Goal: Task Accomplishment & Management: Complete application form

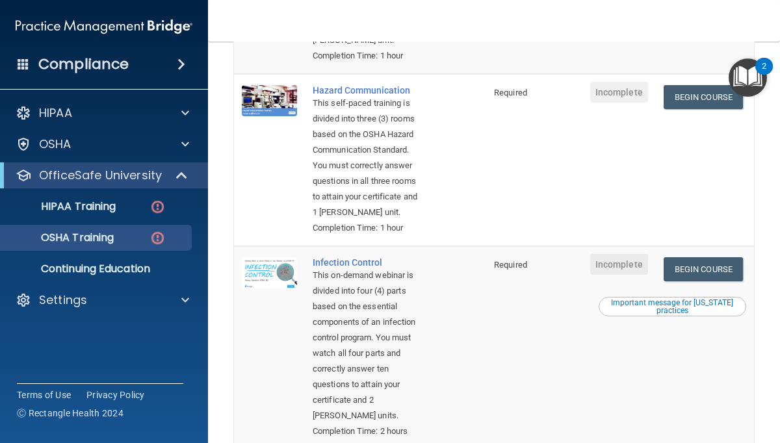
scroll to position [326, 0]
click at [695, 101] on link "Begin Course" at bounding box center [703, 98] width 79 height 24
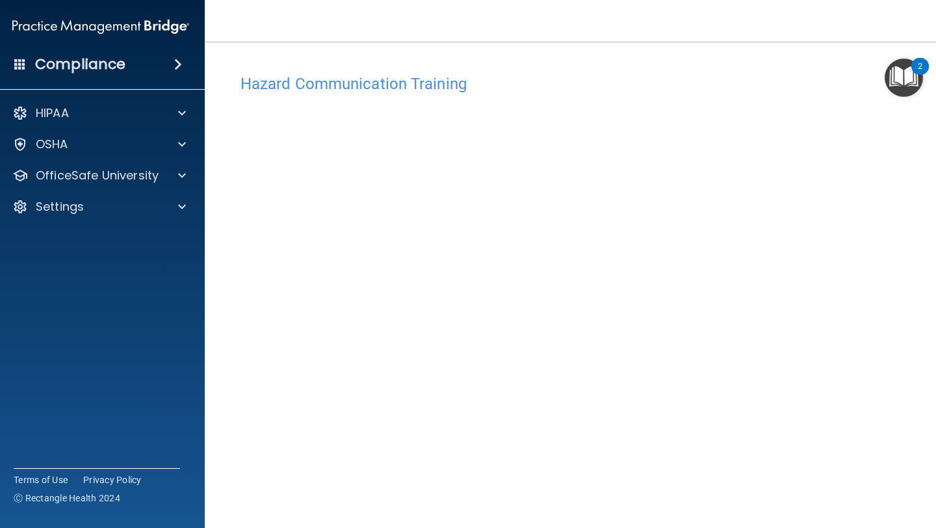
click at [374, 86] on h4 "Hazard Communication Training" at bounding box center [571, 83] width 663 height 17
click at [779, 83] on img "Open Resource Center, 2 new notifications" at bounding box center [904, 77] width 38 height 38
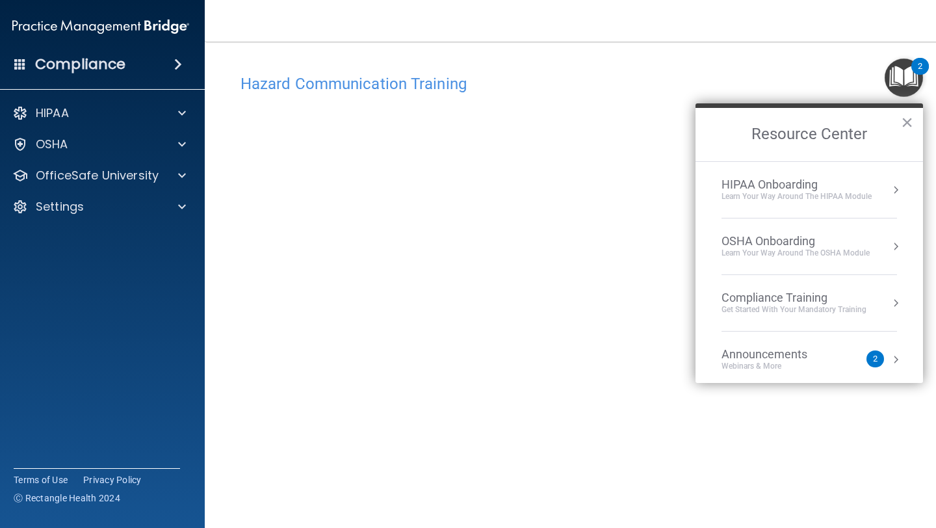
click at [779, 305] on div "Get Started with your mandatory training" at bounding box center [793, 309] width 145 height 11
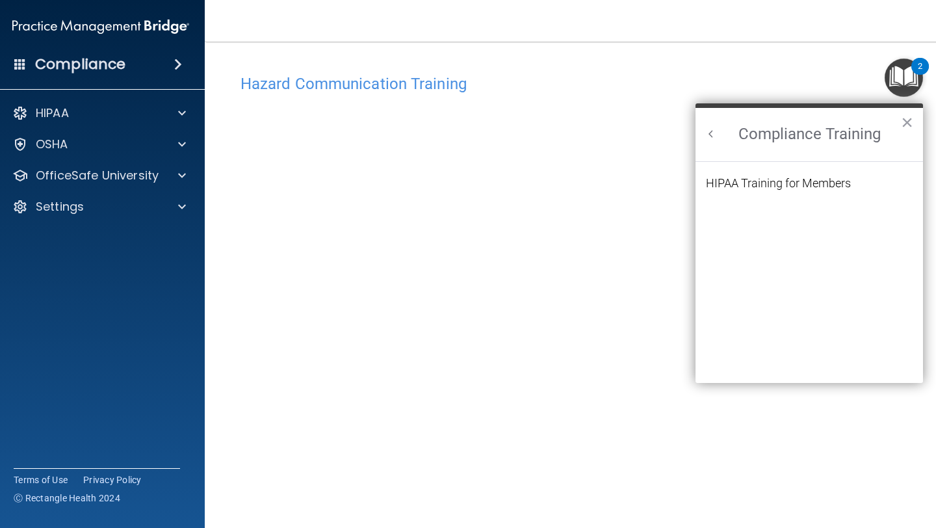
click at [718, 137] on h2 "Compliance Training" at bounding box center [808, 134] width 227 height 53
click at [716, 137] on button "Back to Resource Center Home" at bounding box center [711, 133] width 13 height 13
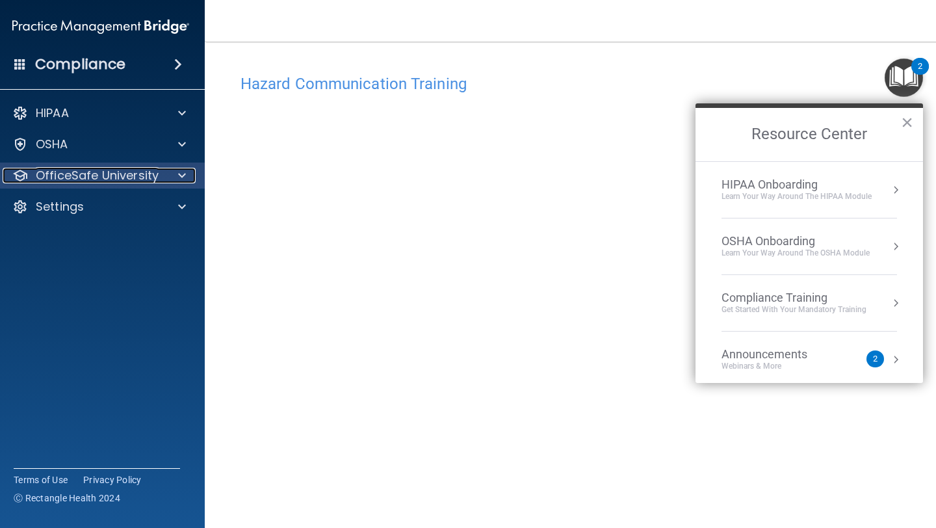
click at [174, 177] on div at bounding box center [180, 176] width 32 height 16
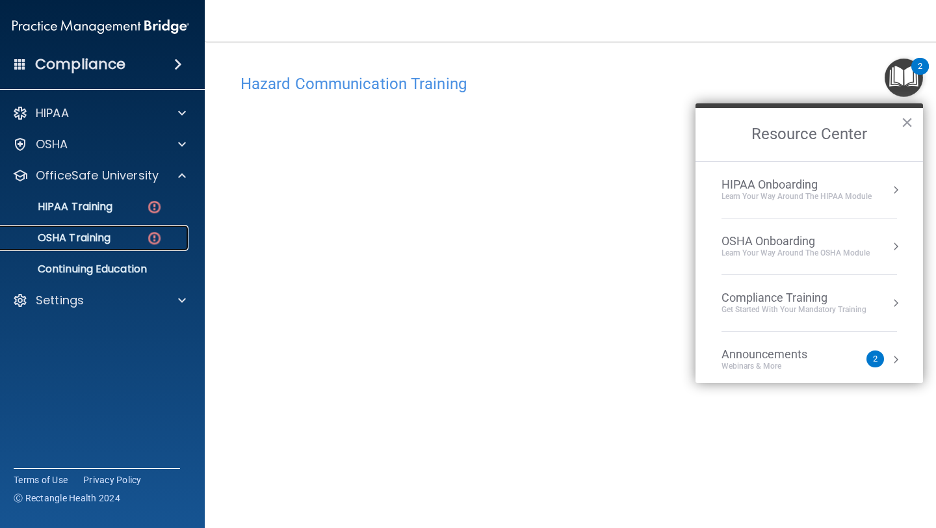
click at [99, 239] on p "OSHA Training" at bounding box center [57, 237] width 105 height 13
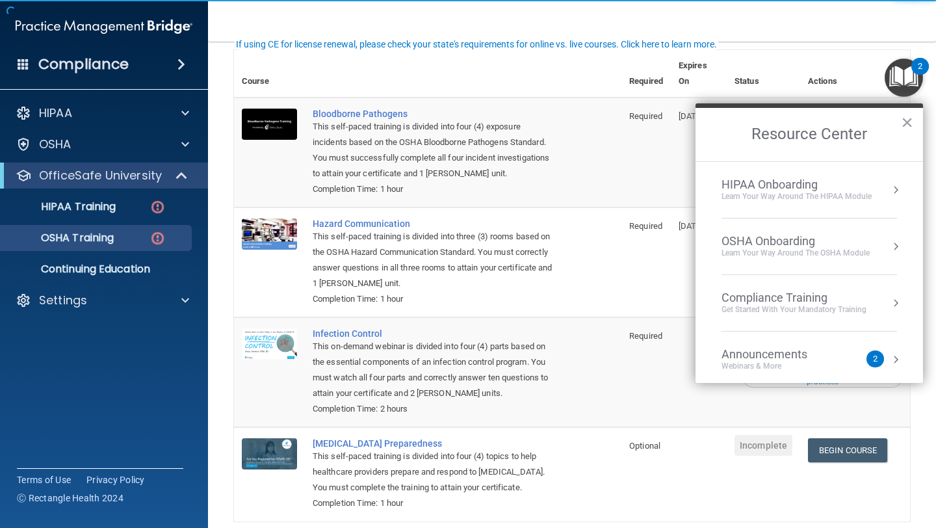
scroll to position [101, 0]
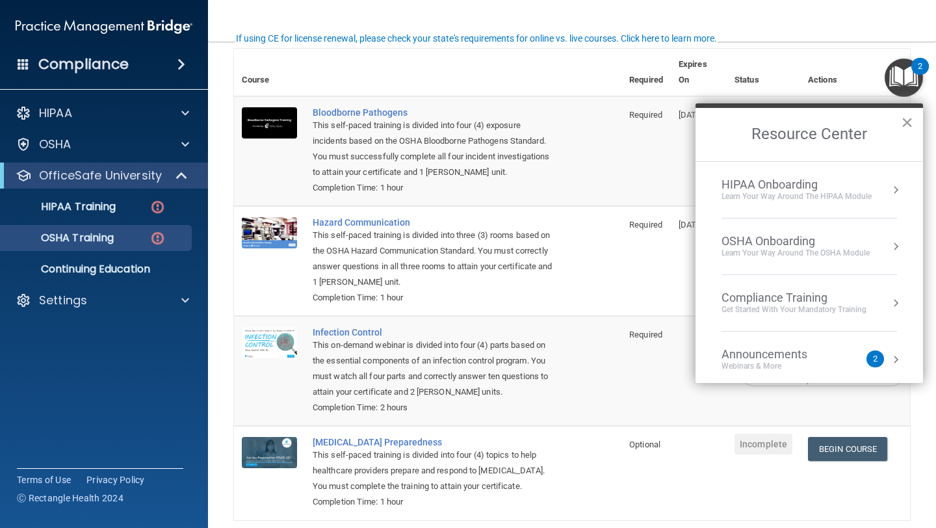
click at [779, 127] on button "×" at bounding box center [907, 122] width 12 height 21
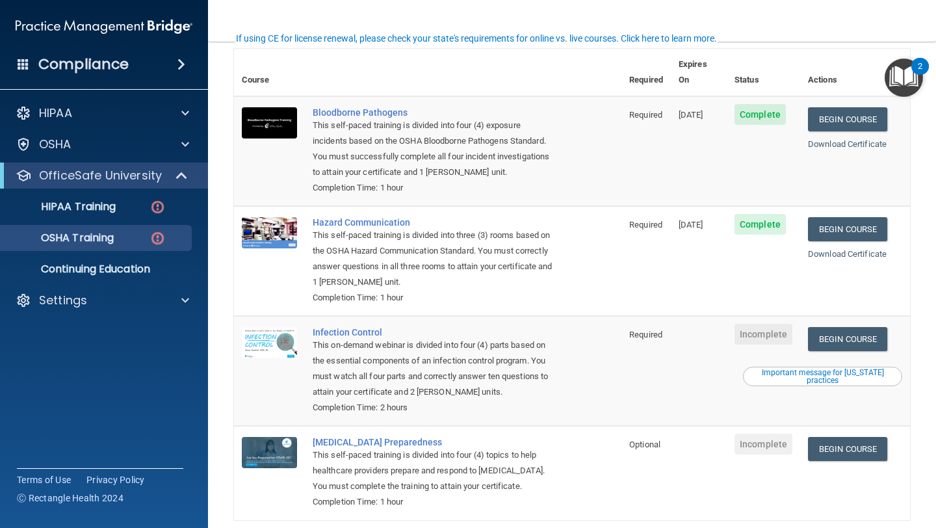
scroll to position [146, 0]
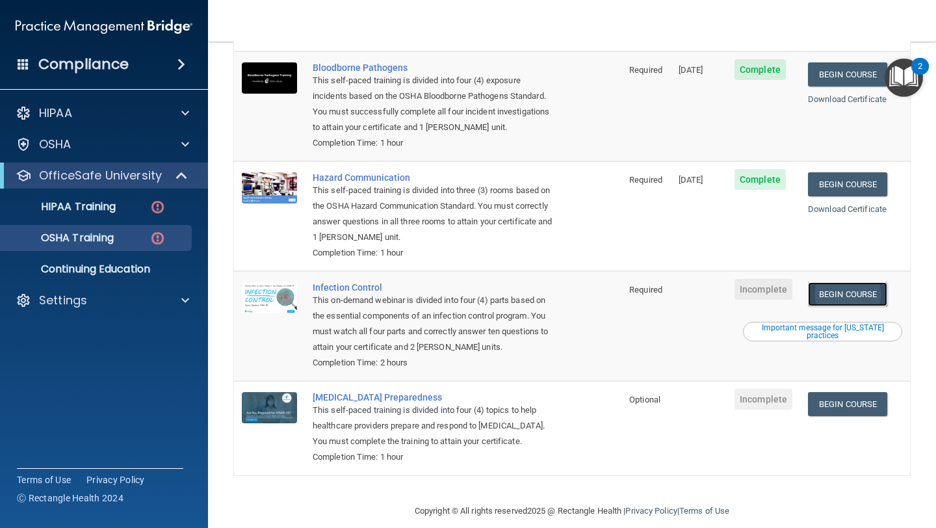
click at [779, 282] on link "Begin Course" at bounding box center [847, 294] width 79 height 24
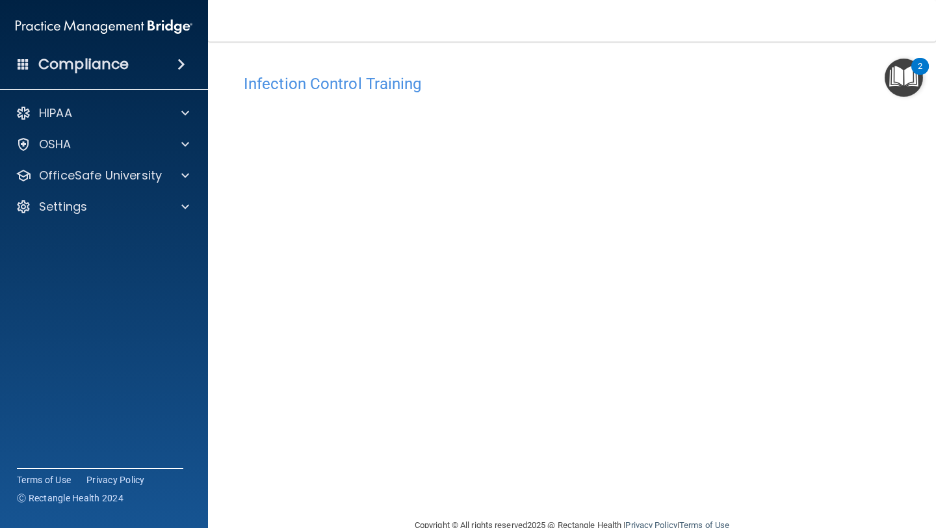
scroll to position [29, 0]
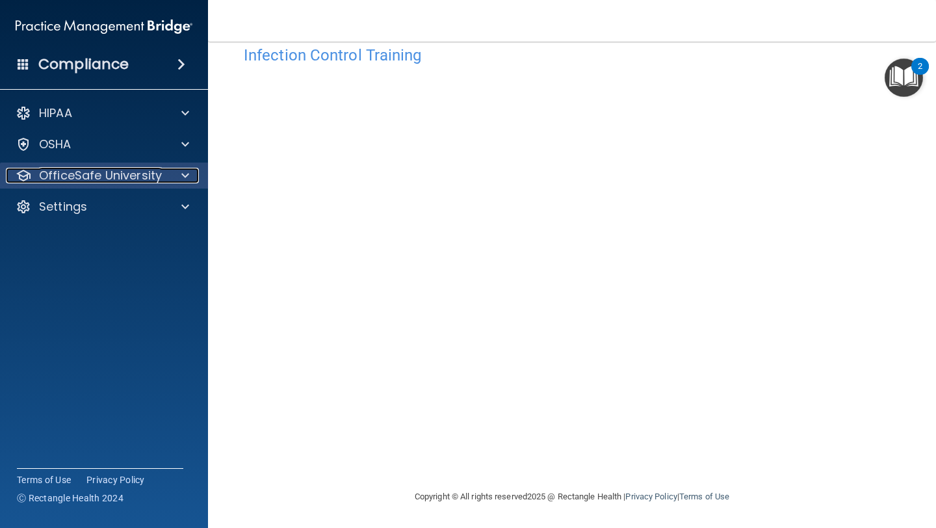
click at [131, 176] on p "OfficeSafe University" at bounding box center [100, 176] width 123 height 16
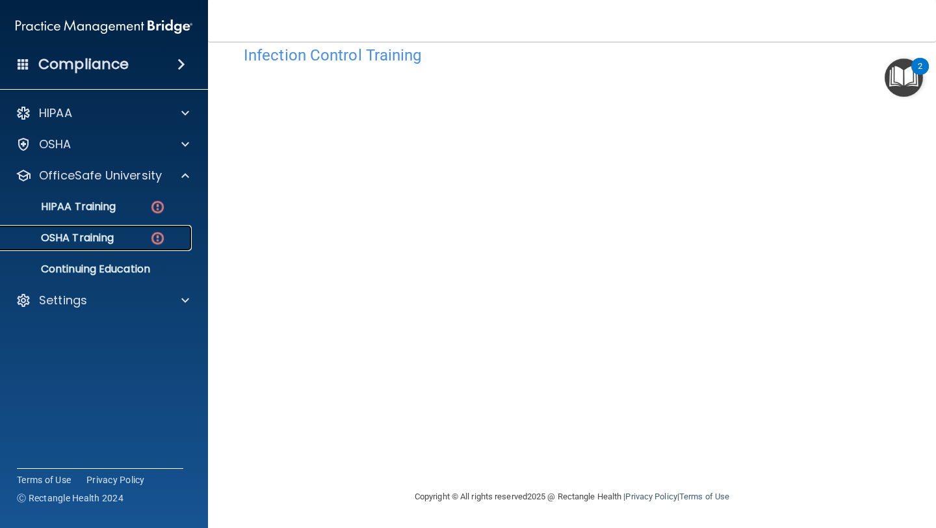
click at [107, 237] on p "OSHA Training" at bounding box center [60, 237] width 105 height 13
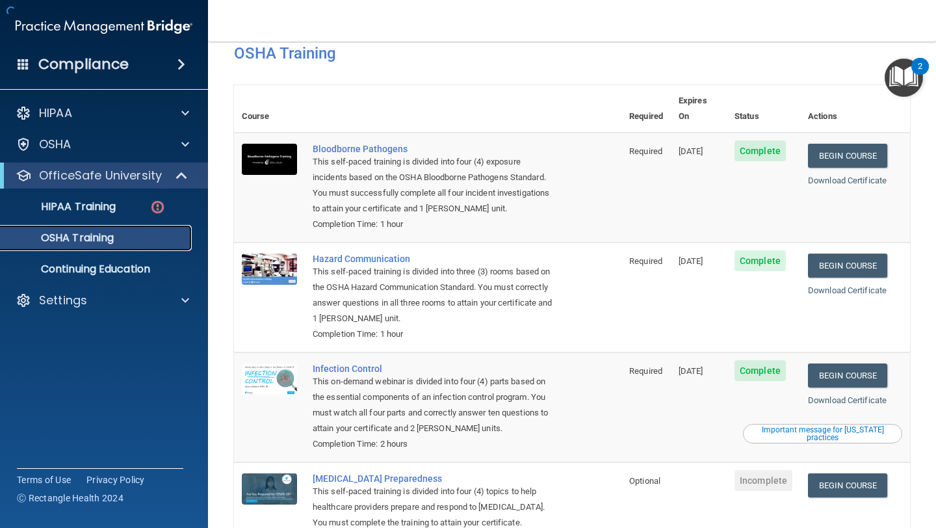
scroll to position [110, 0]
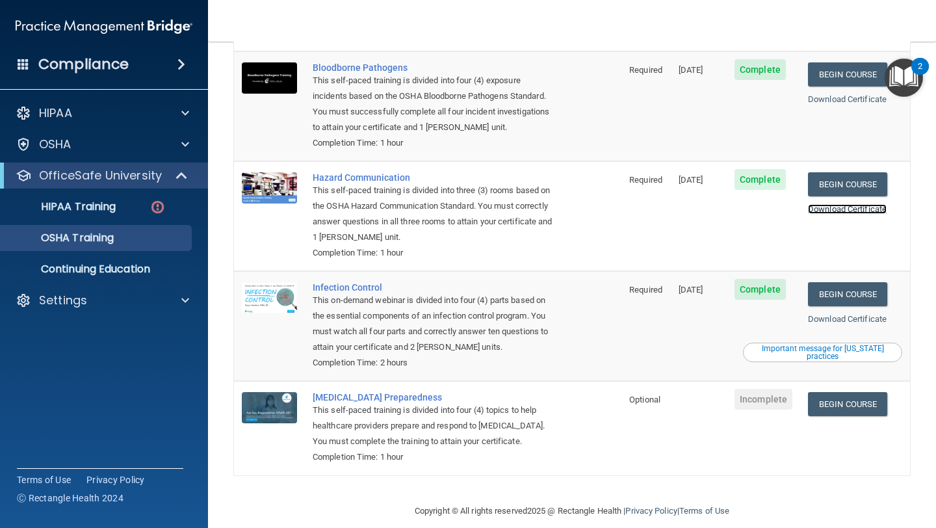
click at [847, 204] on link "Download Certificate" at bounding box center [847, 209] width 79 height 10
click at [844, 314] on link "Download Certificate" at bounding box center [847, 319] width 79 height 10
click at [855, 392] on link "Begin Course" at bounding box center [847, 404] width 79 height 24
click at [87, 240] on p "OSHA Training" at bounding box center [60, 237] width 105 height 13
click at [89, 207] on p "HIPAA Training" at bounding box center [61, 206] width 107 height 13
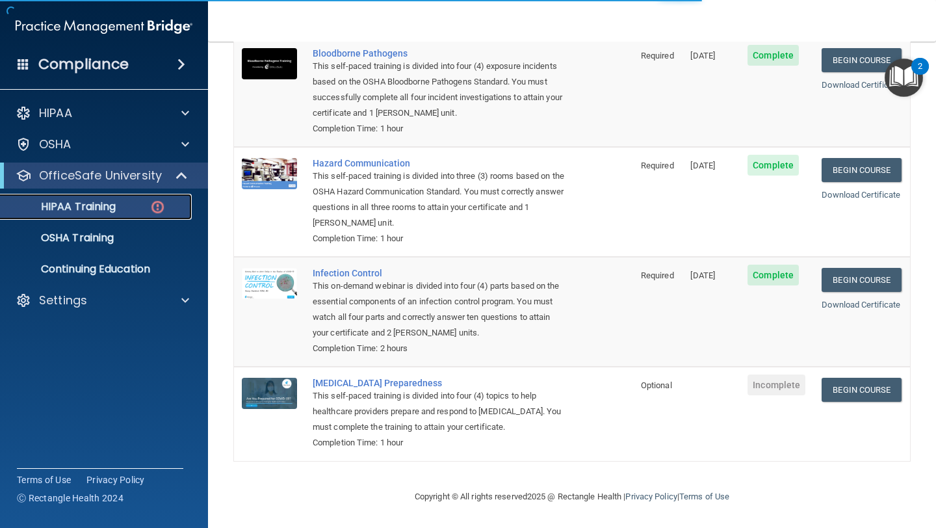
scroll to position [431, 0]
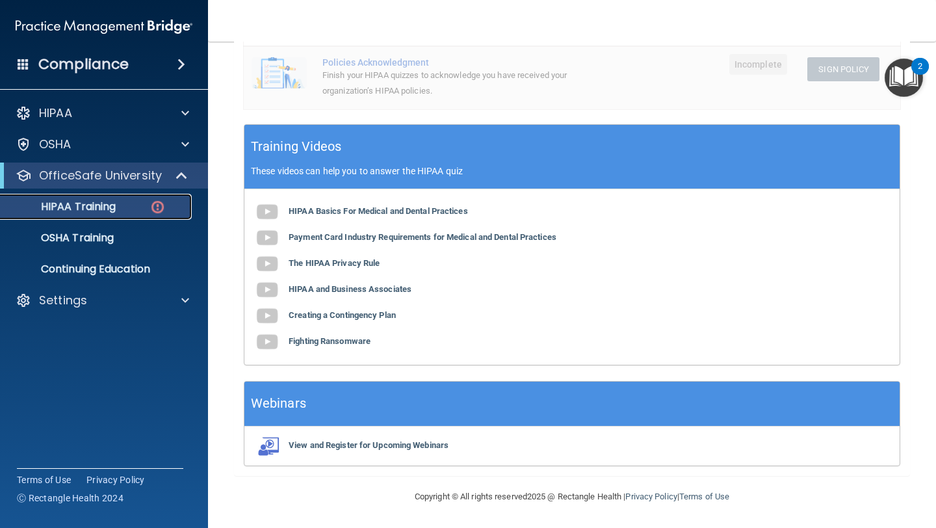
click at [155, 206] on img at bounding box center [157, 207] width 16 height 16
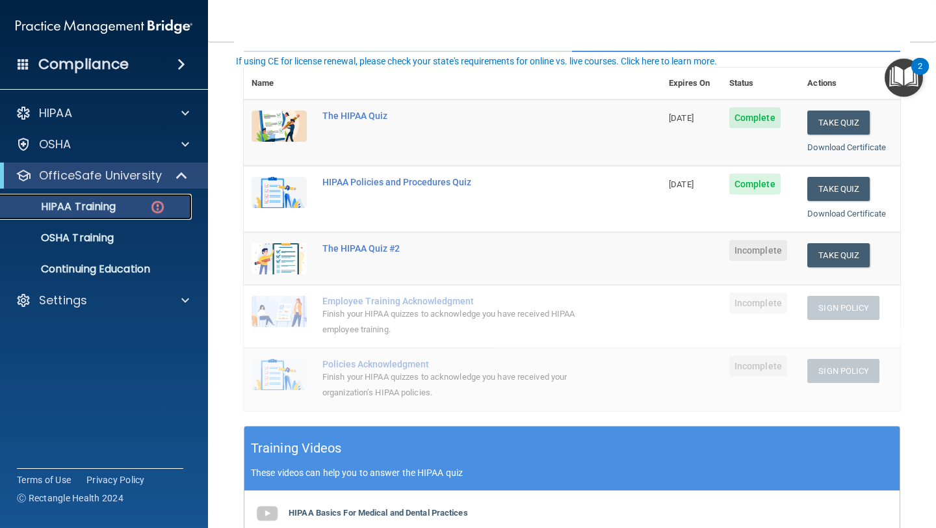
scroll to position [0, 0]
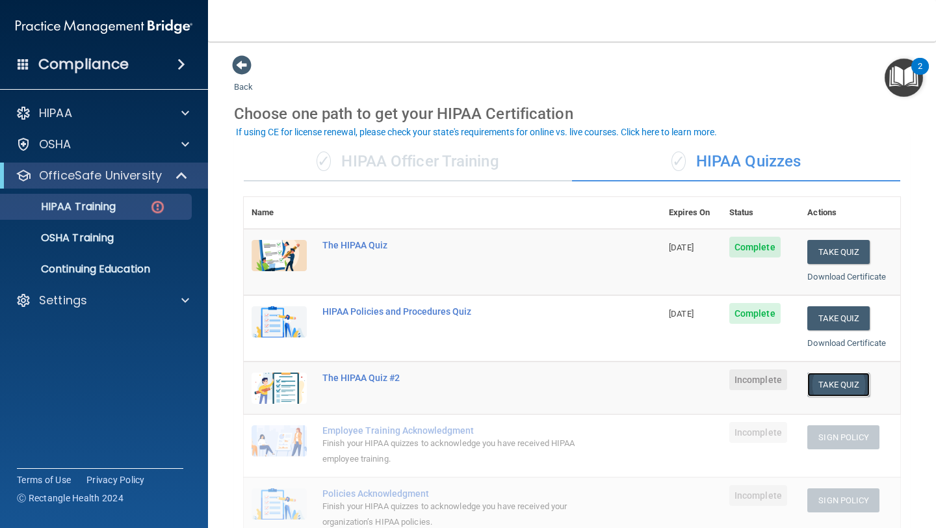
click at [825, 385] on button "Take Quiz" at bounding box center [838, 384] width 62 height 24
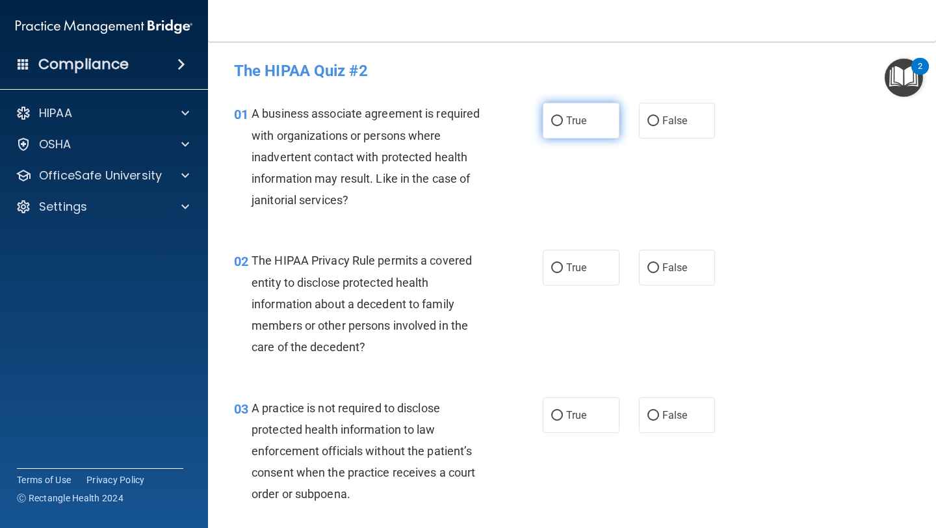
click at [559, 120] on input "True" at bounding box center [557, 121] width 12 height 10
radio input "true"
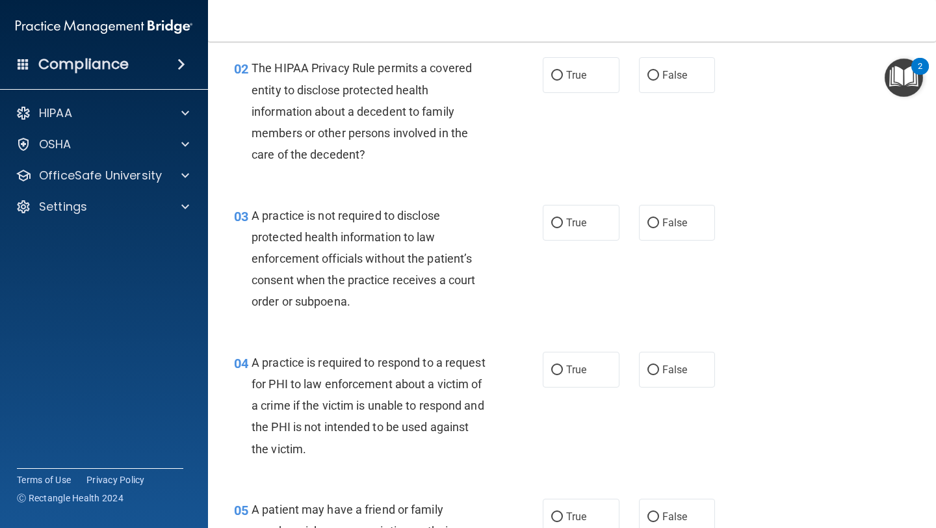
scroll to position [185, 0]
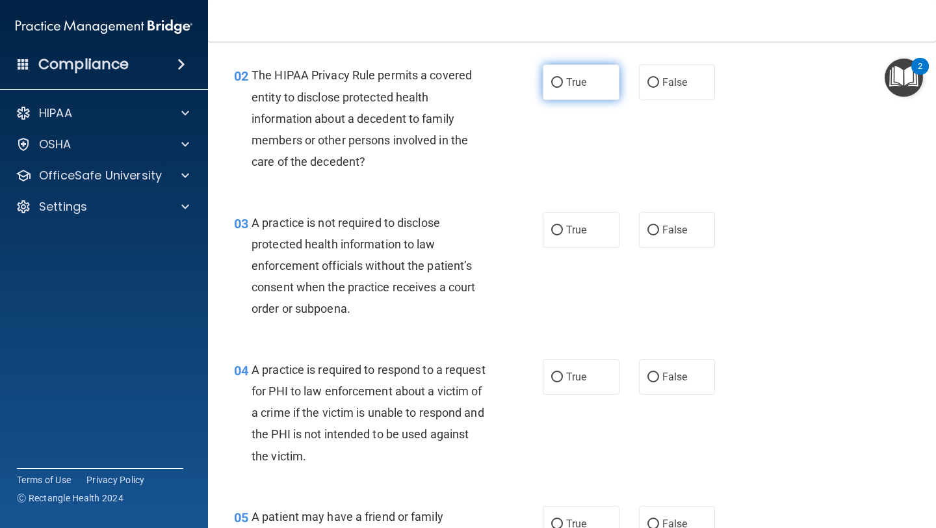
click at [567, 82] on span "True" at bounding box center [576, 82] width 20 height 12
click at [563, 82] on input "True" at bounding box center [557, 83] width 12 height 10
radio input "true"
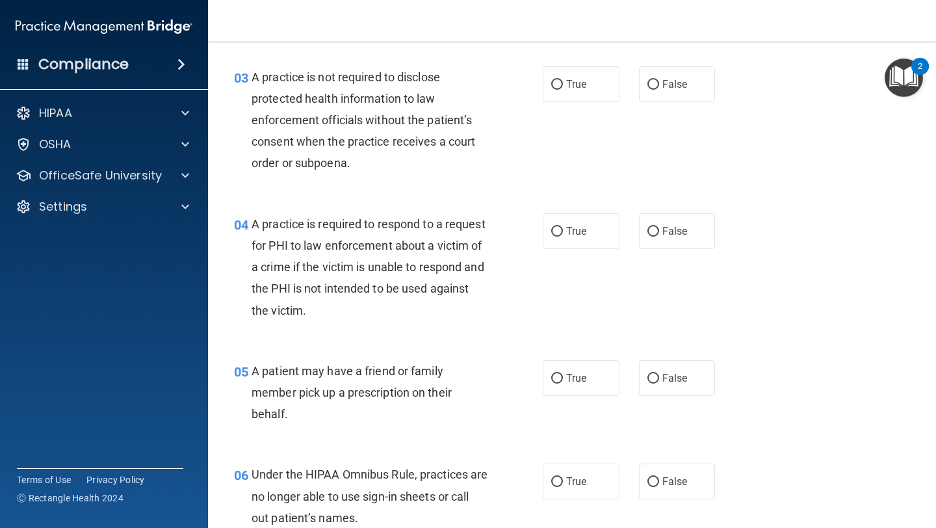
scroll to position [331, 0]
click at [655, 87] on input "False" at bounding box center [653, 84] width 12 height 10
radio input "true"
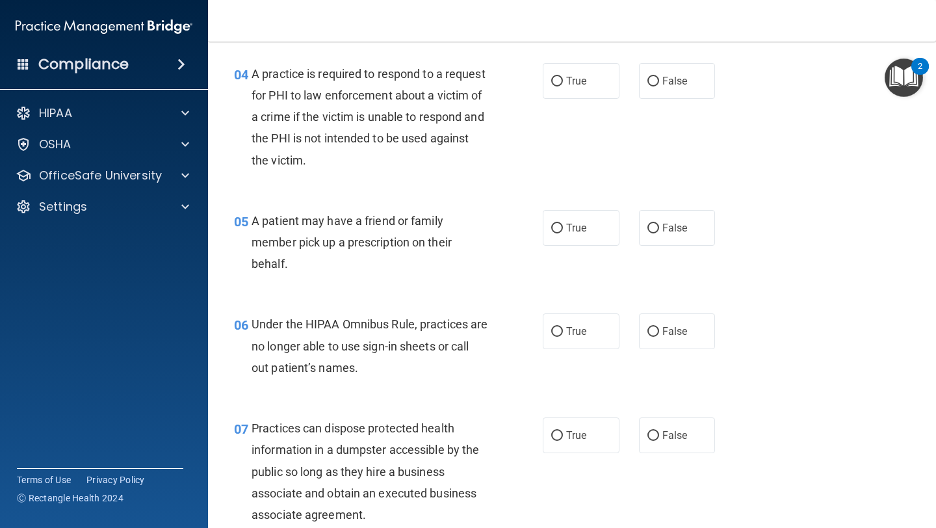
scroll to position [482, 0]
click at [559, 81] on input "True" at bounding box center [557, 80] width 12 height 10
radio input "true"
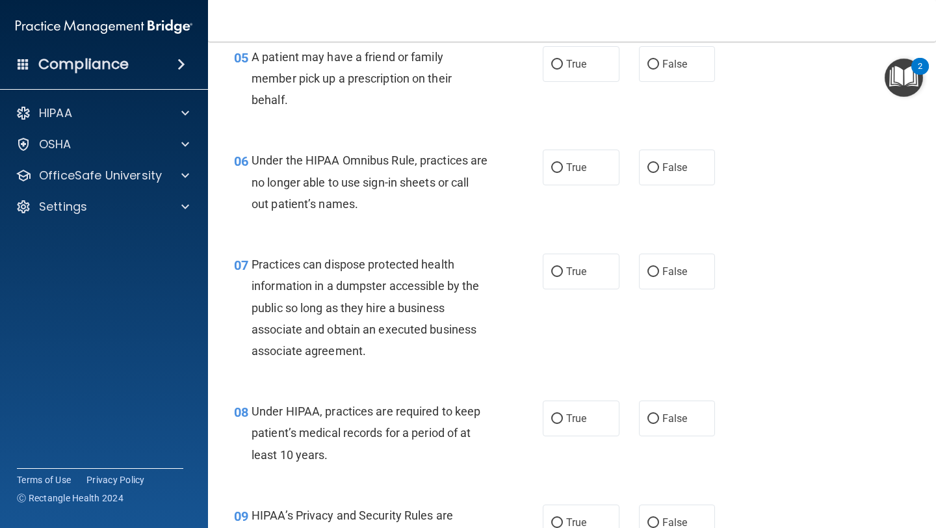
scroll to position [633, 0]
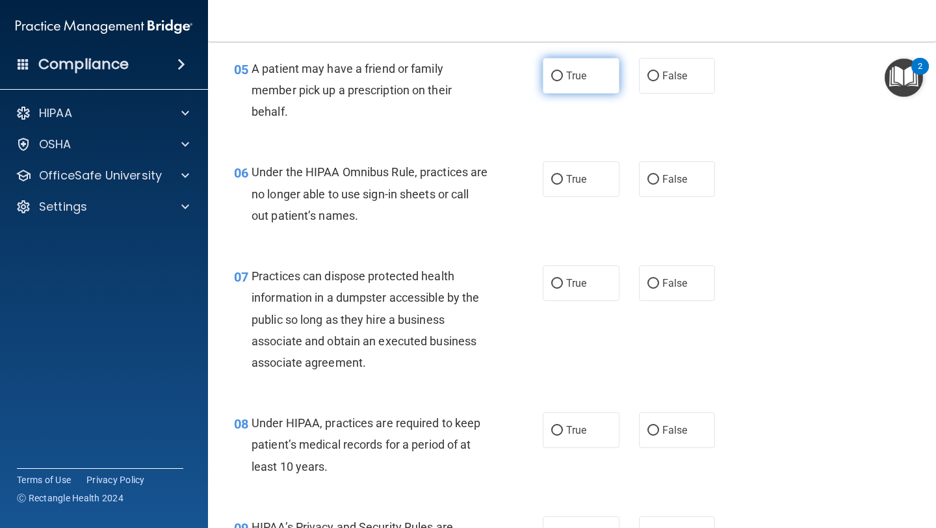
click at [562, 70] on label "True" at bounding box center [581, 76] width 77 height 36
click at [562, 71] on input "True" at bounding box center [557, 76] width 12 height 10
radio input "true"
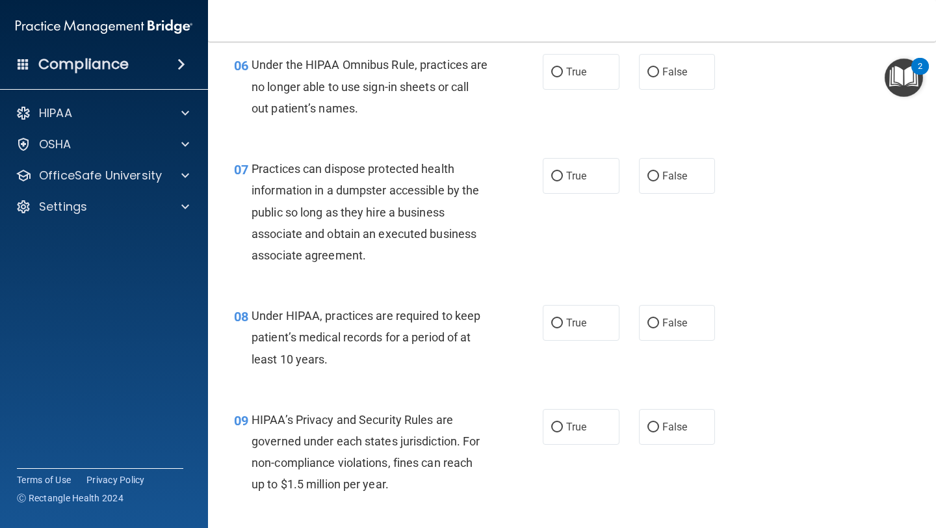
scroll to position [738, 0]
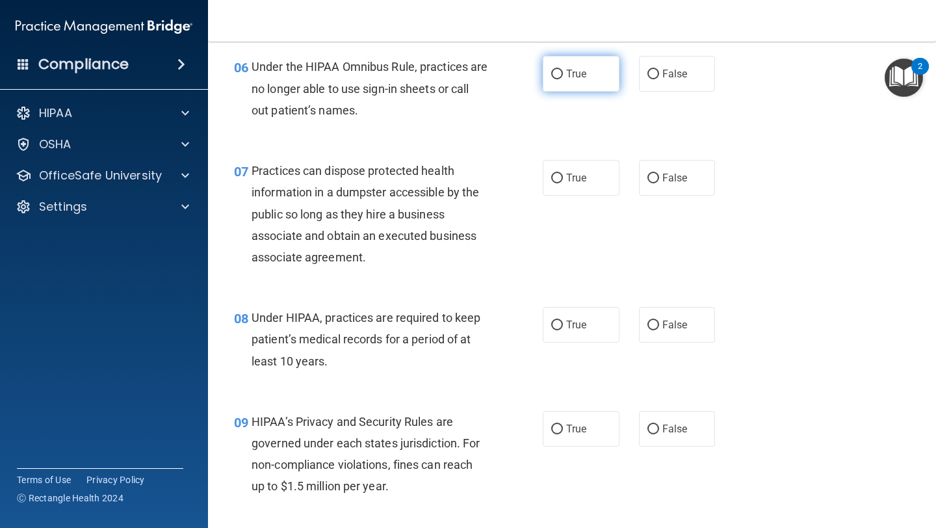
click at [556, 73] on input "True" at bounding box center [557, 75] width 12 height 10
radio input "true"
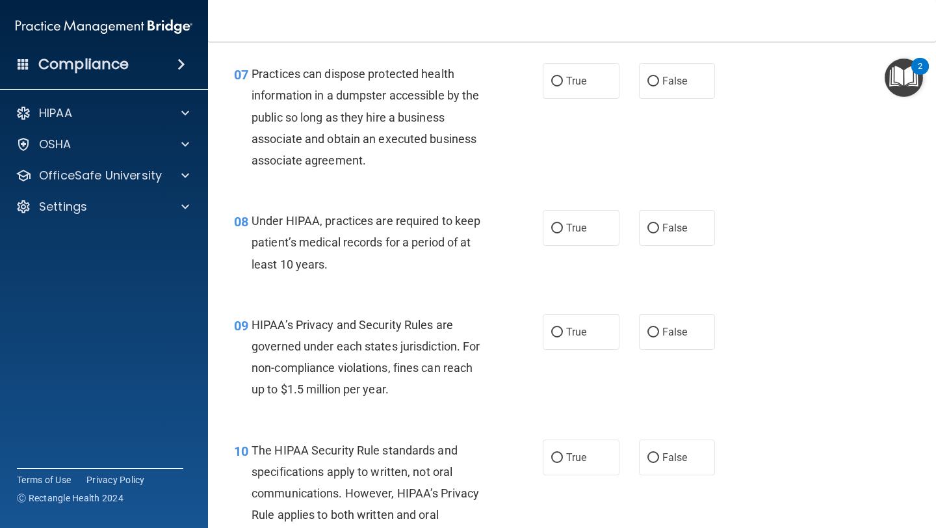
scroll to position [839, 0]
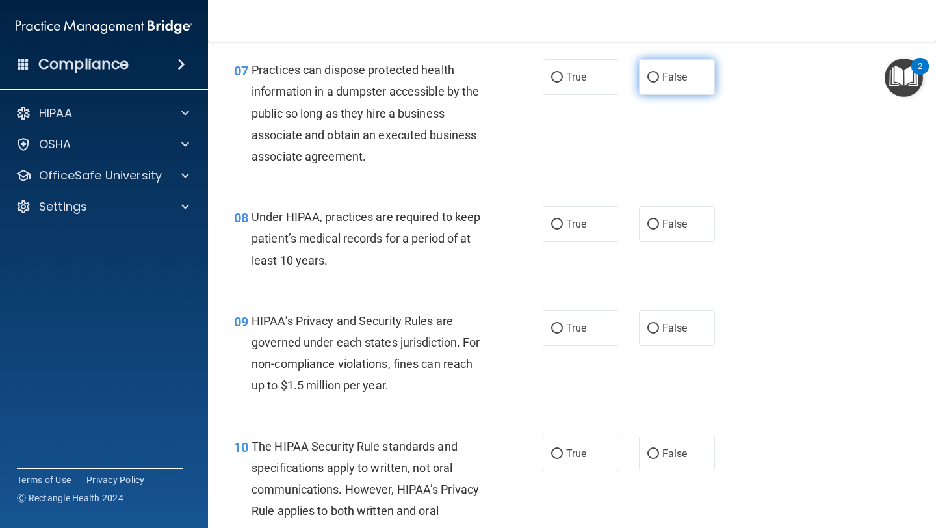
click at [647, 76] on input "False" at bounding box center [653, 78] width 12 height 10
radio input "true"
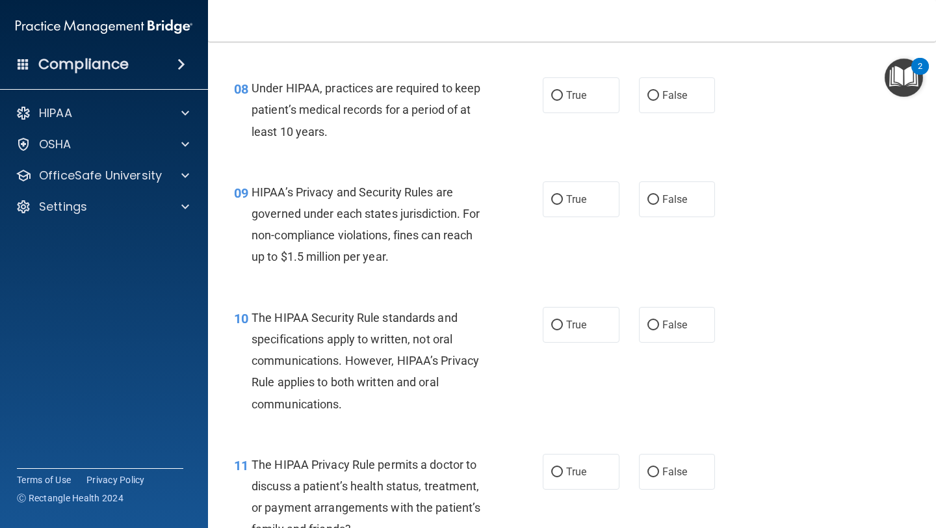
scroll to position [993, 0]
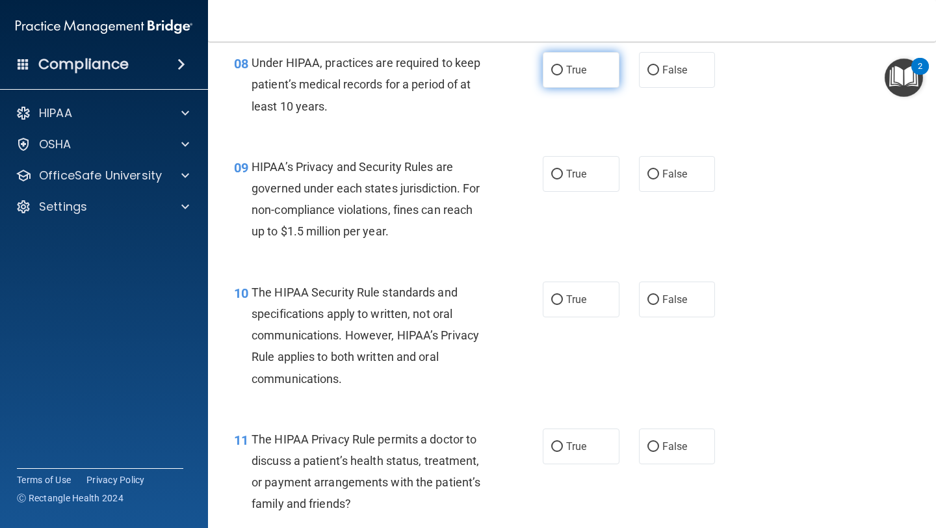
click at [562, 73] on input "True" at bounding box center [557, 71] width 12 height 10
radio input "true"
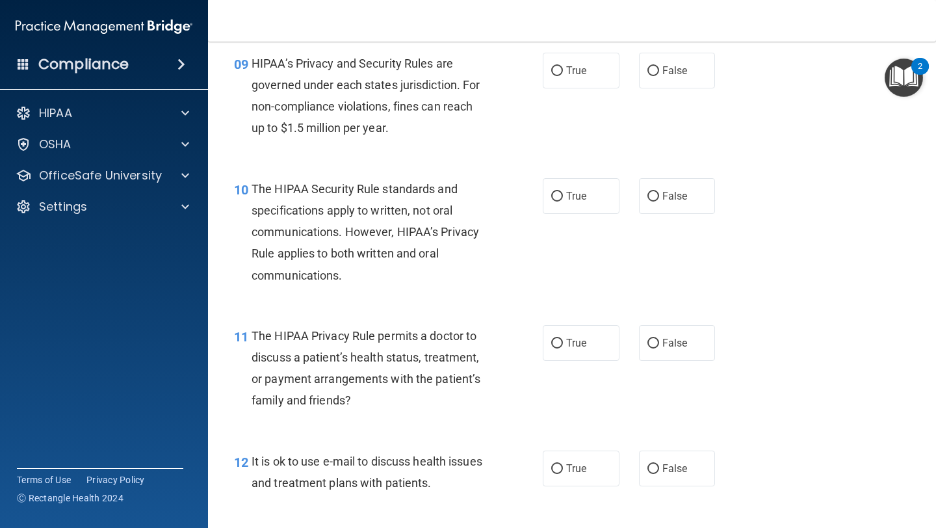
scroll to position [1096, 0]
click at [565, 66] on label "True" at bounding box center [581, 71] width 77 height 36
click at [563, 67] on input "True" at bounding box center [557, 72] width 12 height 10
radio input "true"
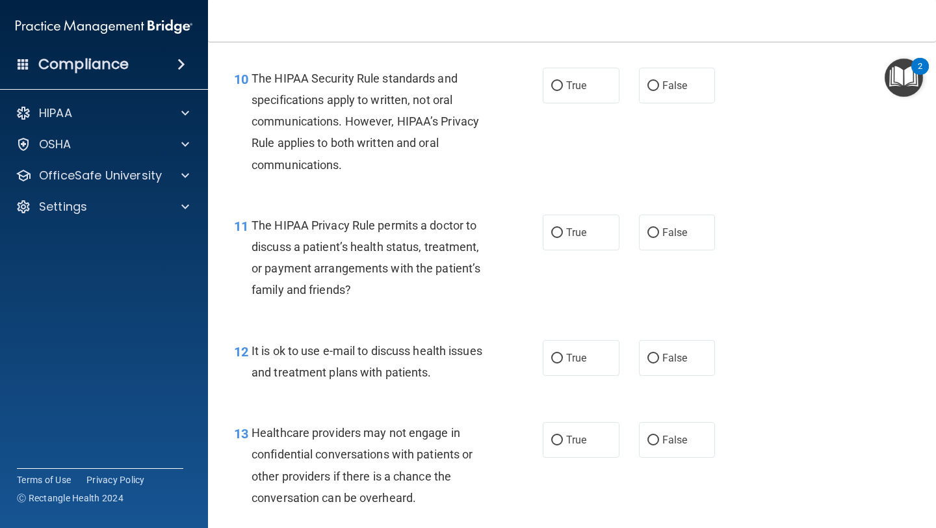
scroll to position [1213, 0]
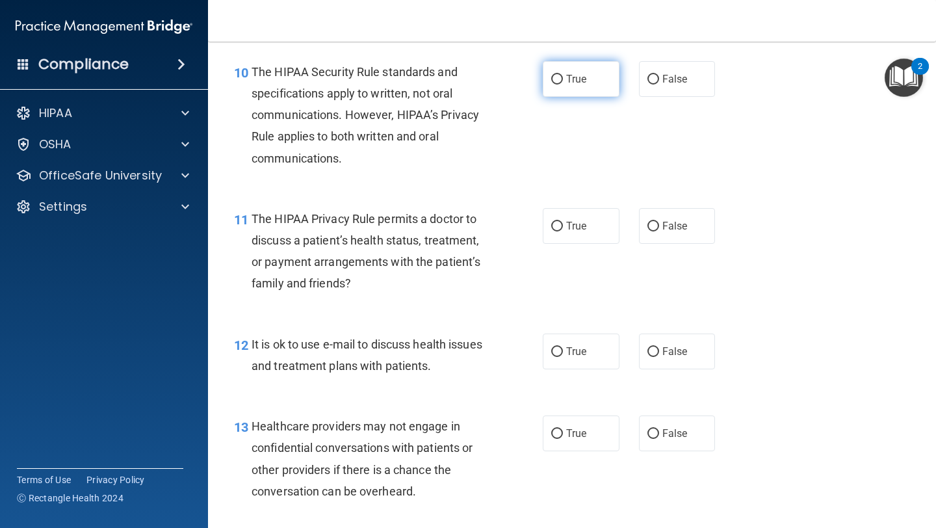
click at [553, 80] on input "True" at bounding box center [557, 80] width 12 height 10
radio input "true"
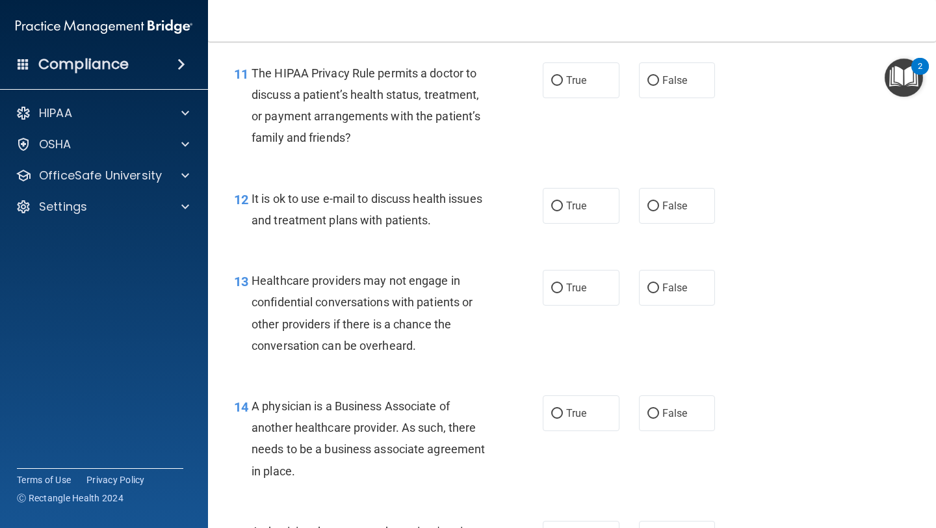
scroll to position [1366, 0]
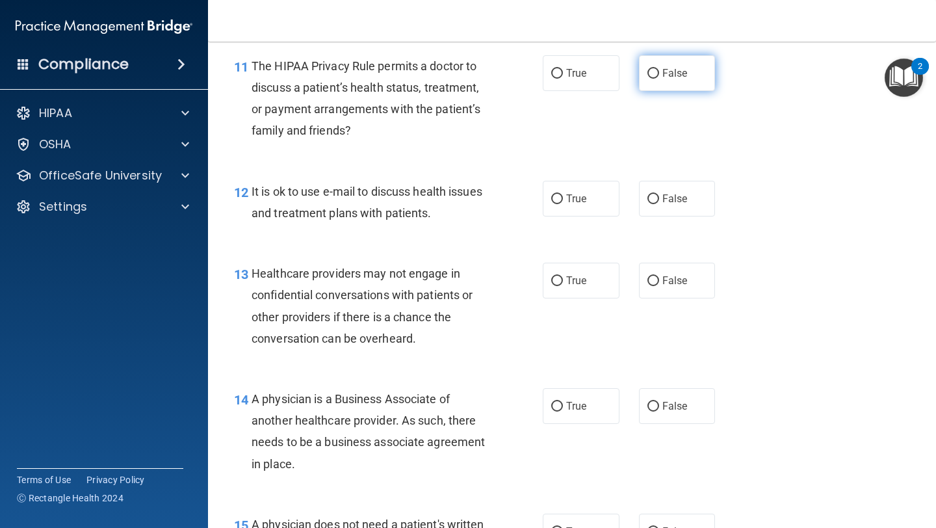
click at [658, 70] on input "False" at bounding box center [653, 74] width 12 height 10
radio input "true"
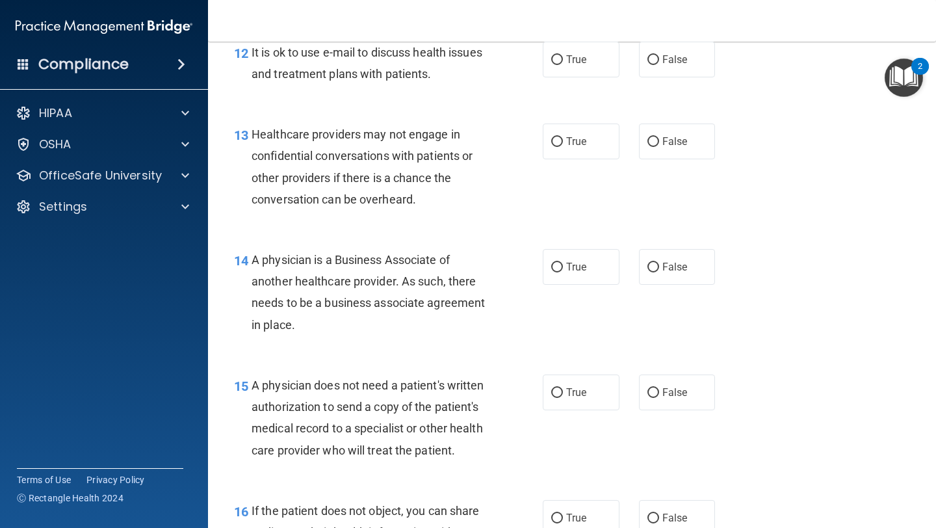
scroll to position [1497, 0]
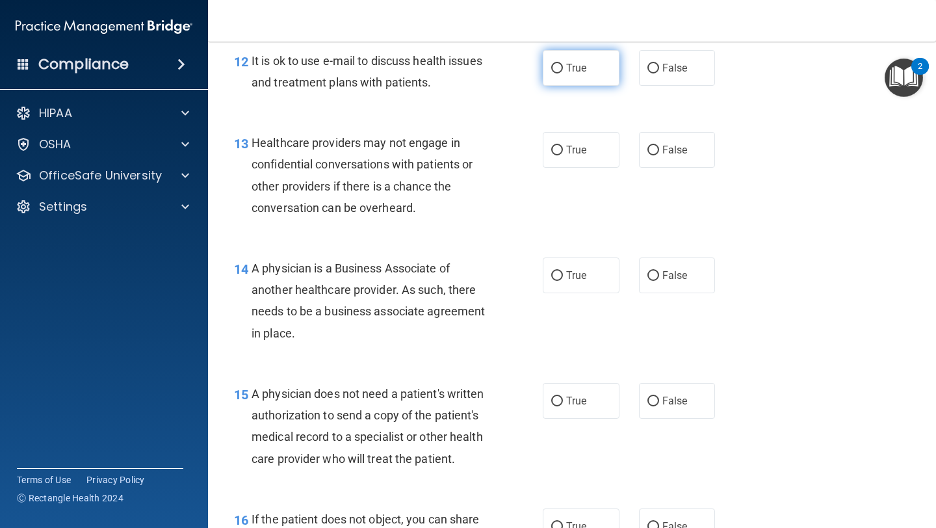
click at [558, 70] on input "True" at bounding box center [557, 69] width 12 height 10
radio input "true"
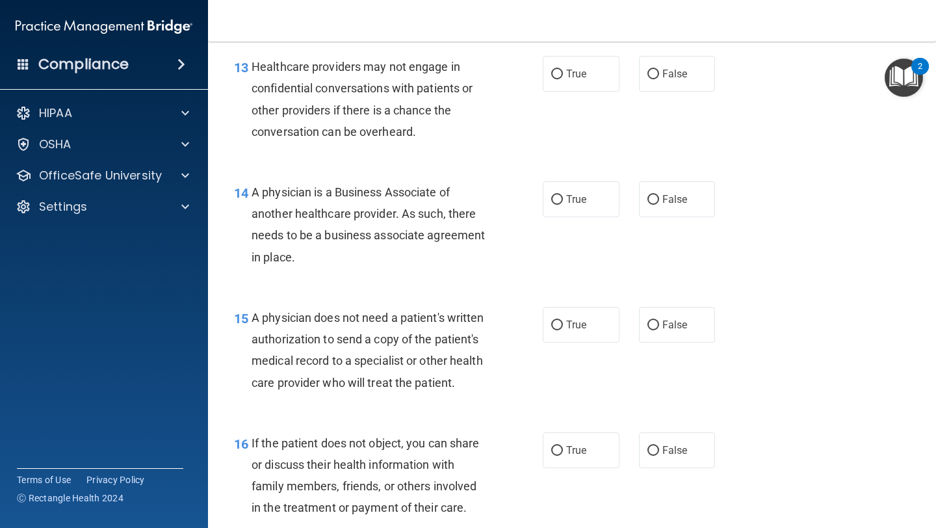
scroll to position [1574, 0]
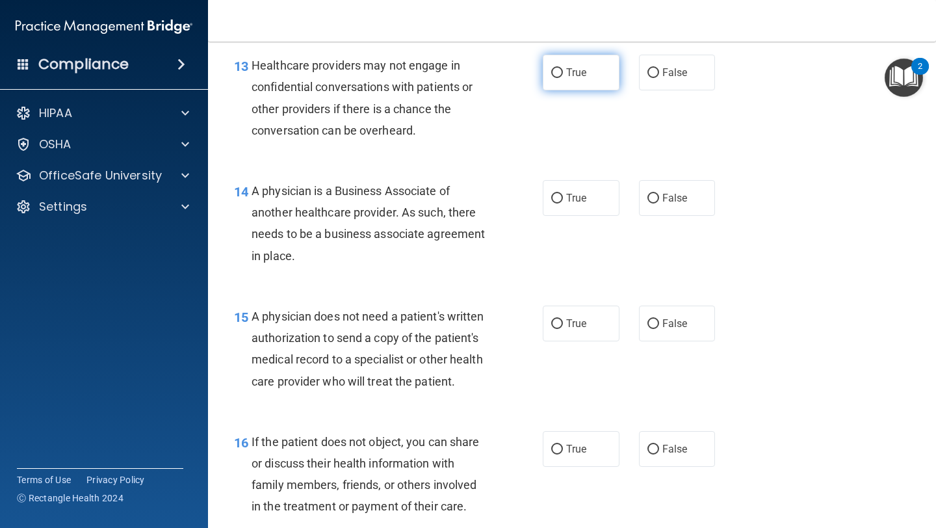
click at [558, 73] on input "True" at bounding box center [557, 73] width 12 height 10
radio input "true"
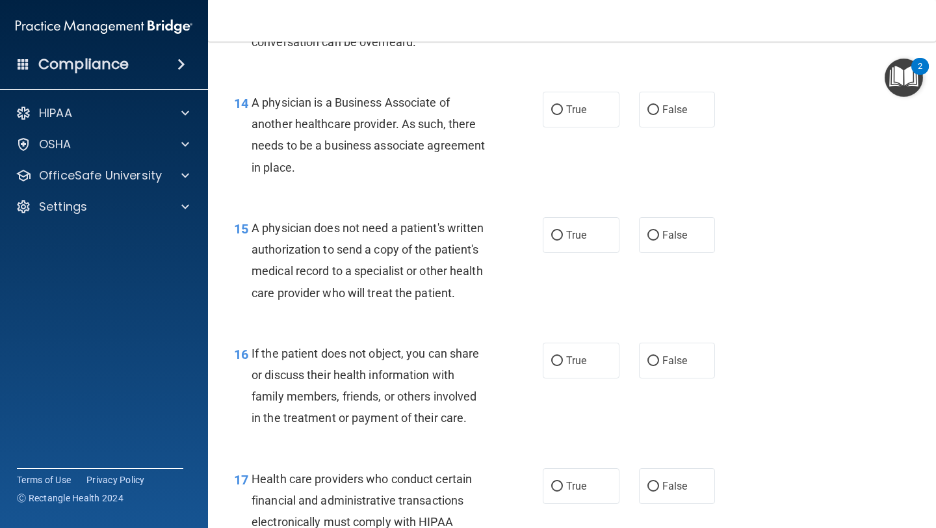
scroll to position [1695, 0]
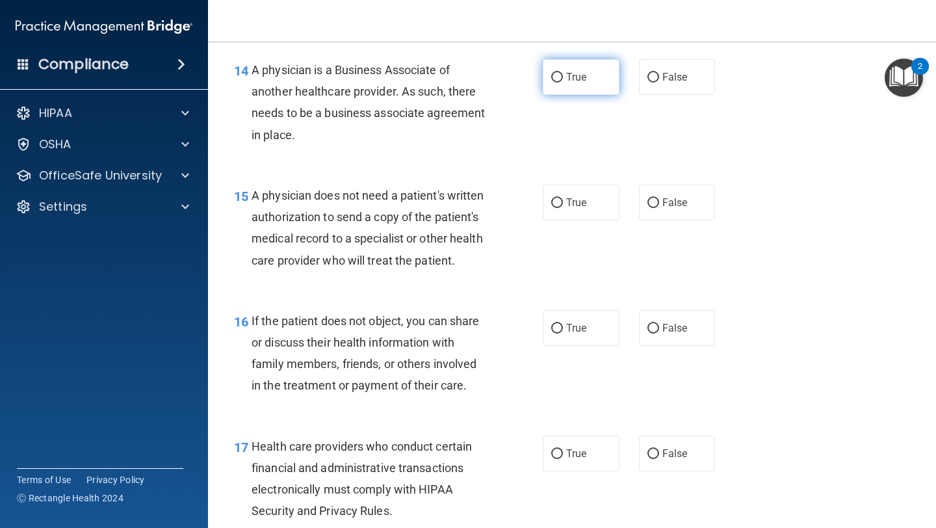
click at [559, 76] on input "True" at bounding box center [557, 78] width 12 height 10
radio input "true"
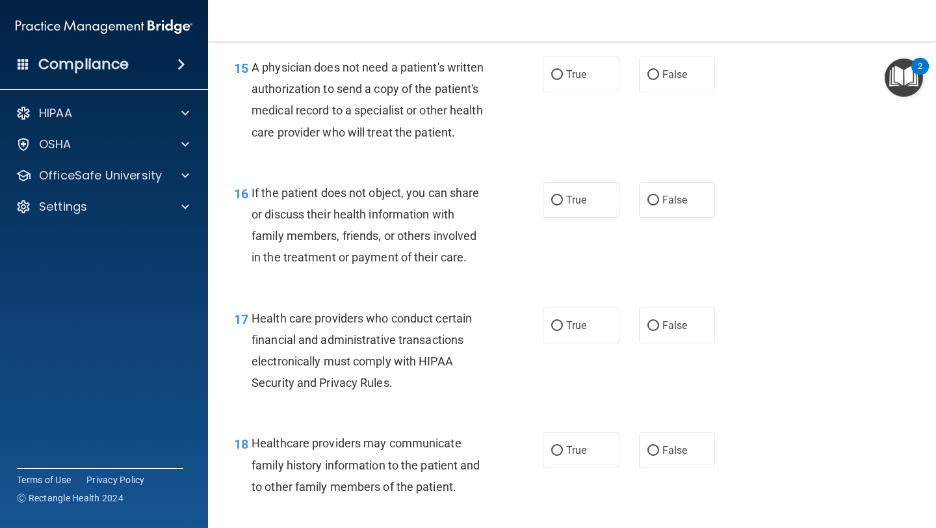
scroll to position [1829, 0]
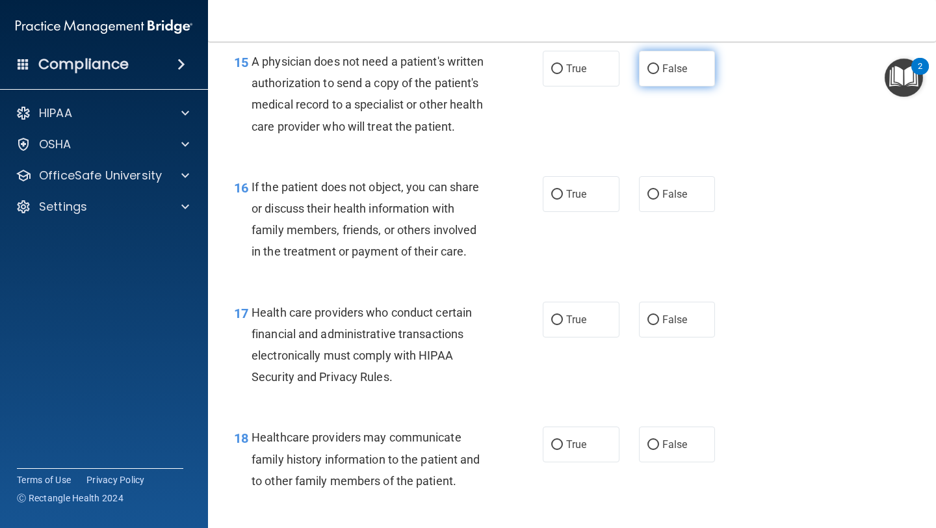
click at [653, 70] on input "False" at bounding box center [653, 69] width 12 height 10
radio input "true"
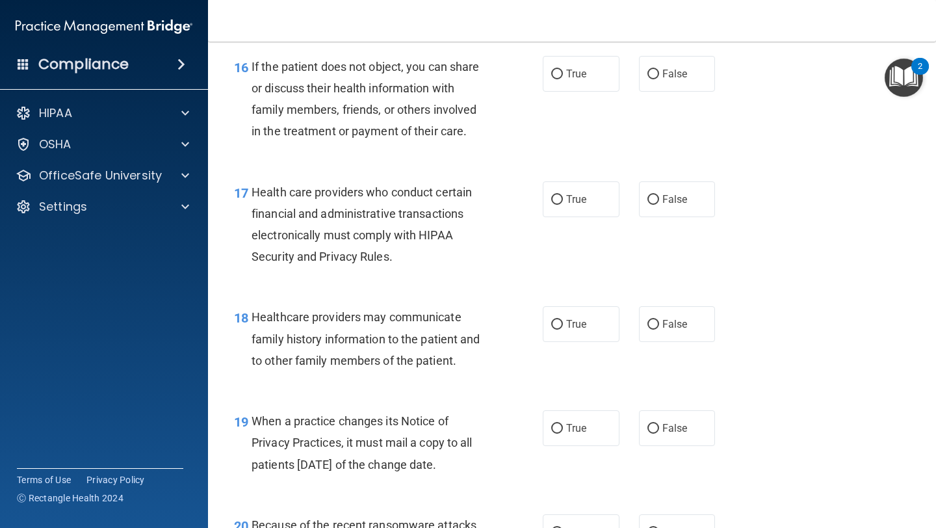
scroll to position [1954, 0]
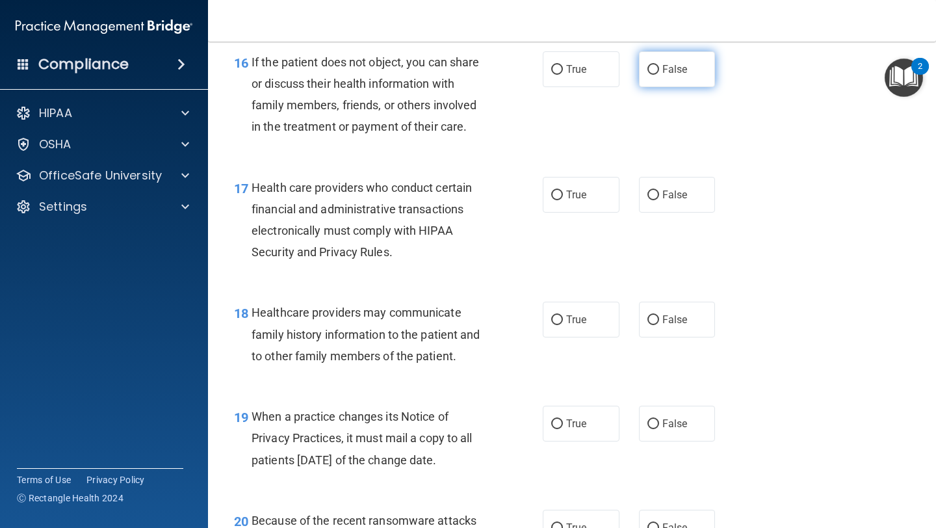
click at [658, 70] on input "False" at bounding box center [653, 70] width 12 height 10
radio input "true"
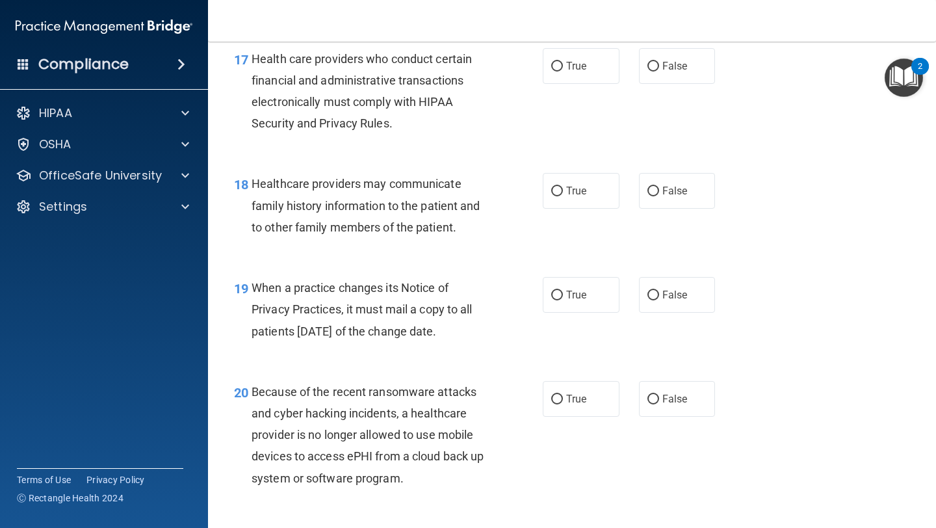
scroll to position [2080, 0]
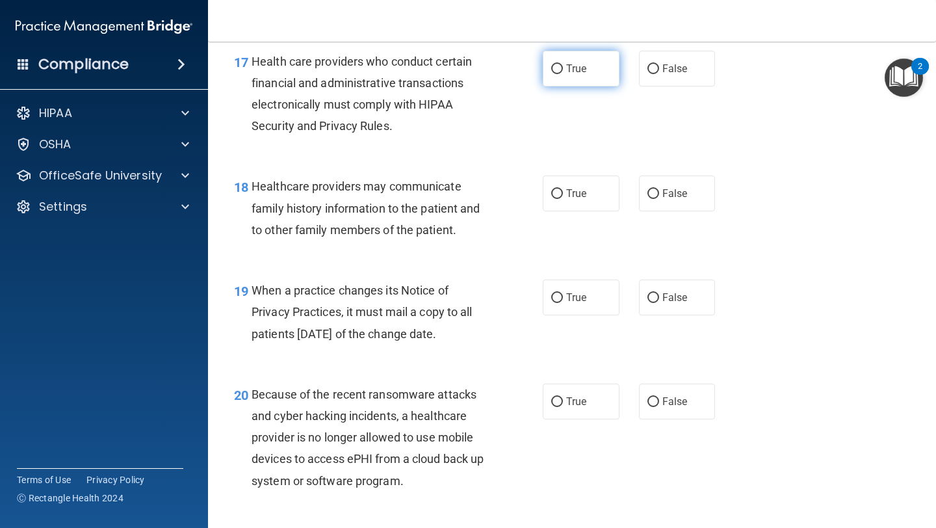
click at [556, 74] on label "True" at bounding box center [581, 69] width 77 height 36
click at [556, 74] on input "True" at bounding box center [557, 69] width 12 height 10
radio input "true"
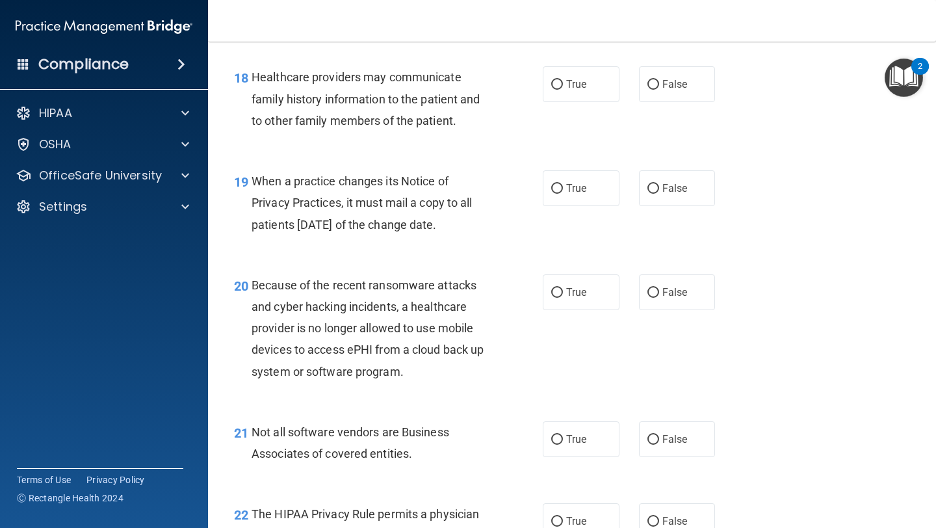
scroll to position [2202, 0]
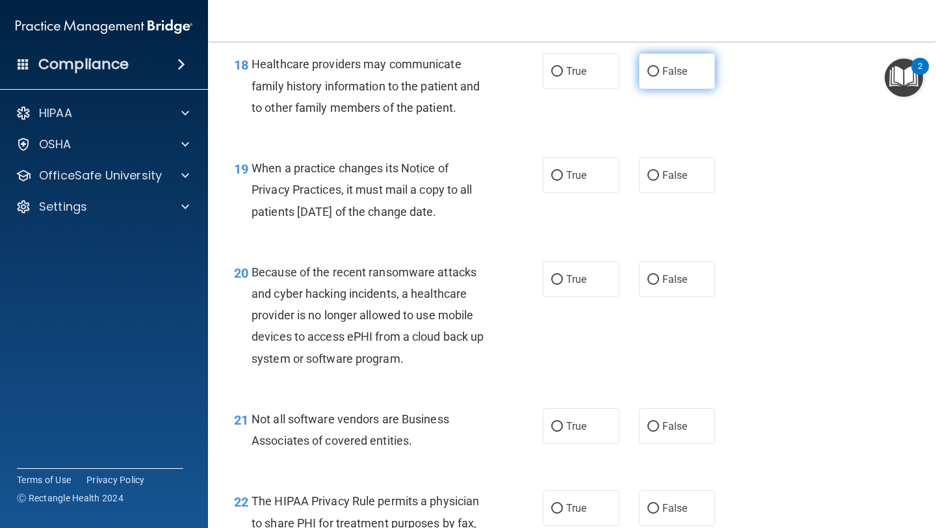
click at [654, 70] on input "False" at bounding box center [653, 72] width 12 height 10
radio input "true"
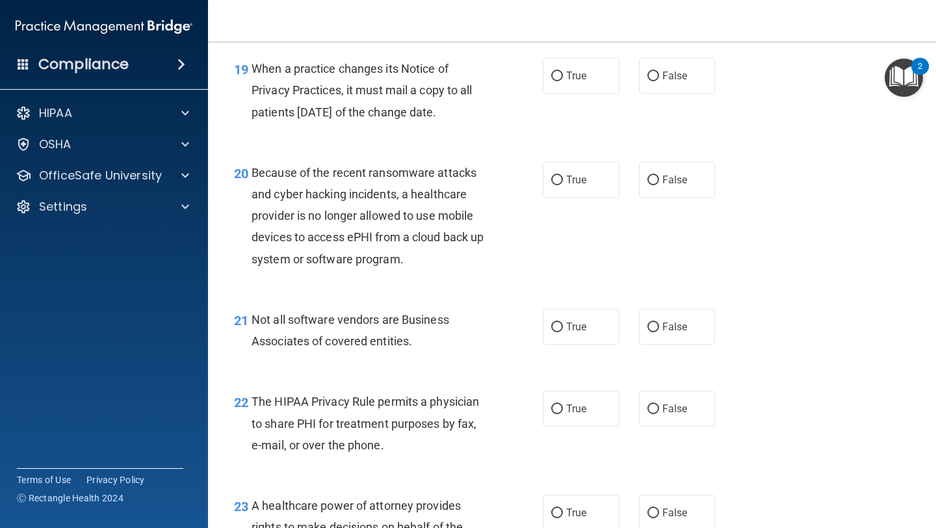
scroll to position [2311, 0]
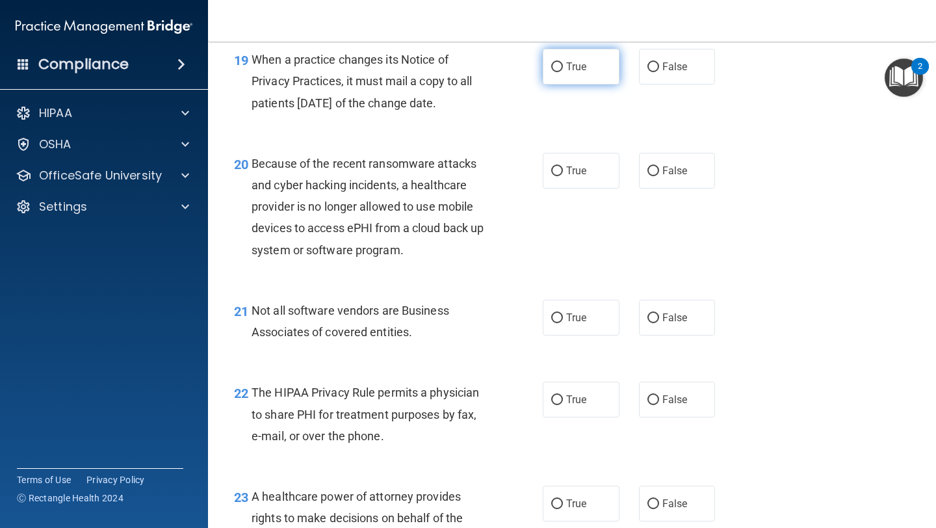
click at [560, 65] on input "True" at bounding box center [557, 67] width 12 height 10
radio input "true"
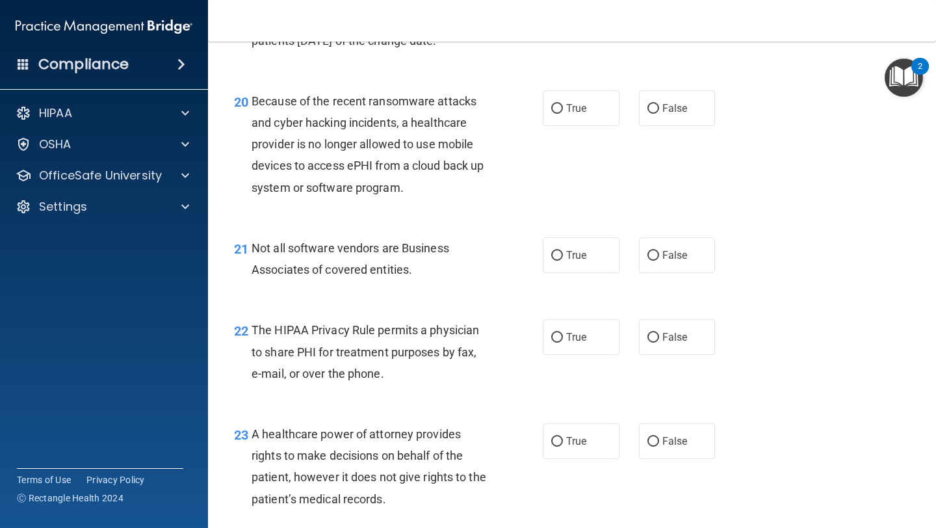
scroll to position [2376, 0]
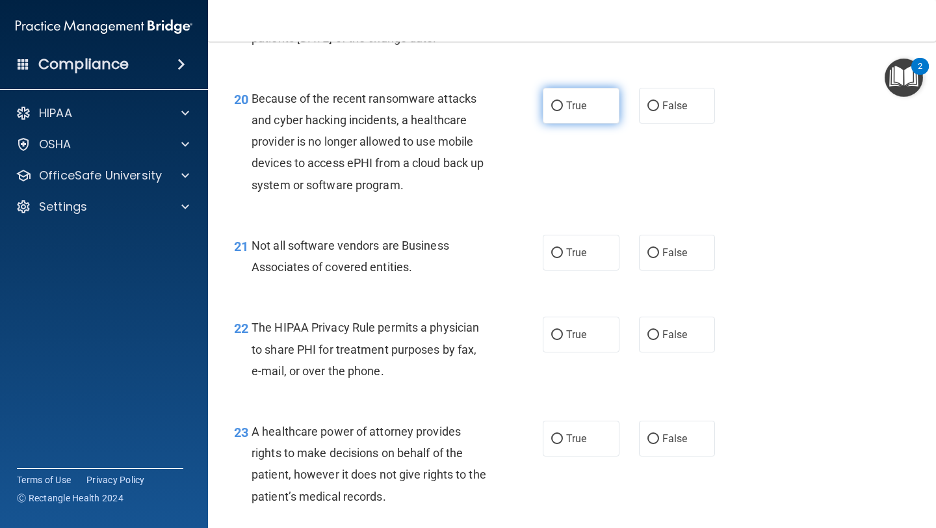
click at [543, 103] on label "True" at bounding box center [581, 106] width 77 height 36
click at [551, 103] on input "True" at bounding box center [557, 106] width 12 height 10
radio input "true"
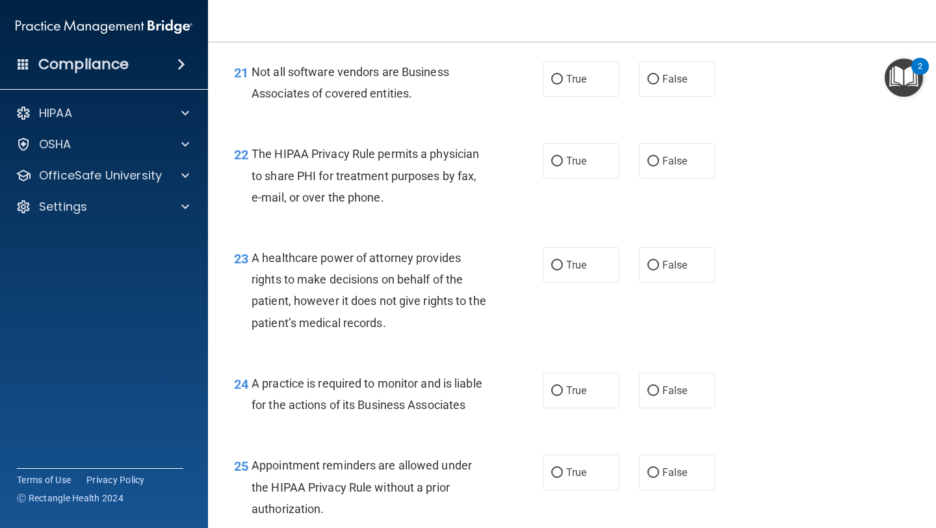
scroll to position [2551, 0]
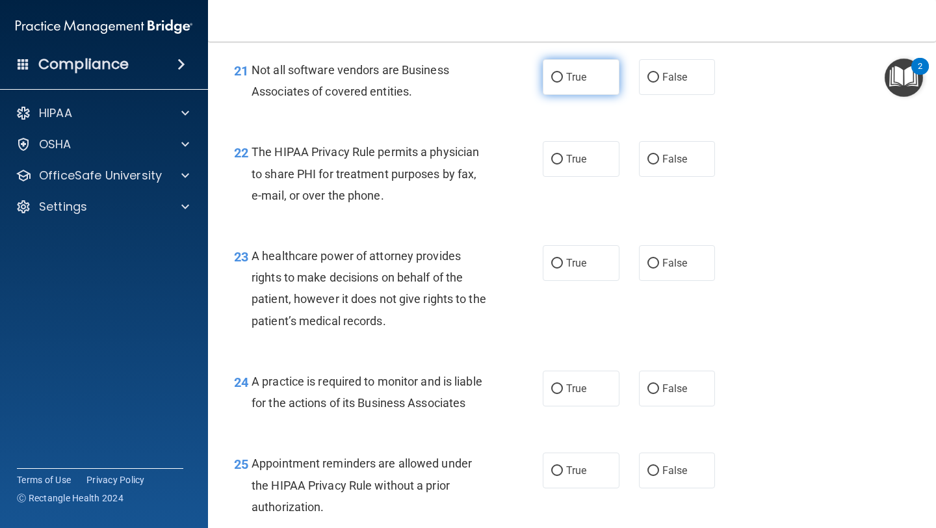
click at [569, 87] on label "True" at bounding box center [581, 77] width 77 height 36
click at [563, 83] on input "True" at bounding box center [557, 78] width 12 height 10
radio input "true"
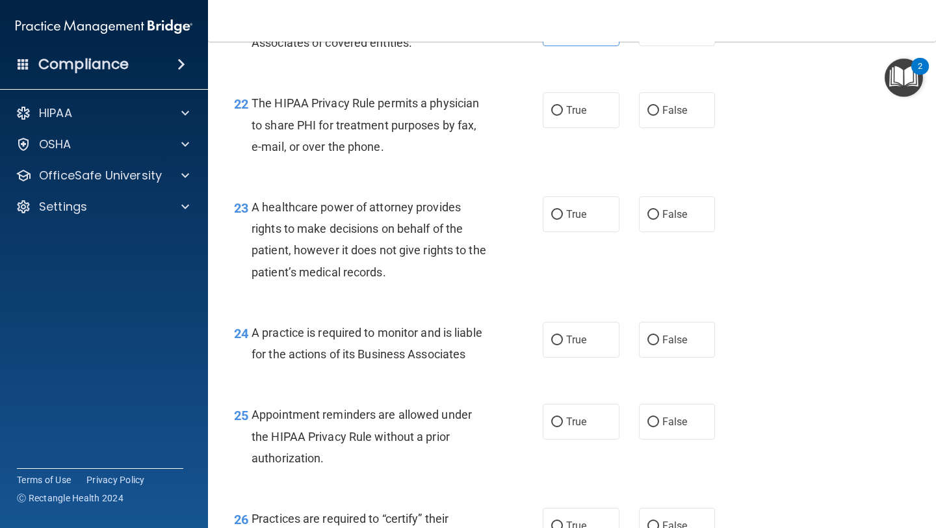
scroll to position [2607, 0]
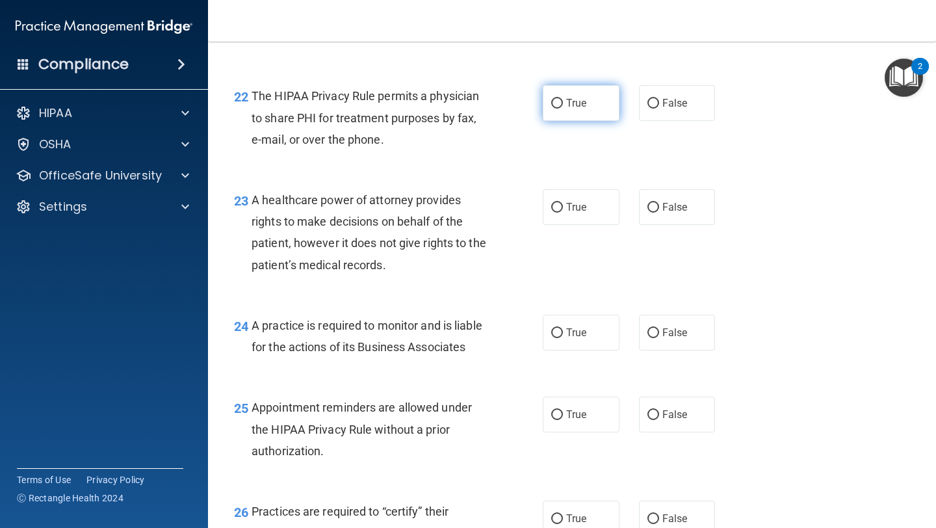
click at [561, 106] on input "True" at bounding box center [557, 104] width 12 height 10
radio input "true"
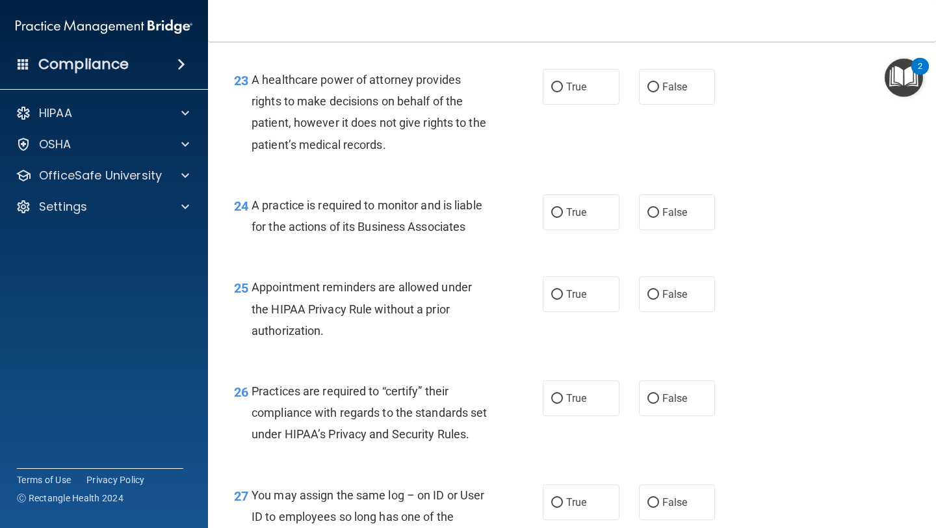
scroll to position [2728, 0]
click at [559, 91] on input "True" at bounding box center [557, 87] width 12 height 10
radio input "true"
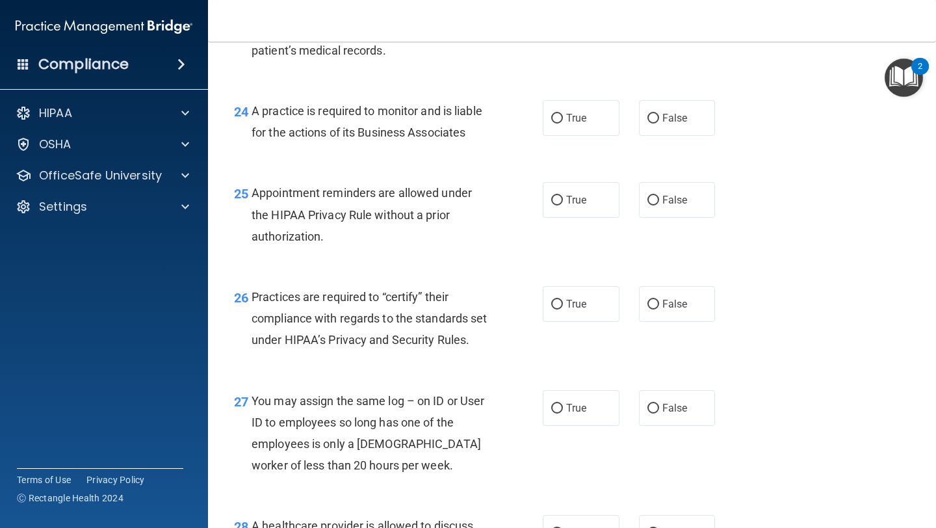
scroll to position [2861, 0]
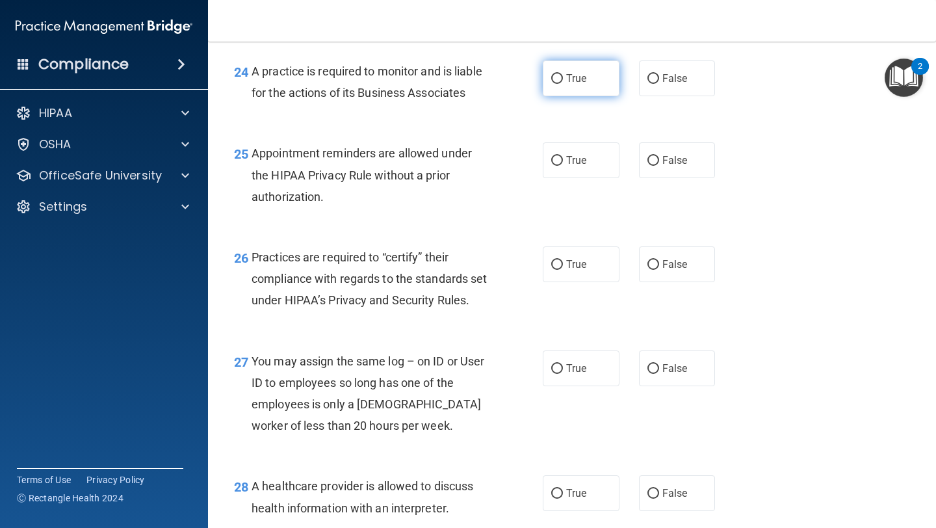
click at [566, 81] on span "True" at bounding box center [576, 78] width 20 height 12
click at [563, 81] on input "True" at bounding box center [557, 79] width 12 height 10
radio input "true"
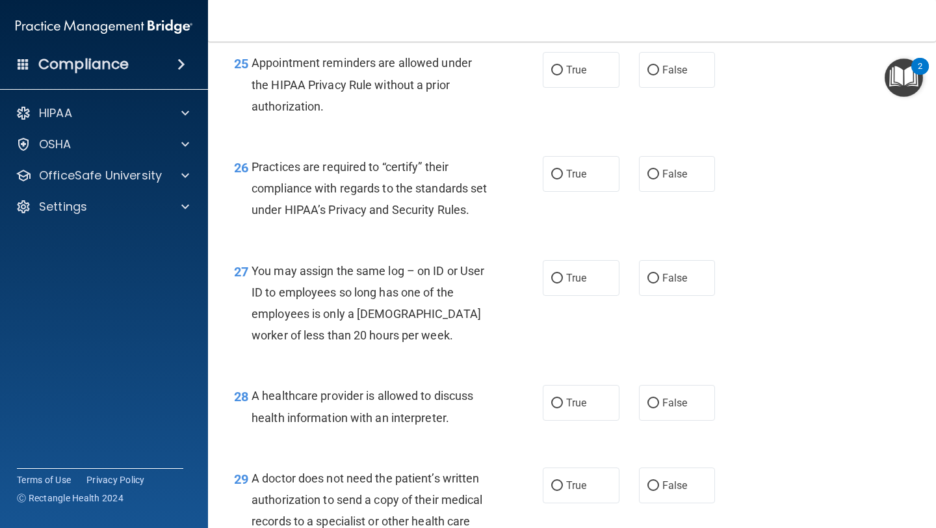
scroll to position [2949, 0]
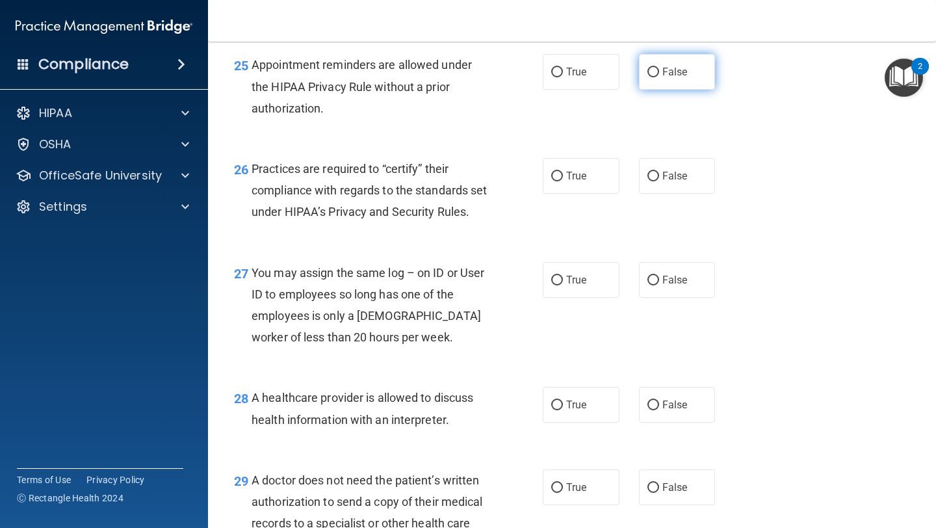
click at [664, 69] on span "False" at bounding box center [674, 72] width 25 height 12
click at [659, 69] on input "False" at bounding box center [653, 73] width 12 height 10
radio input "true"
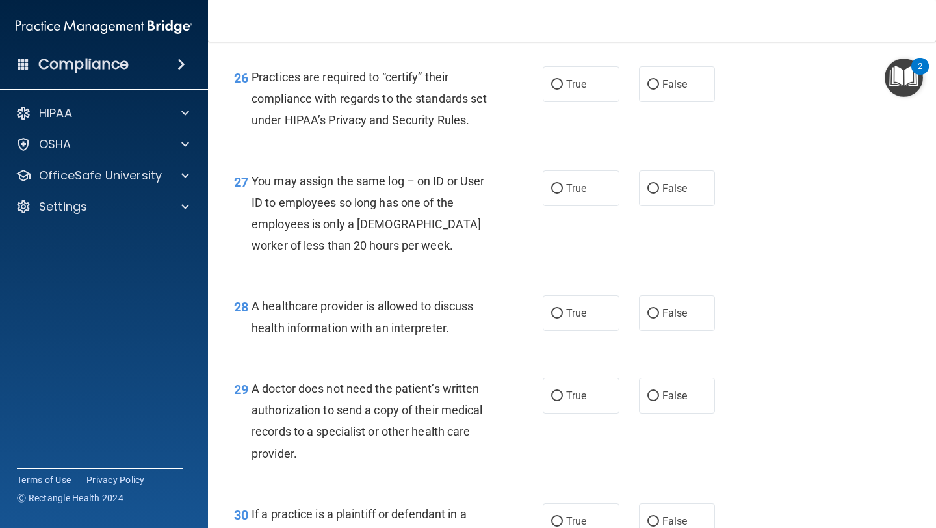
scroll to position [3046, 0]
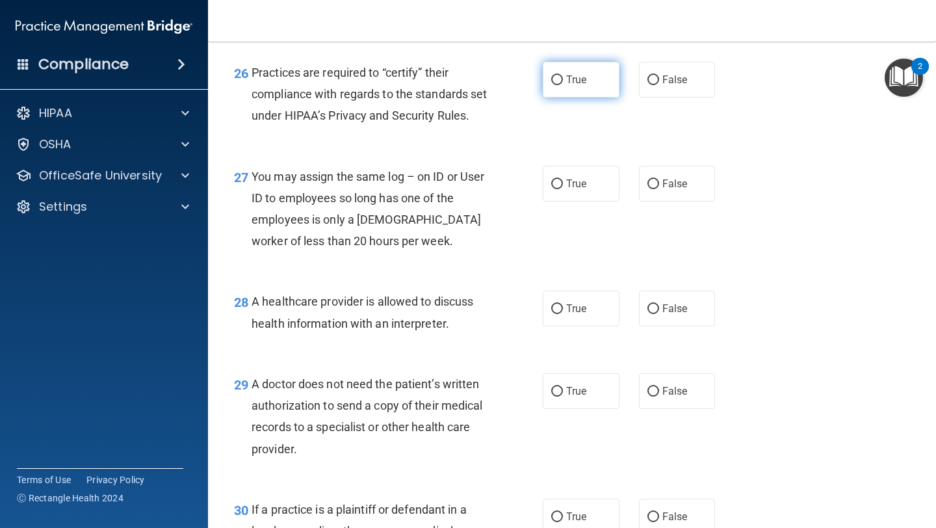
click at [561, 83] on input "True" at bounding box center [557, 80] width 12 height 10
radio input "true"
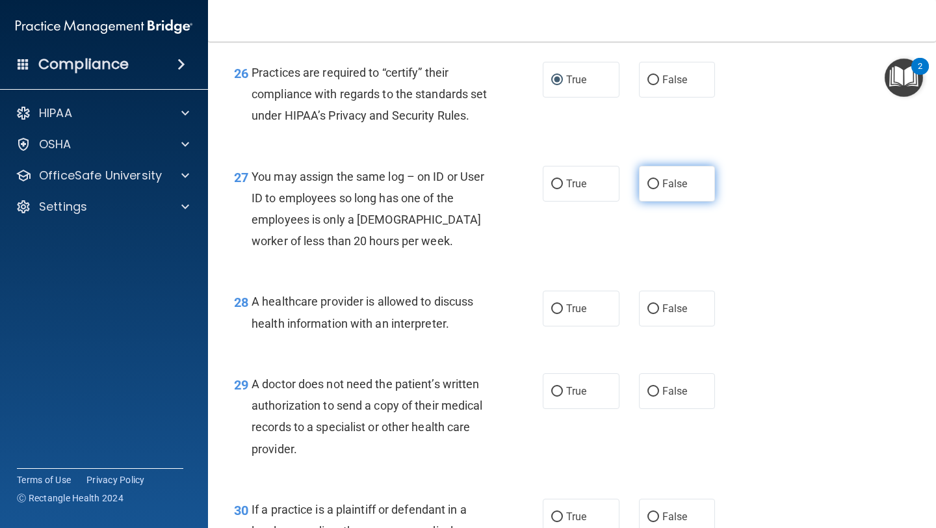
click at [655, 189] on input "False" at bounding box center [653, 184] width 12 height 10
radio input "true"
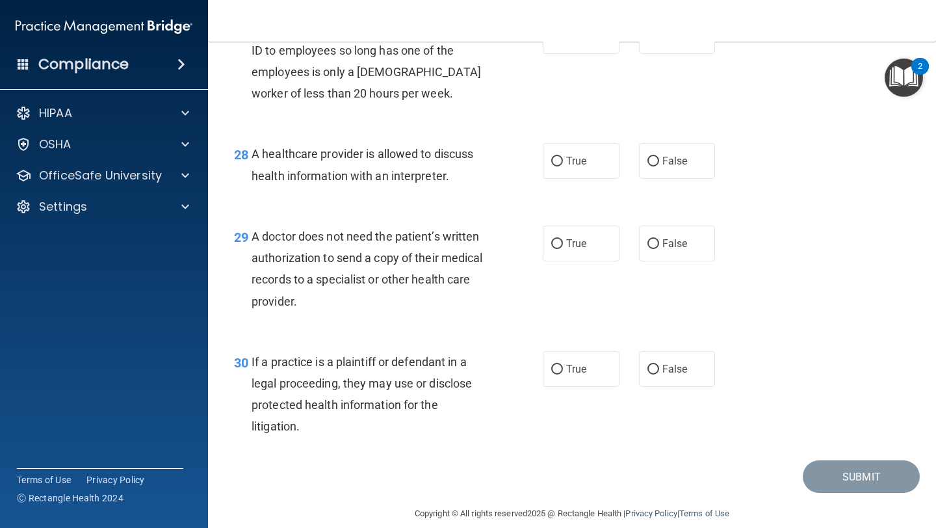
scroll to position [3205, 0]
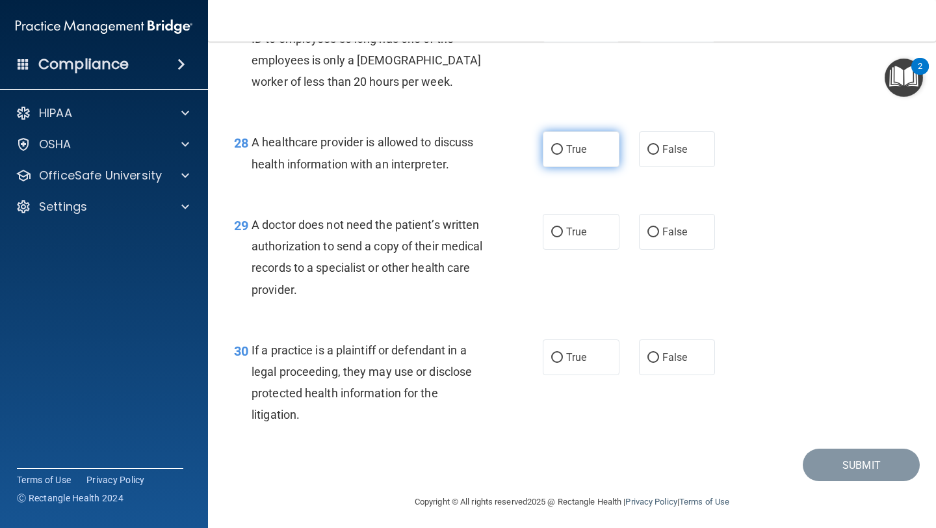
click at [568, 155] on span "True" at bounding box center [576, 149] width 20 height 12
click at [563, 155] on input "True" at bounding box center [557, 150] width 12 height 10
radio input "true"
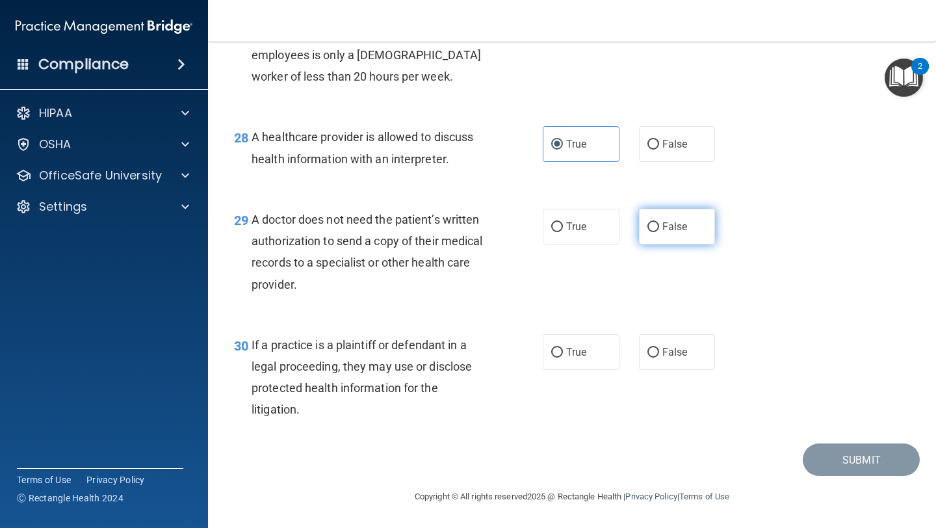
click at [668, 227] on span "False" at bounding box center [674, 226] width 25 height 12
click at [659, 227] on input "False" at bounding box center [653, 227] width 12 height 10
radio input "true"
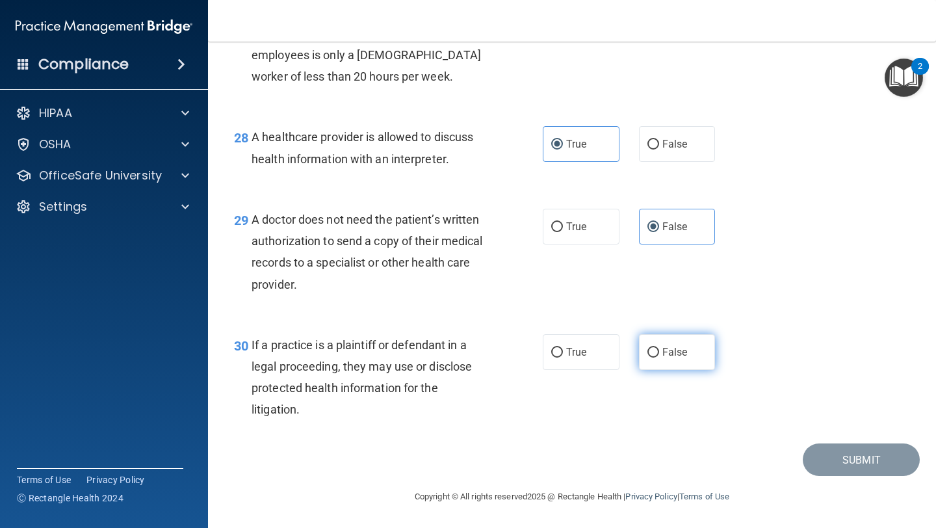
click at [647, 353] on input "False" at bounding box center [653, 353] width 12 height 10
radio input "true"
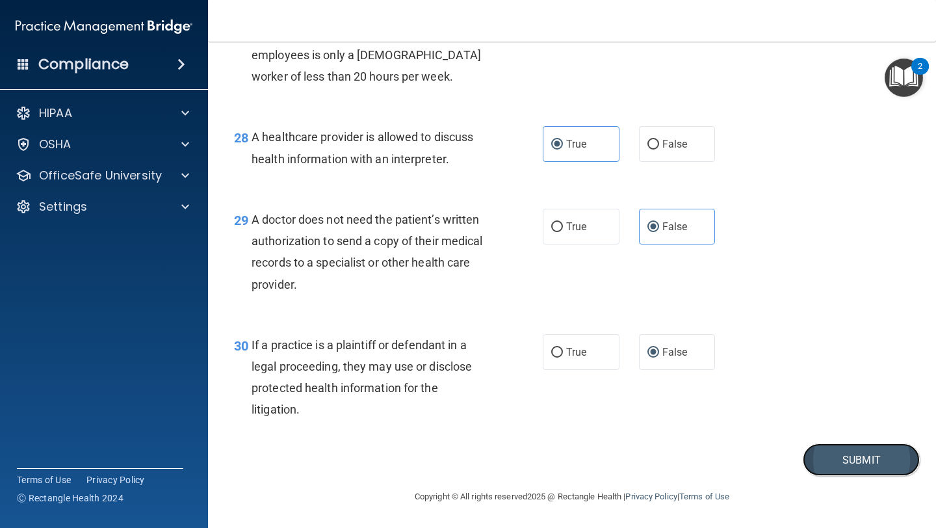
click at [860, 465] on button "Submit" at bounding box center [861, 459] width 117 height 33
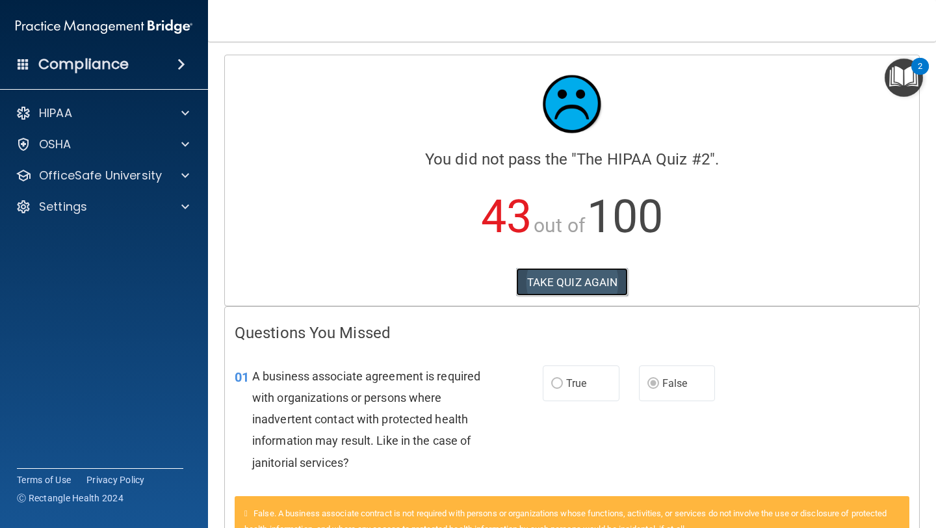
click at [571, 281] on button "TAKE QUIZ AGAIN" at bounding box center [572, 282] width 112 height 29
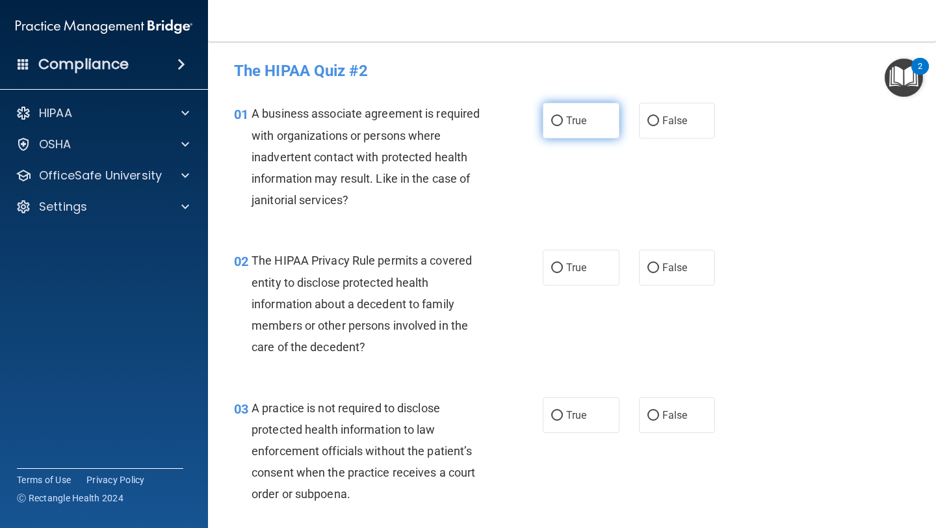
click at [555, 122] on input "True" at bounding box center [557, 121] width 12 height 10
radio input "true"
click at [666, 120] on span "False" at bounding box center [674, 120] width 25 height 12
click at [659, 120] on input "False" at bounding box center [653, 121] width 12 height 10
radio input "true"
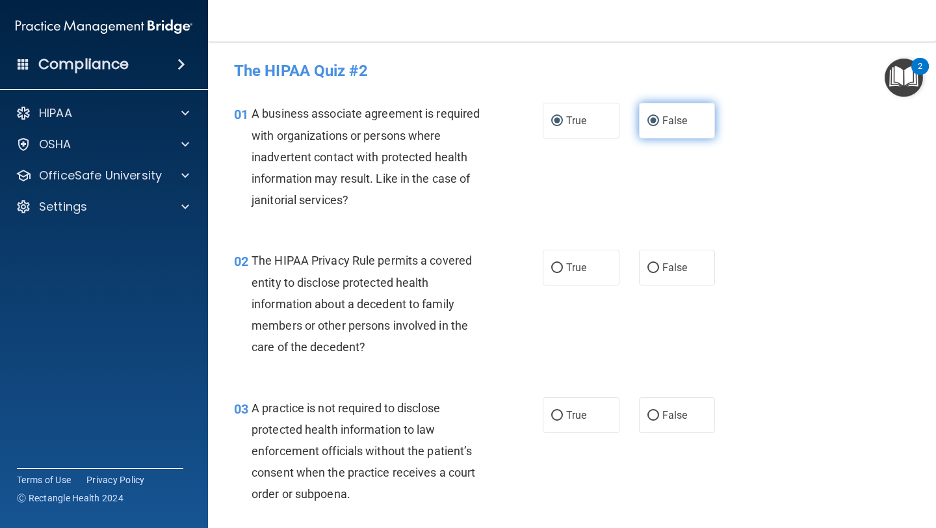
radio input "false"
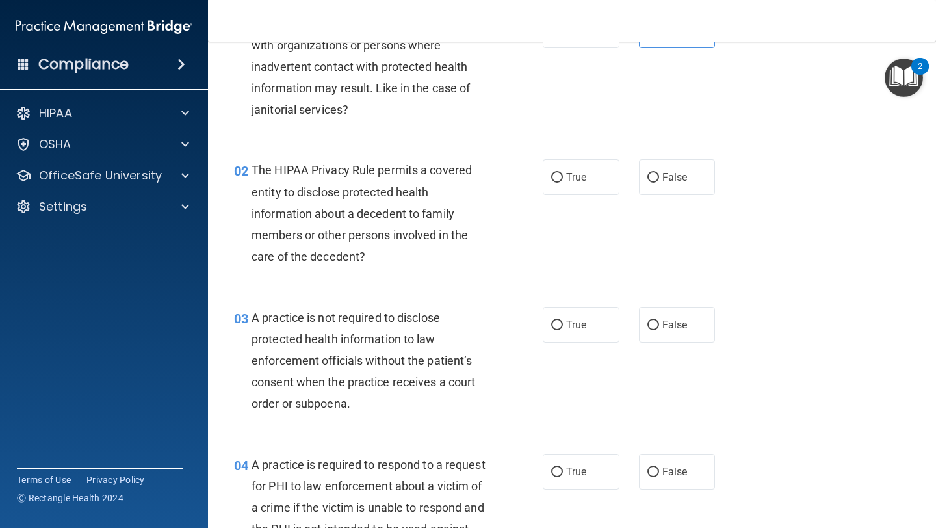
scroll to position [94, 0]
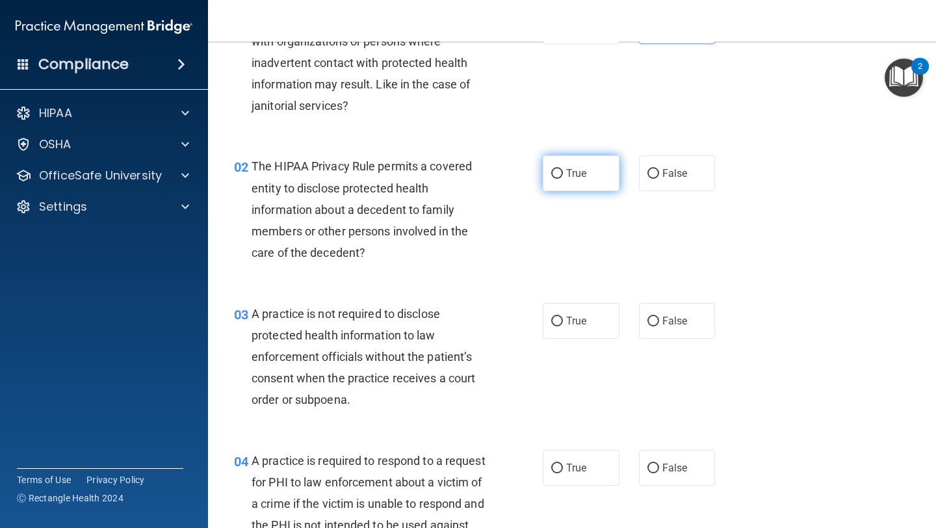
click at [550, 182] on label "True" at bounding box center [581, 173] width 77 height 36
click at [551, 179] on input "True" at bounding box center [557, 174] width 12 height 10
radio input "true"
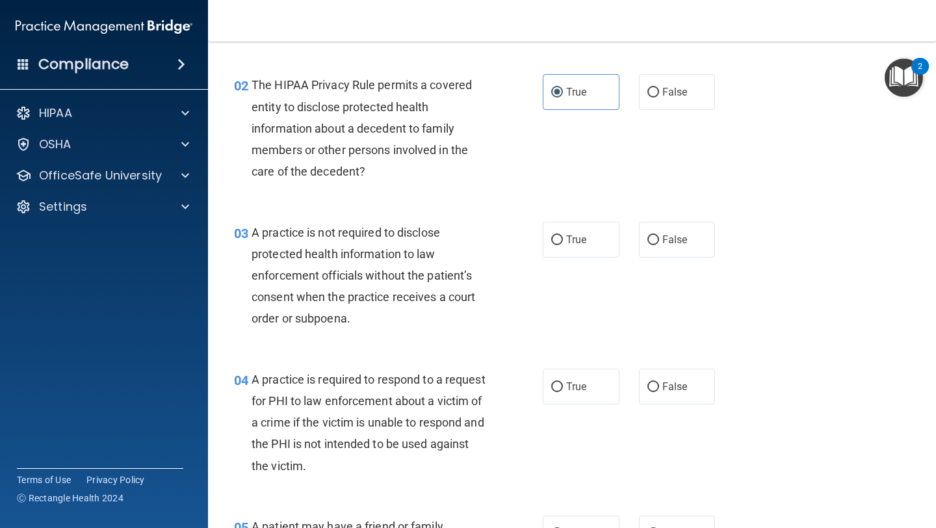
scroll to position [176, 0]
click at [666, 235] on span "False" at bounding box center [674, 239] width 25 height 12
click at [659, 235] on input "False" at bounding box center [653, 240] width 12 height 10
radio input "true"
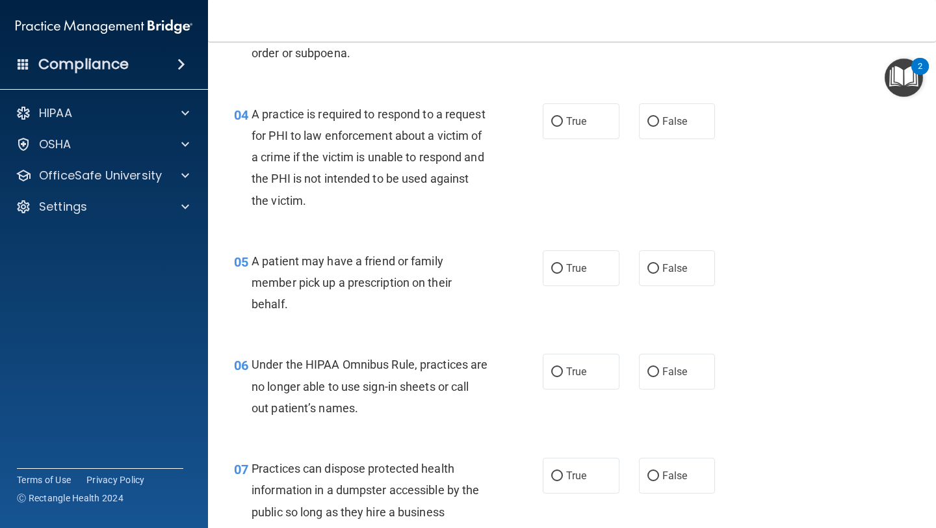
scroll to position [441, 0]
click at [552, 122] on input "True" at bounding box center [557, 121] width 12 height 10
radio input "true"
click at [556, 263] on input "True" at bounding box center [557, 268] width 12 height 10
radio input "true"
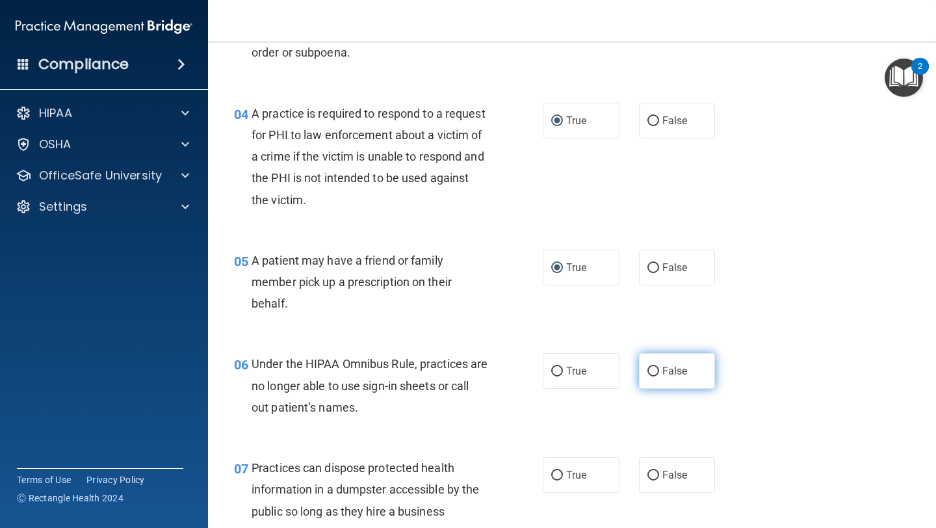
click at [654, 370] on input "False" at bounding box center [653, 372] width 12 height 10
radio input "true"
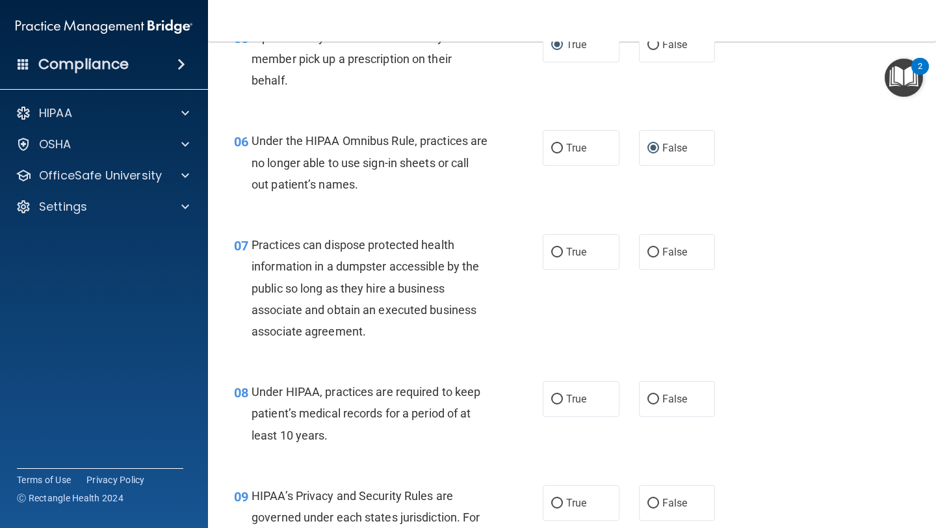
scroll to position [666, 0]
click at [646, 252] on label "False" at bounding box center [677, 251] width 77 height 36
click at [647, 252] on input "False" at bounding box center [653, 251] width 12 height 10
radio input "true"
click at [645, 400] on label "False" at bounding box center [677, 398] width 77 height 36
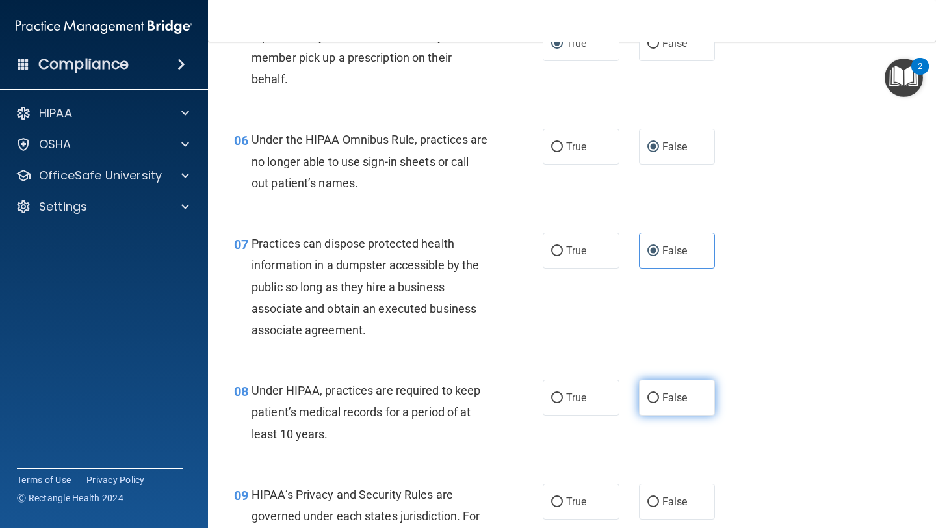
click at [647, 400] on input "False" at bounding box center [653, 398] width 12 height 10
radio input "true"
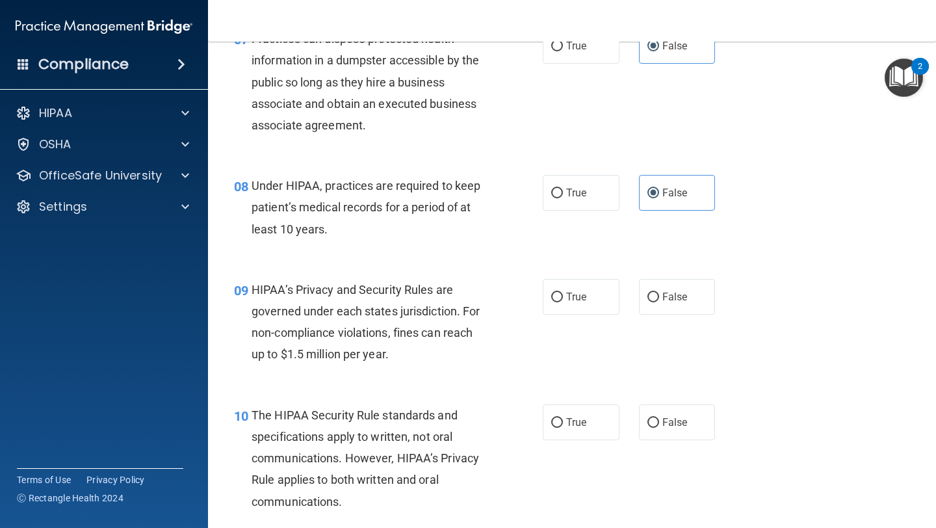
scroll to position [872, 0]
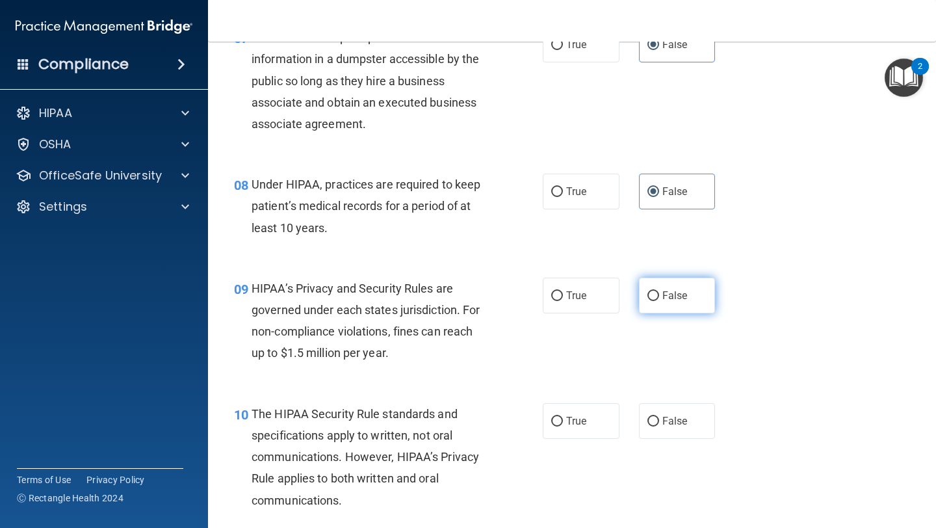
click at [656, 294] on input "False" at bounding box center [653, 296] width 12 height 10
radio input "true"
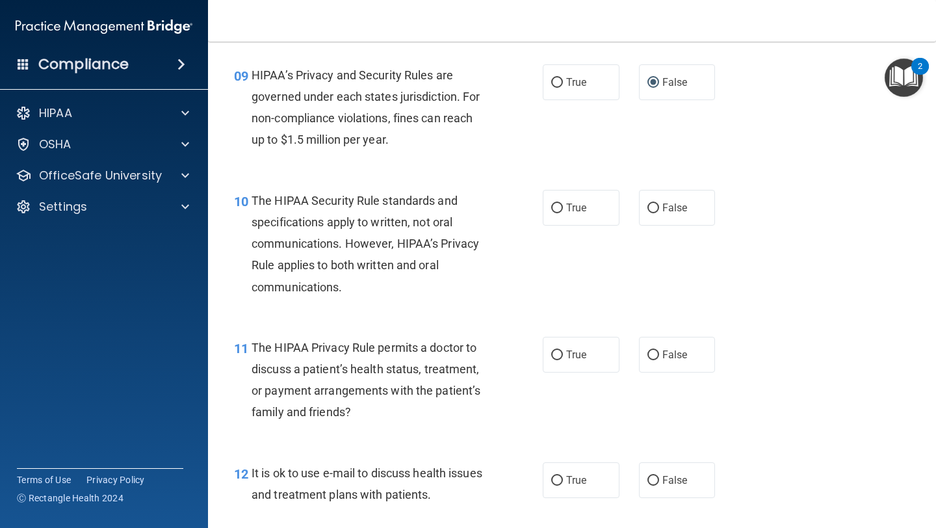
scroll to position [1085, 0]
click at [554, 203] on input "True" at bounding box center [557, 208] width 12 height 10
radio input "true"
click at [570, 353] on span "True" at bounding box center [576, 354] width 20 height 12
click at [563, 353] on input "True" at bounding box center [557, 355] width 12 height 10
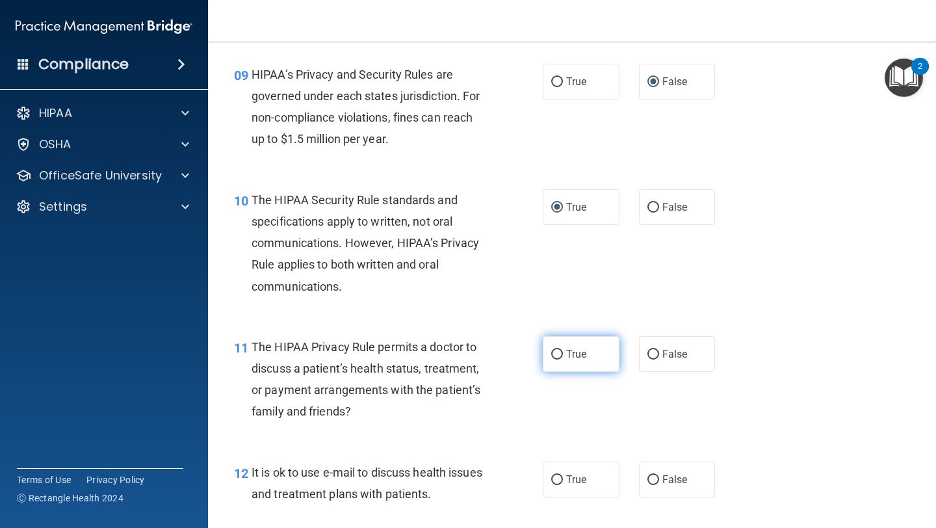
radio input "true"
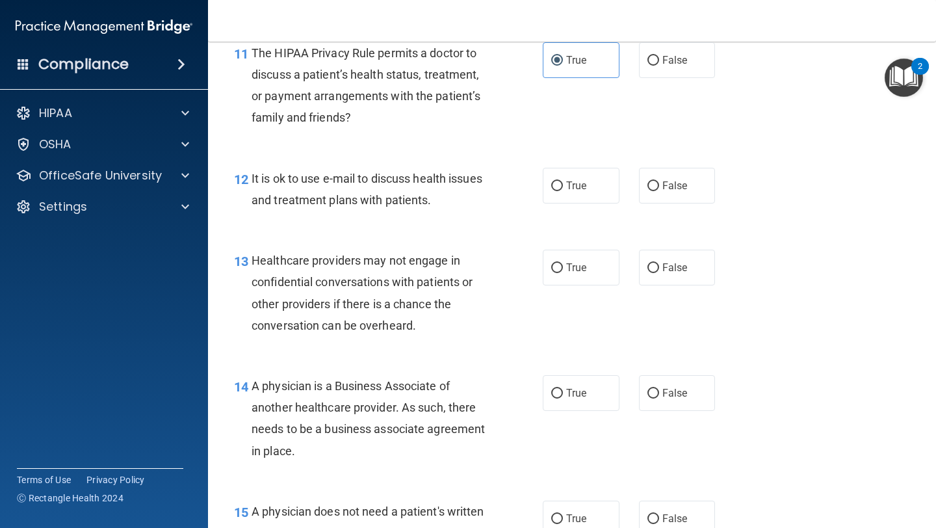
scroll to position [1385, 0]
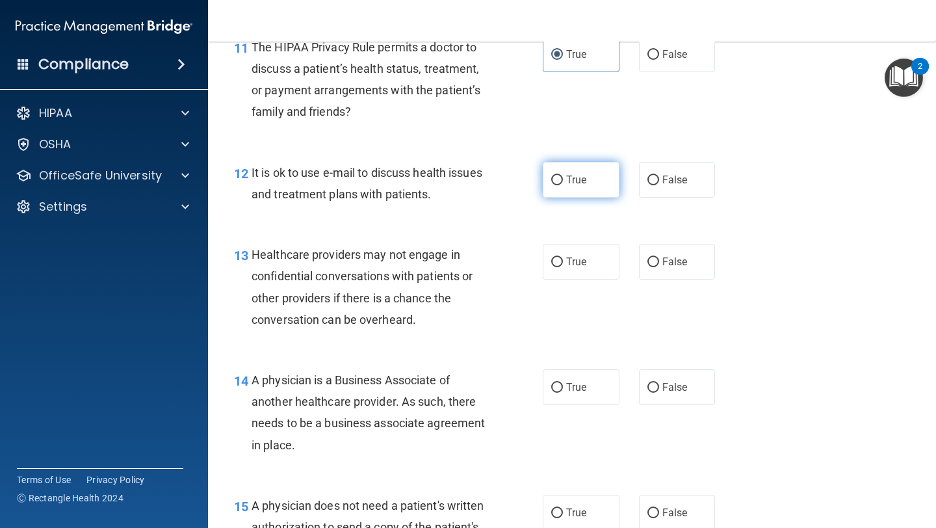
click at [561, 181] on input "True" at bounding box center [557, 180] width 12 height 10
radio input "true"
click at [654, 261] on input "False" at bounding box center [653, 262] width 12 height 10
radio input "true"
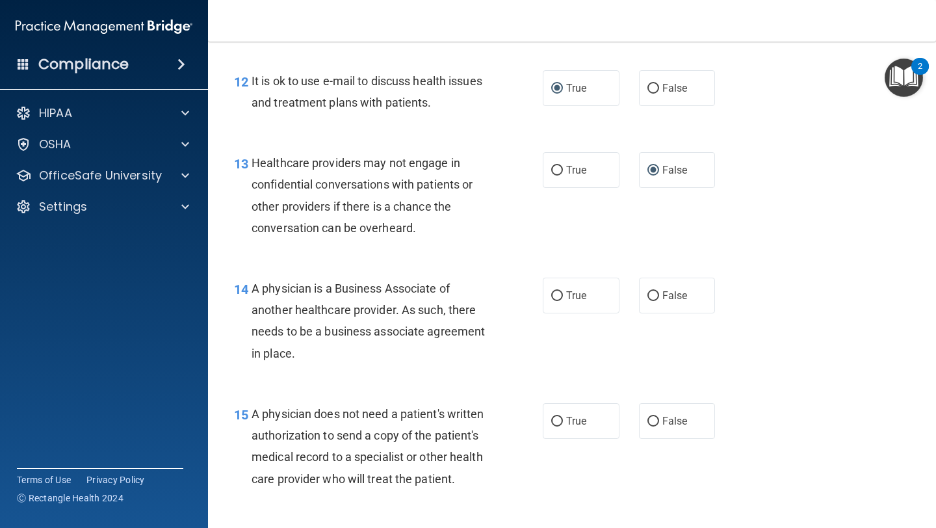
scroll to position [1504, 0]
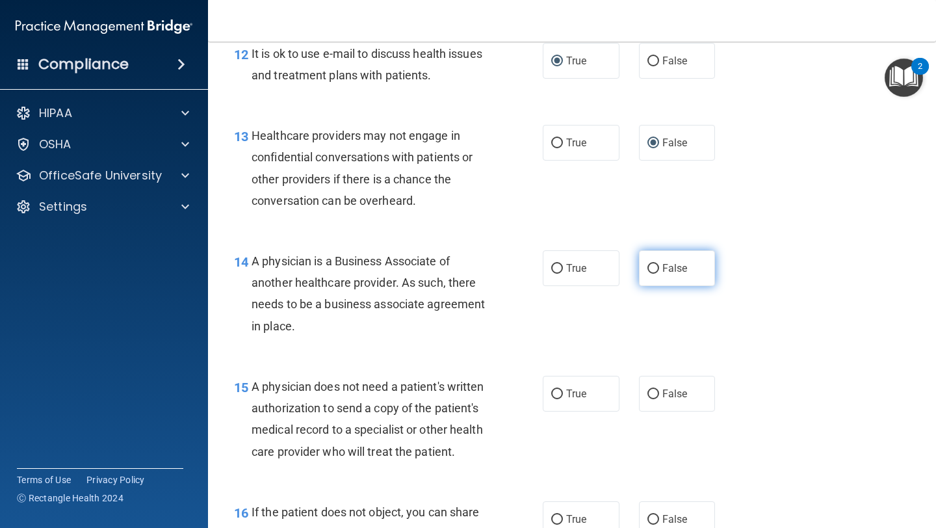
click at [661, 263] on label "False" at bounding box center [677, 268] width 77 height 36
click at [659, 264] on input "False" at bounding box center [653, 269] width 12 height 10
radio input "true"
click at [554, 392] on input "True" at bounding box center [557, 394] width 12 height 10
radio input "true"
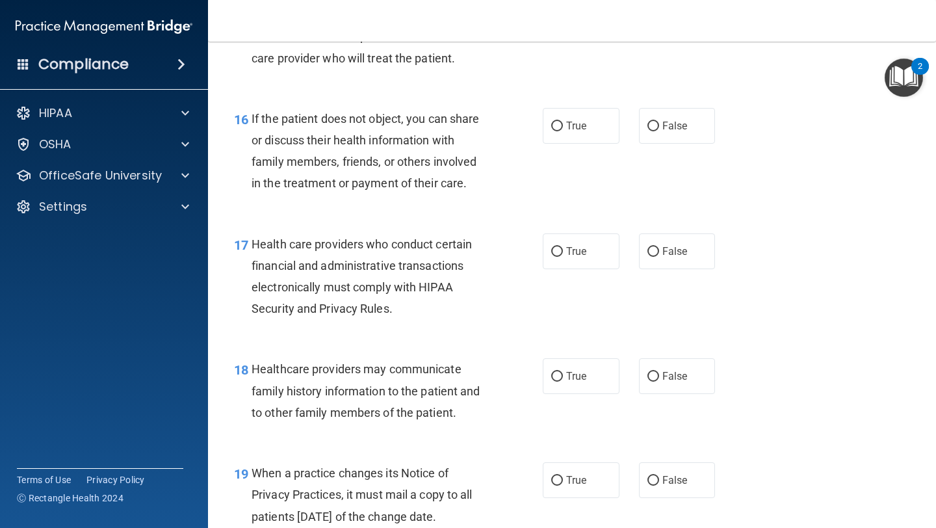
scroll to position [1892, 0]
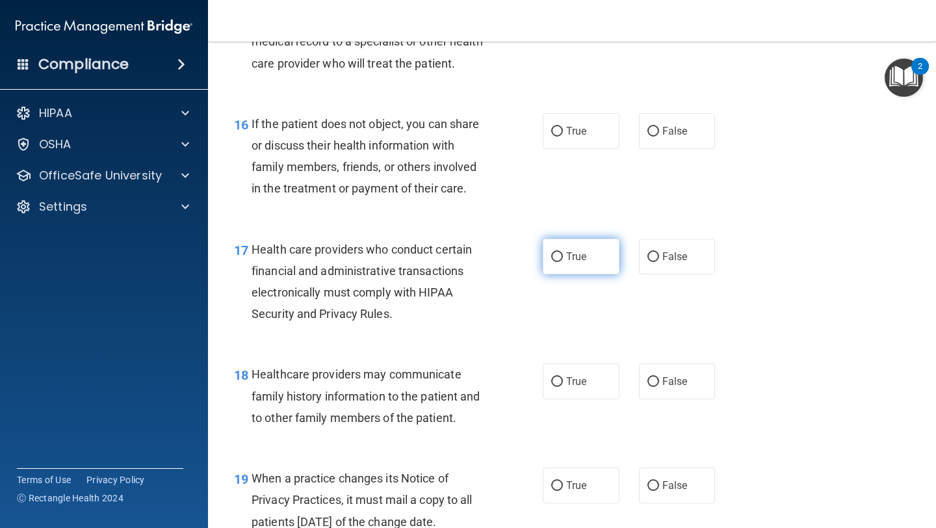
click at [558, 261] on input "True" at bounding box center [557, 257] width 12 height 10
radio input "true"
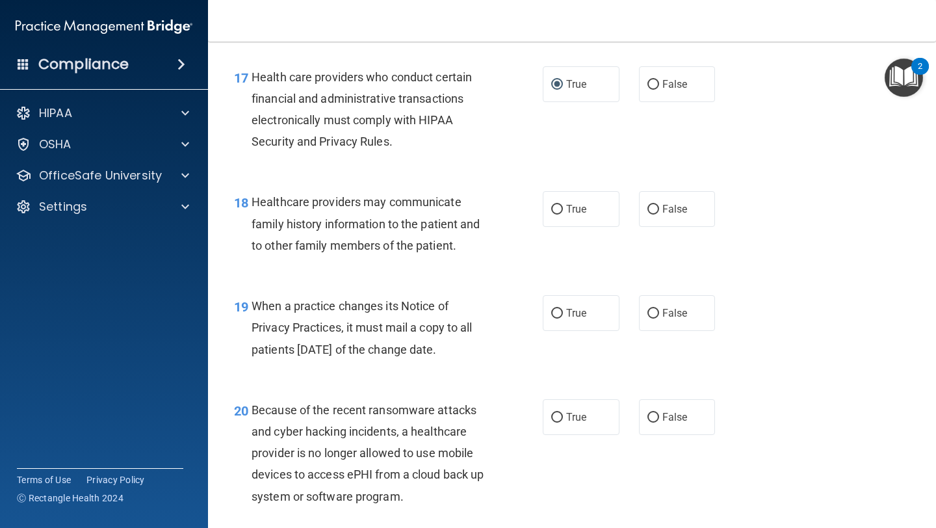
scroll to position [2066, 0]
click at [651, 217] on label "False" at bounding box center [677, 208] width 77 height 36
click at [651, 213] on input "False" at bounding box center [653, 208] width 12 height 10
radio input "true"
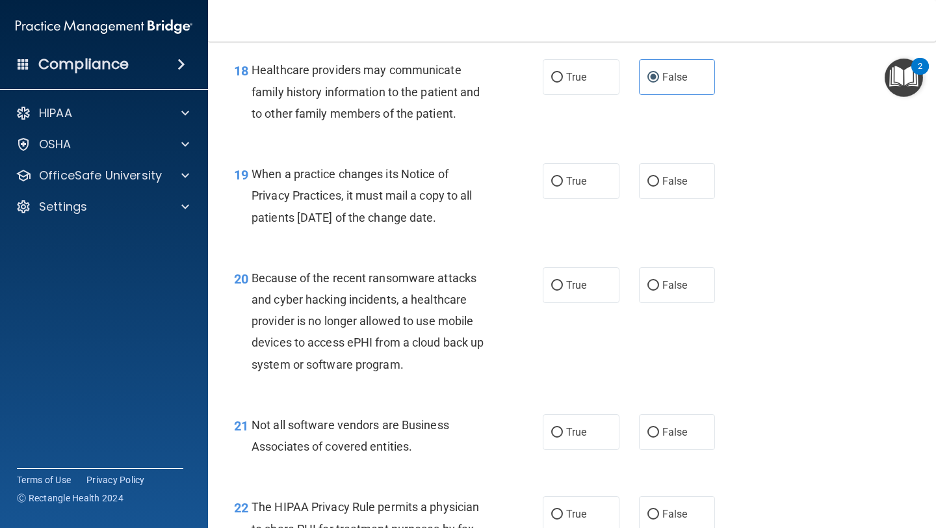
scroll to position [2197, 0]
click at [647, 181] on input "False" at bounding box center [653, 180] width 12 height 10
radio input "true"
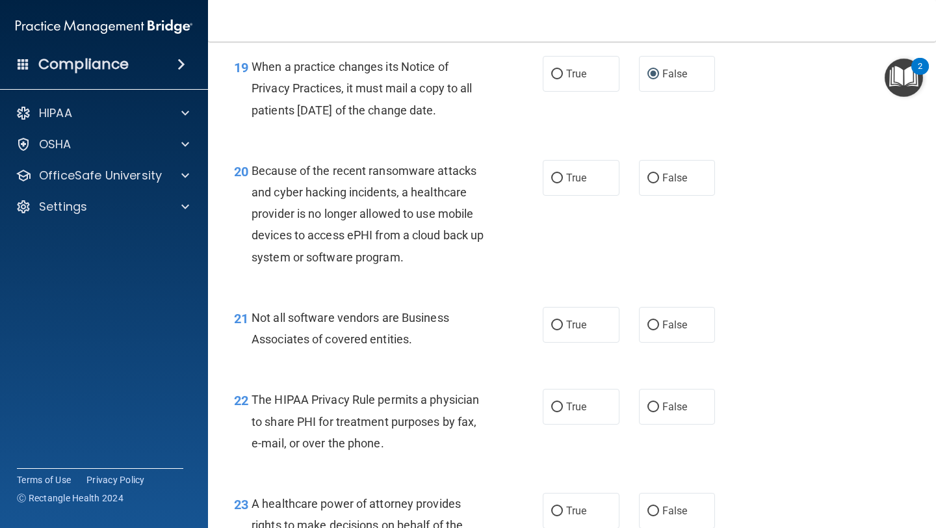
scroll to position [2304, 0]
click at [654, 175] on input "False" at bounding box center [653, 178] width 12 height 10
radio input "true"
click at [558, 325] on input "True" at bounding box center [557, 325] width 12 height 10
radio input "true"
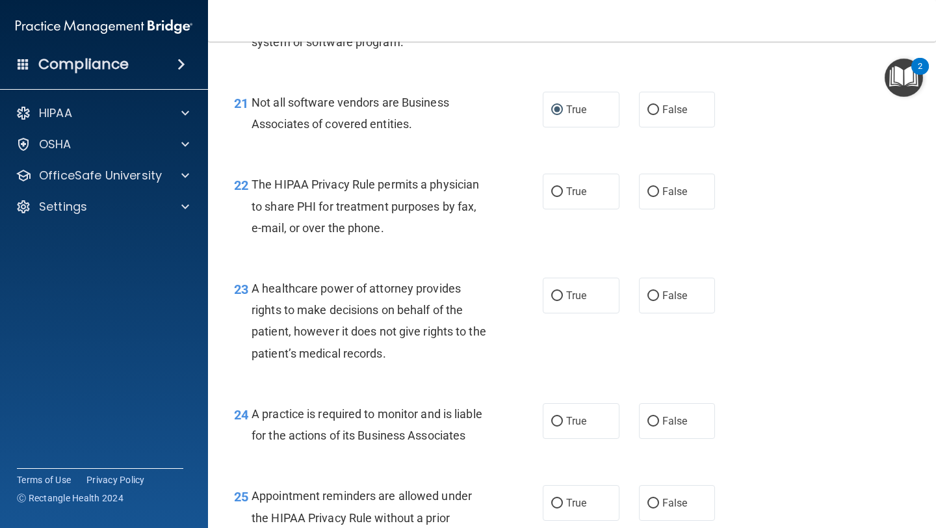
scroll to position [2519, 0]
click at [558, 187] on input "True" at bounding box center [557, 192] width 12 height 10
radio input "true"
click at [654, 296] on input "False" at bounding box center [653, 296] width 12 height 10
radio input "true"
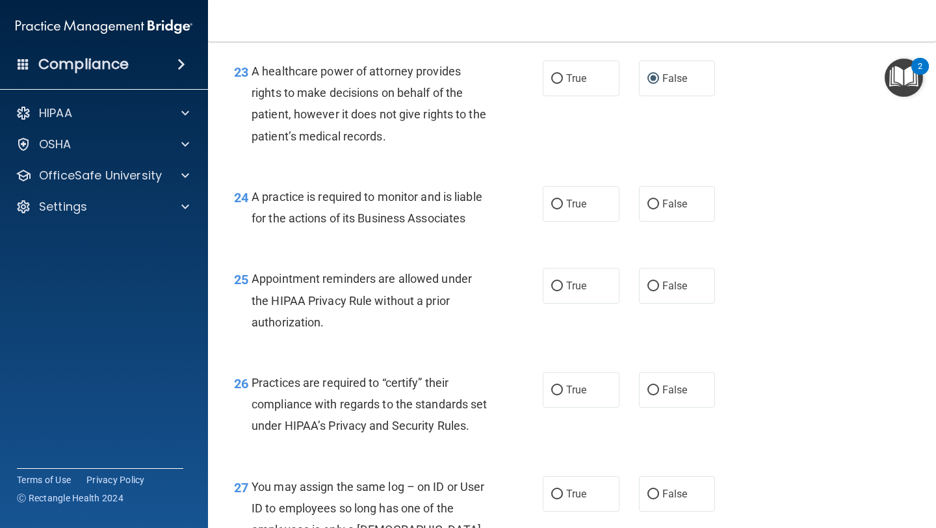
scroll to position [2744, 0]
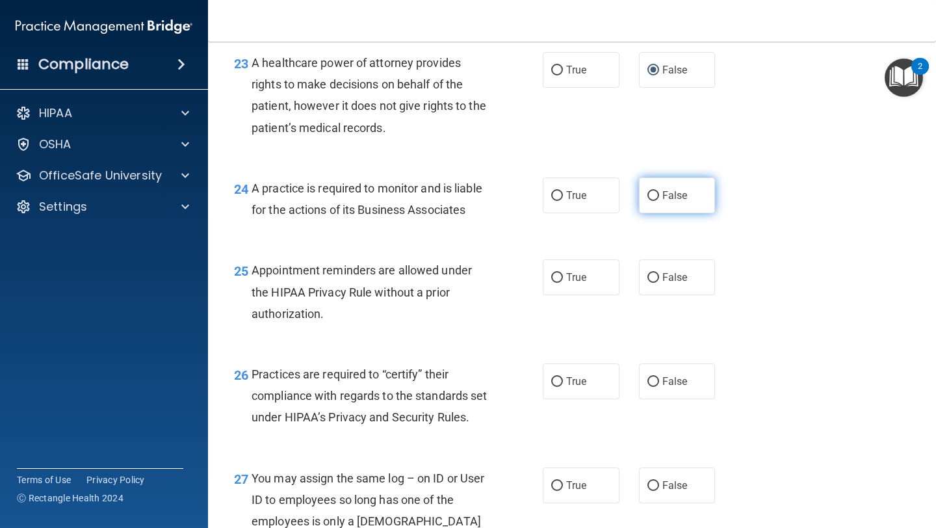
click at [653, 193] on input "False" at bounding box center [653, 196] width 12 height 10
radio input "true"
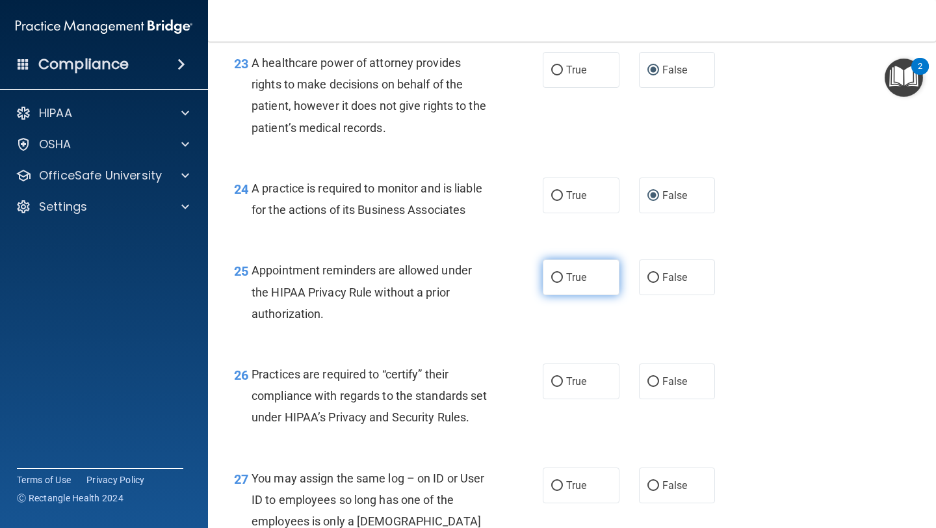
click at [554, 281] on input "True" at bounding box center [557, 278] width 12 height 10
radio input "true"
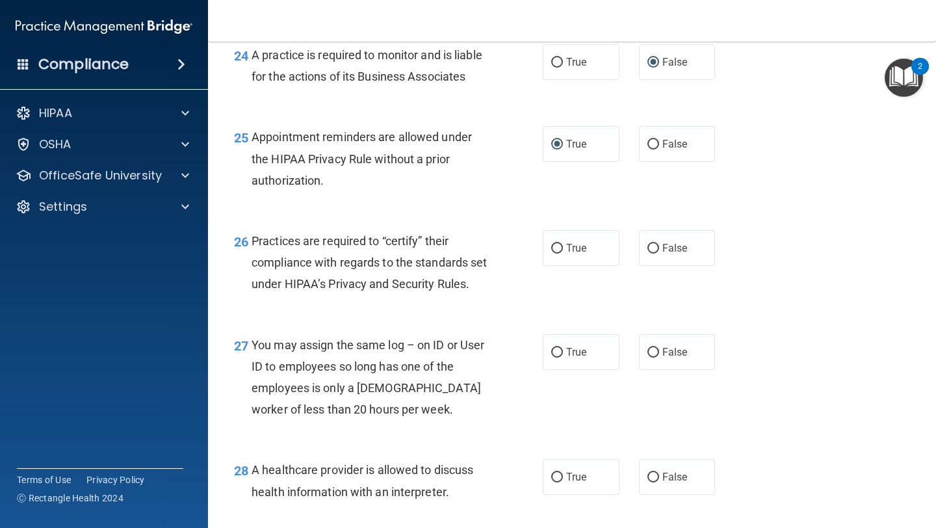
scroll to position [2926, 0]
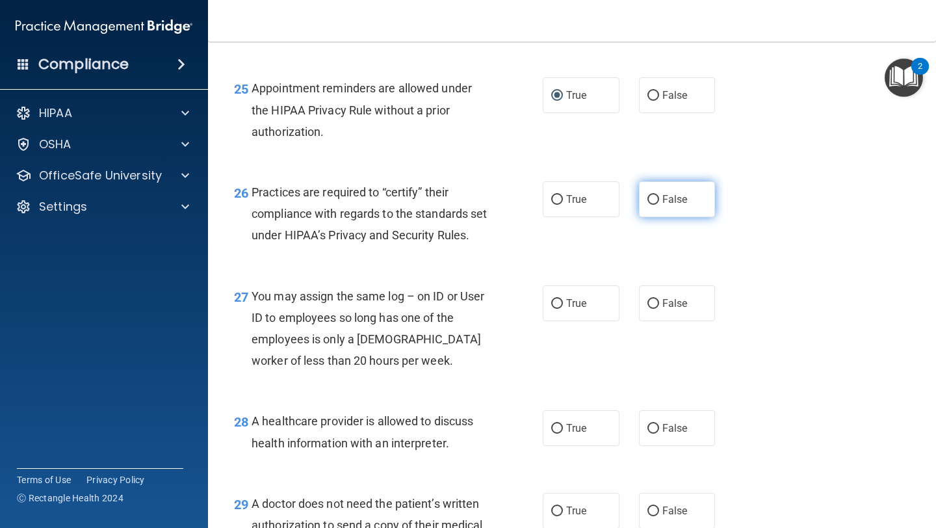
click at [651, 196] on input "False" at bounding box center [653, 200] width 12 height 10
radio input "true"
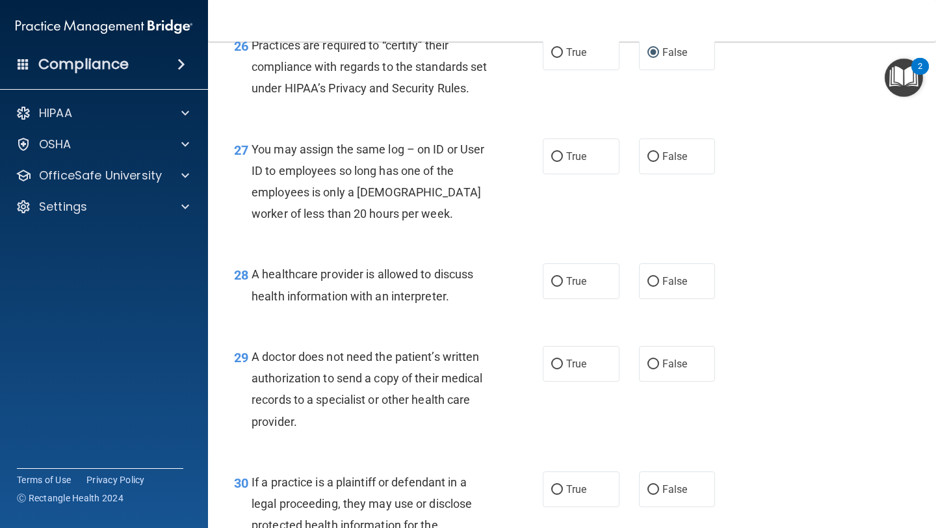
scroll to position [3081, 0]
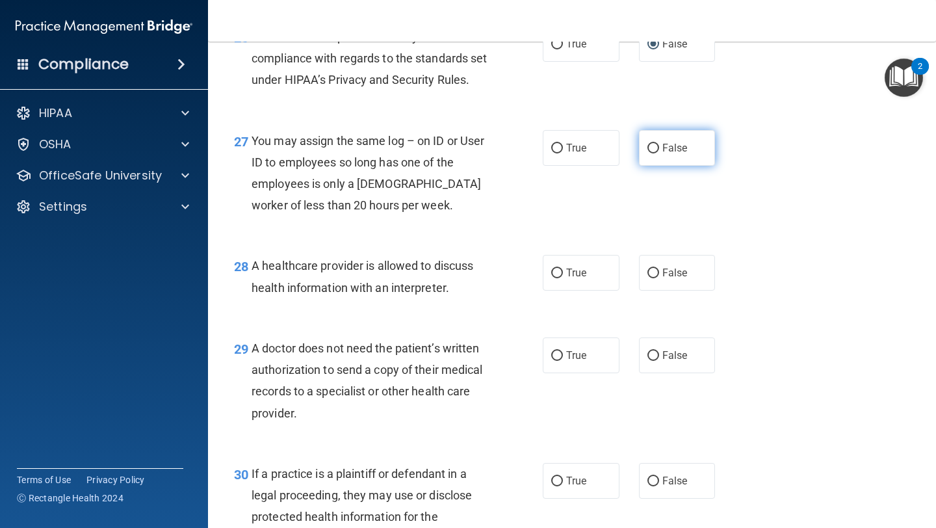
click at [656, 153] on input "False" at bounding box center [653, 149] width 12 height 10
radio input "true"
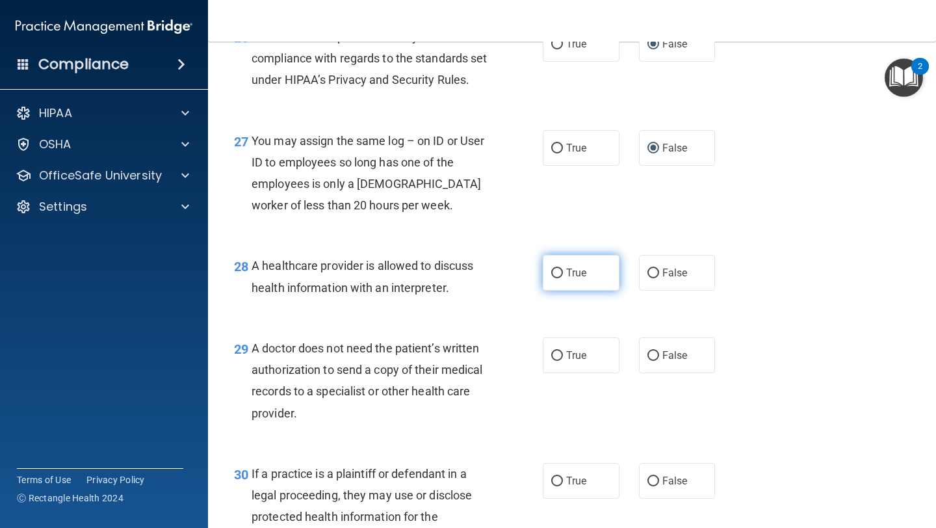
click at [553, 278] on input "True" at bounding box center [557, 273] width 12 height 10
radio input "true"
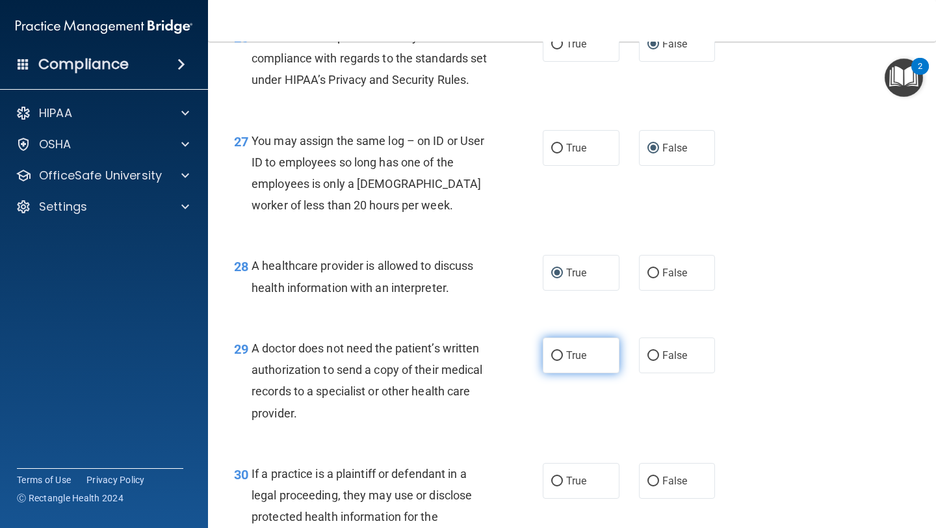
click at [557, 361] on input "True" at bounding box center [557, 356] width 12 height 10
radio input "true"
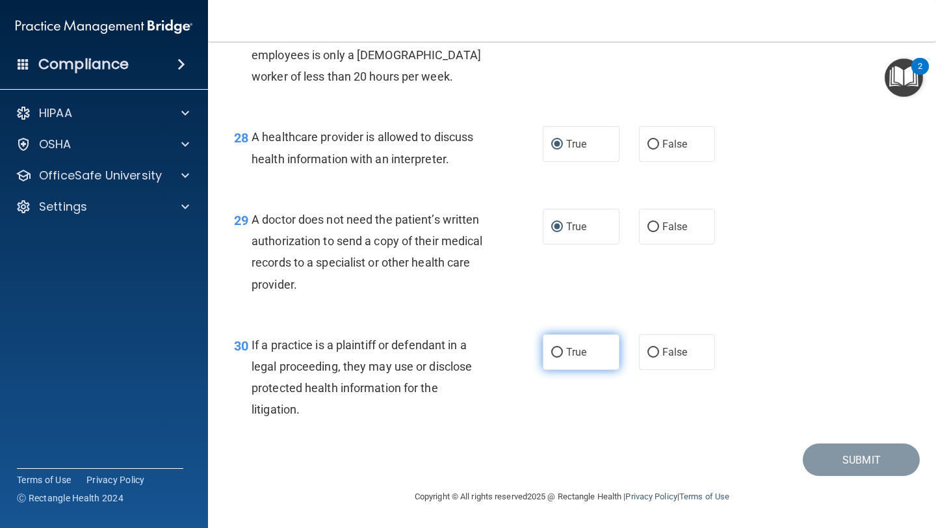
click at [556, 354] on input "True" at bounding box center [557, 353] width 12 height 10
radio input "true"
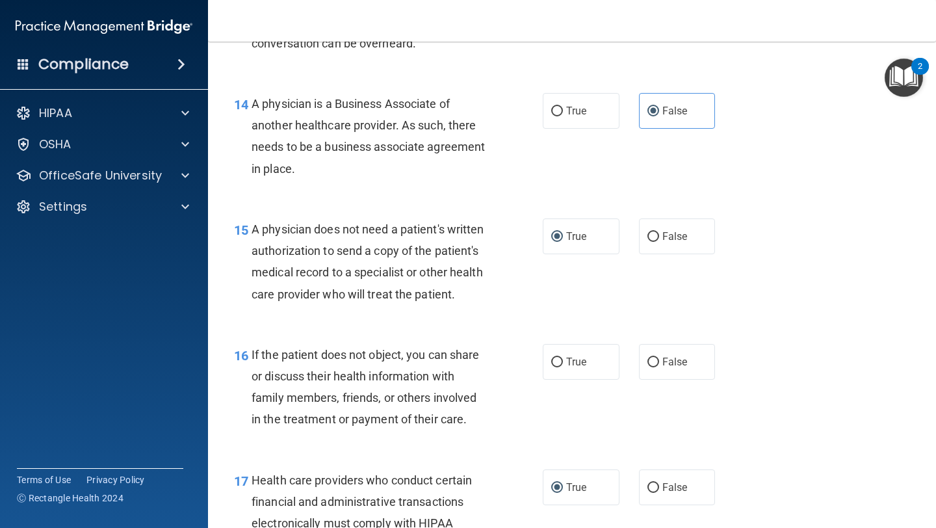
scroll to position [1663, 0]
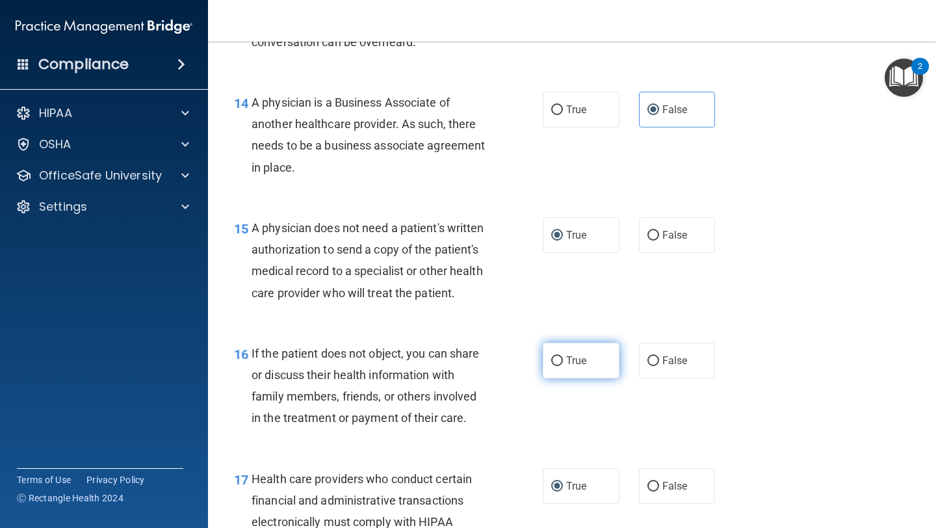
click at [551, 360] on input "True" at bounding box center [557, 361] width 12 height 10
radio input "true"
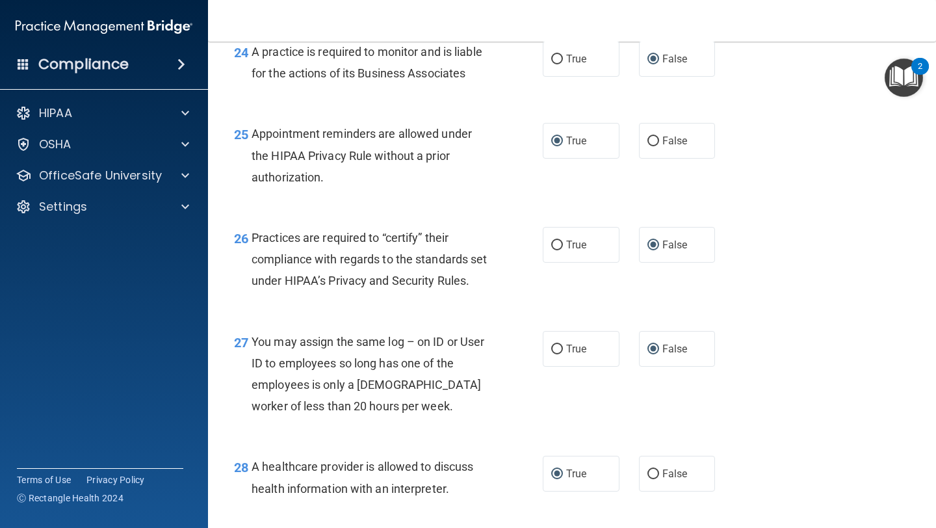
scroll to position [3232, 0]
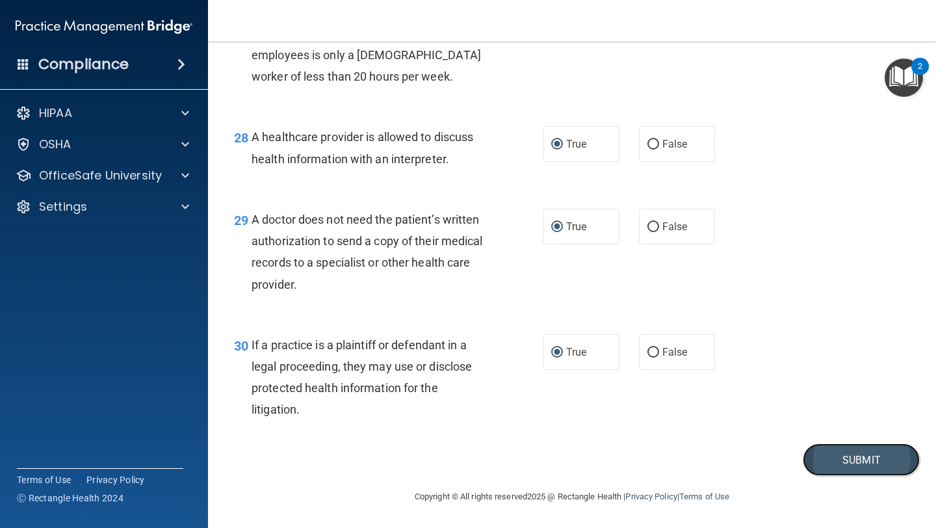
click at [859, 458] on button "Submit" at bounding box center [861, 459] width 117 height 33
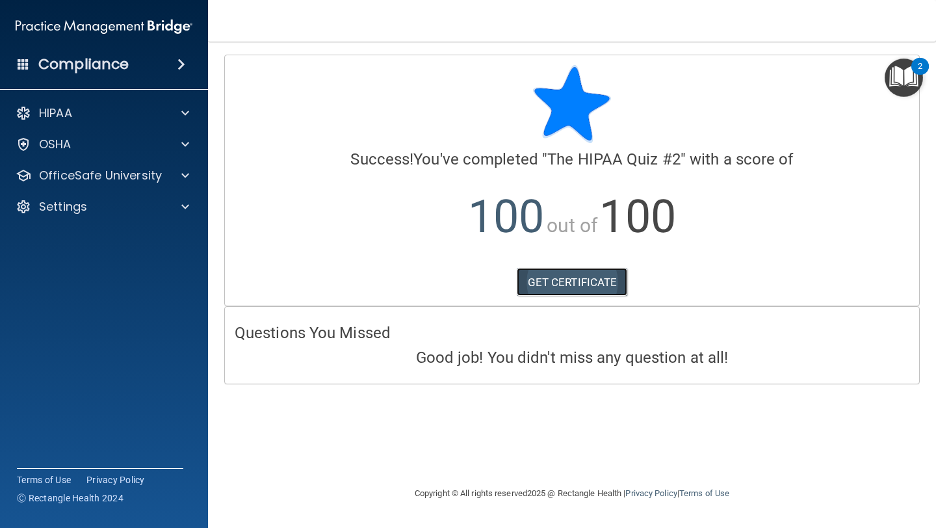
click at [588, 291] on link "GET CERTIFICATE" at bounding box center [572, 282] width 111 height 29
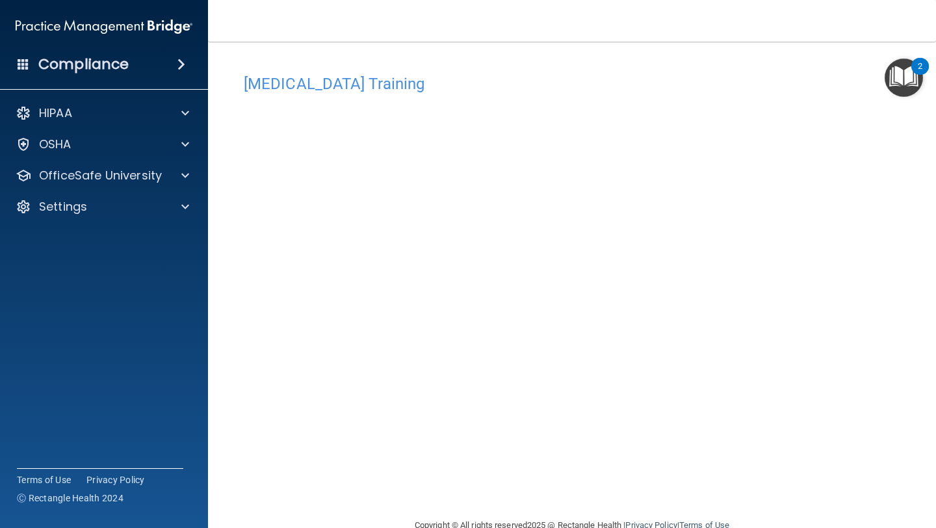
scroll to position [29, 0]
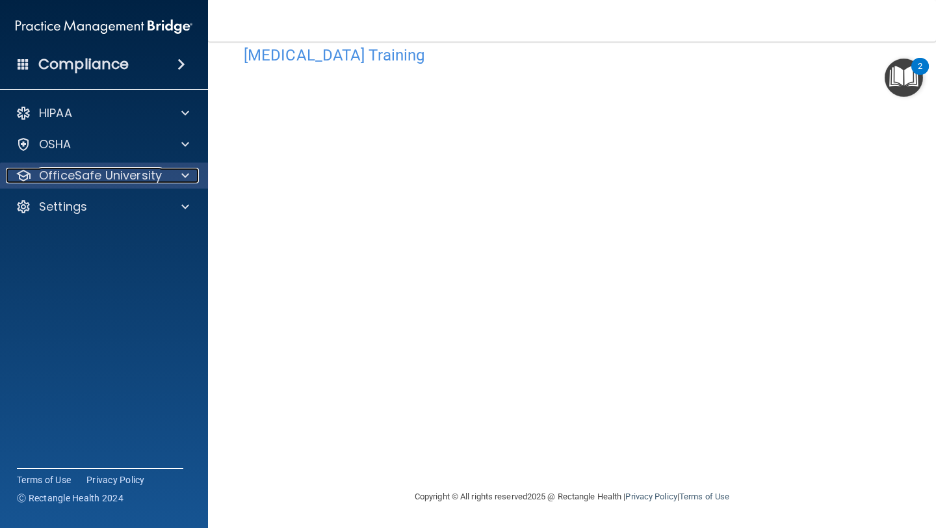
click at [159, 170] on p "OfficeSafe University" at bounding box center [100, 176] width 123 height 16
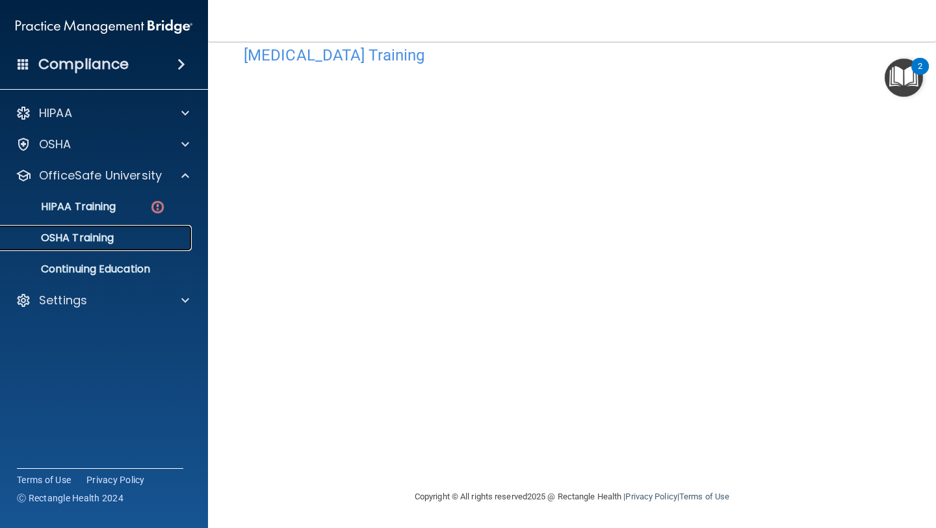
click at [93, 237] on p "OSHA Training" at bounding box center [60, 237] width 105 height 13
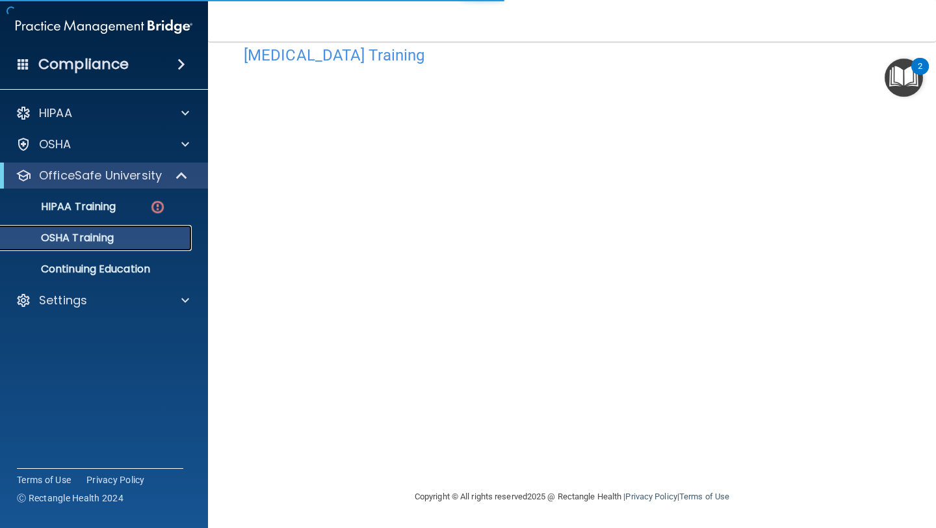
scroll to position [110, 0]
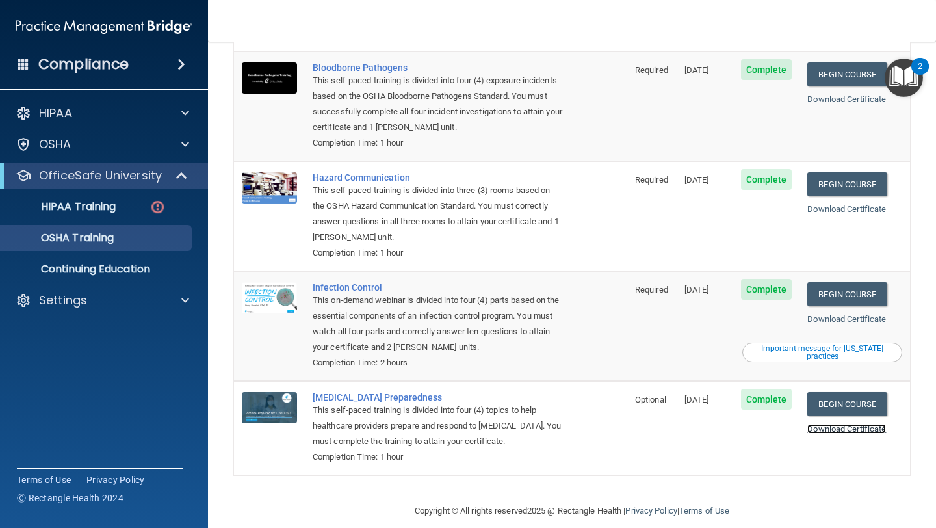
click at [855, 424] on link "Download Certificate" at bounding box center [846, 429] width 79 height 10
click at [84, 200] on p "HIPAA Training" at bounding box center [61, 206] width 107 height 13
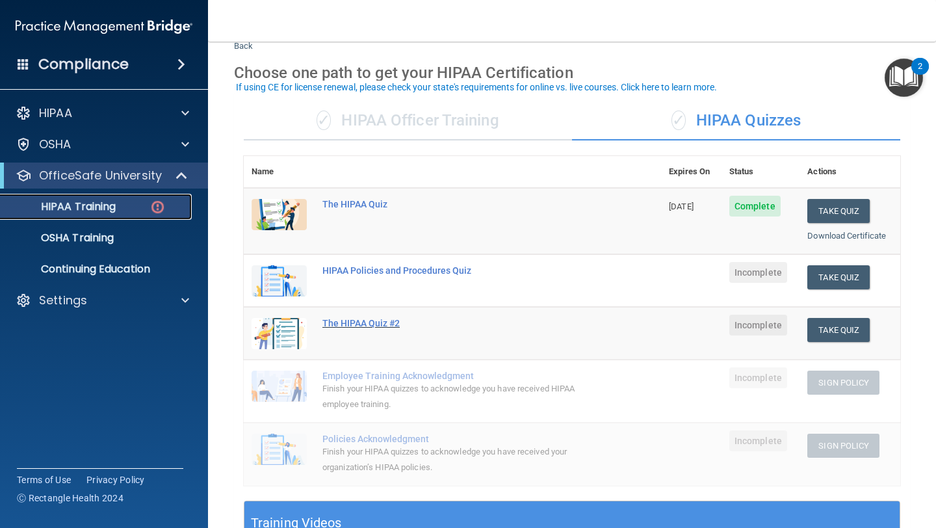
scroll to position [40, 0]
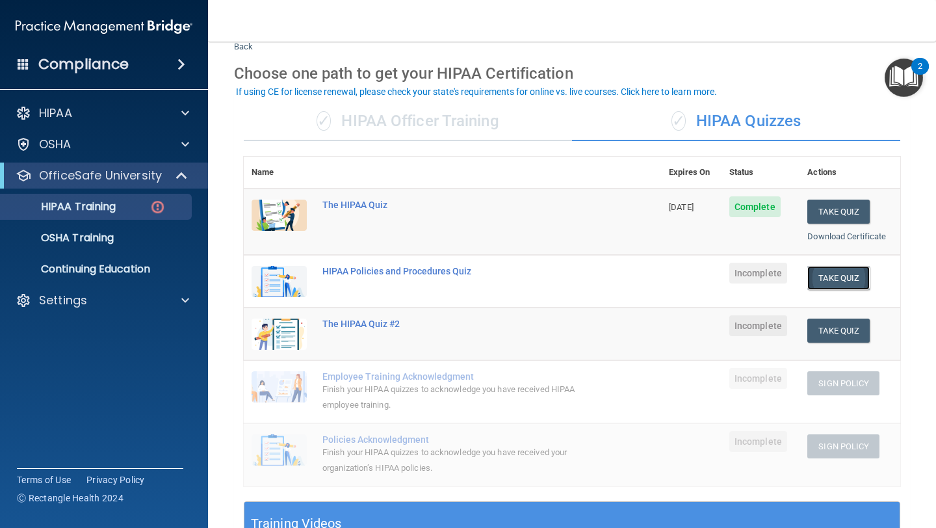
click at [829, 275] on button "Take Quiz" at bounding box center [838, 278] width 62 height 24
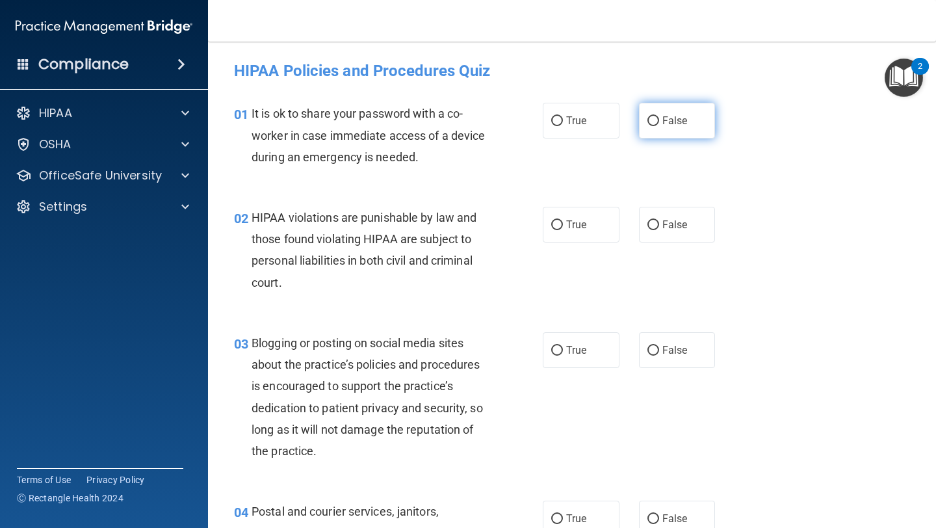
click at [657, 118] on input "False" at bounding box center [653, 121] width 12 height 10
radio input "true"
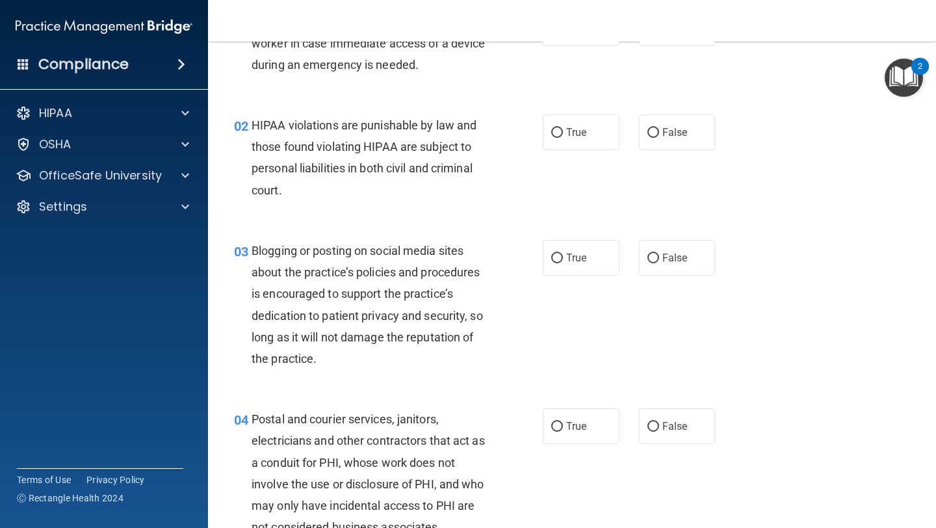
scroll to position [93, 0]
click at [557, 137] on label "True" at bounding box center [581, 132] width 77 height 36
click at [557, 137] on input "True" at bounding box center [557, 132] width 12 height 10
radio input "true"
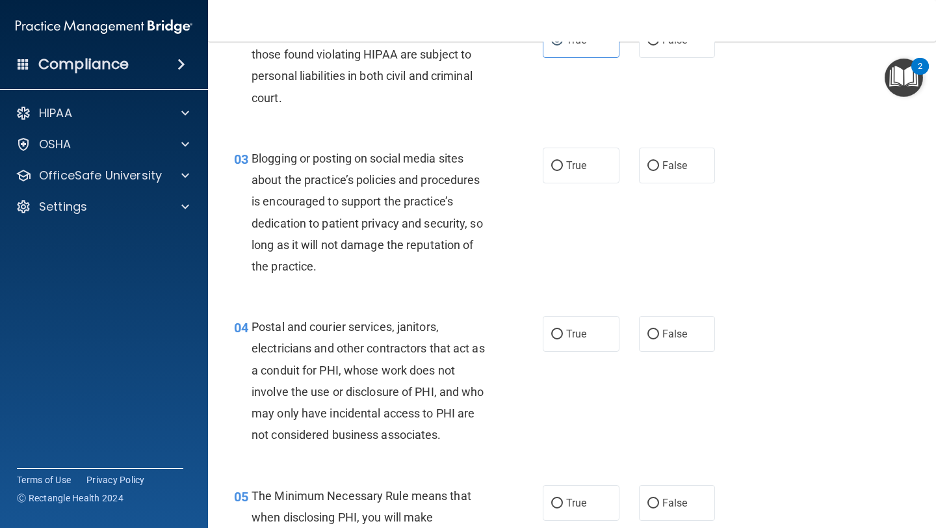
scroll to position [188, 0]
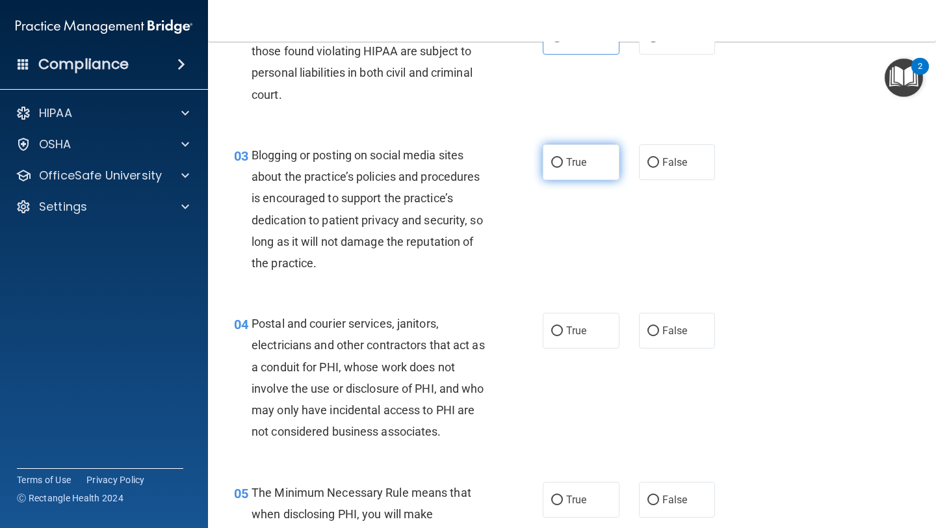
click at [554, 163] on input "True" at bounding box center [557, 163] width 12 height 10
radio input "true"
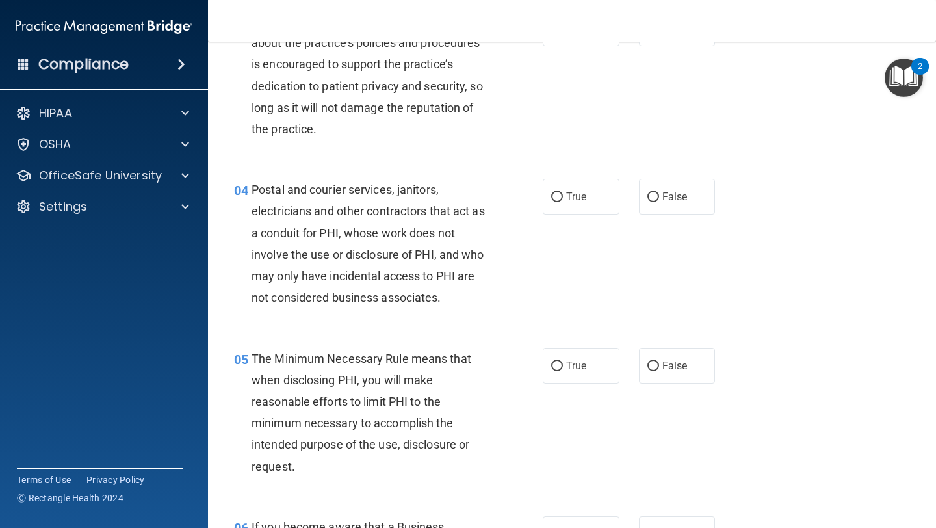
scroll to position [345, 0]
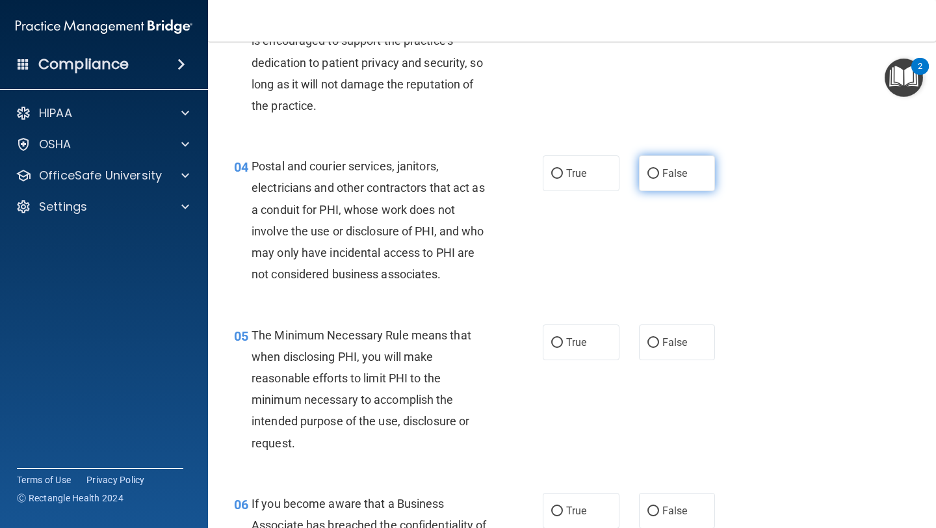
click at [647, 172] on label "False" at bounding box center [677, 173] width 77 height 36
click at [647, 178] on input "False" at bounding box center [653, 174] width 12 height 10
radio input "true"
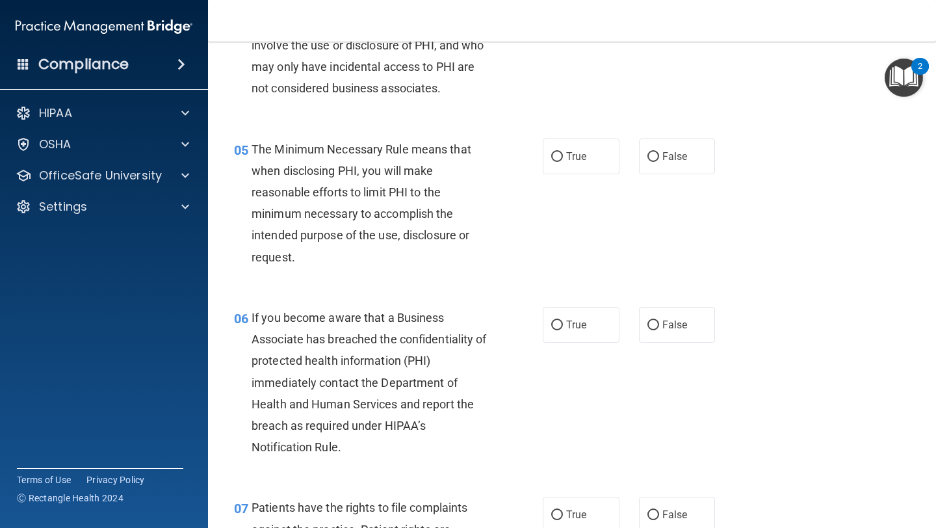
scroll to position [538, 0]
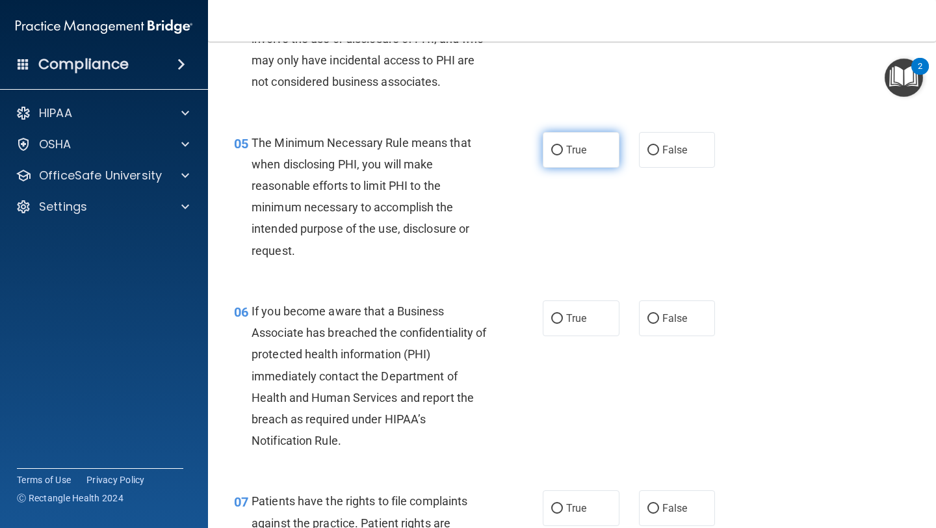
click at [552, 144] on label "True" at bounding box center [581, 150] width 77 height 36
click at [552, 146] on input "True" at bounding box center [557, 151] width 12 height 10
radio input "true"
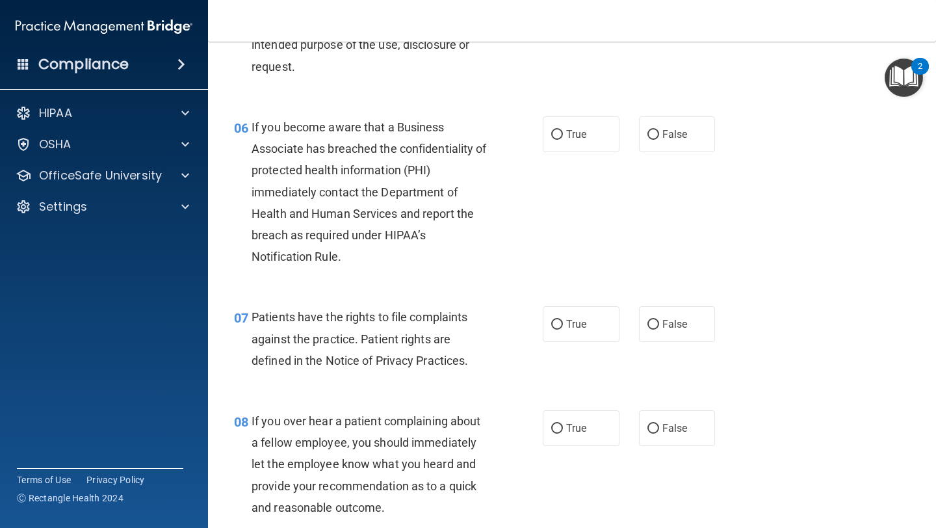
scroll to position [723, 0]
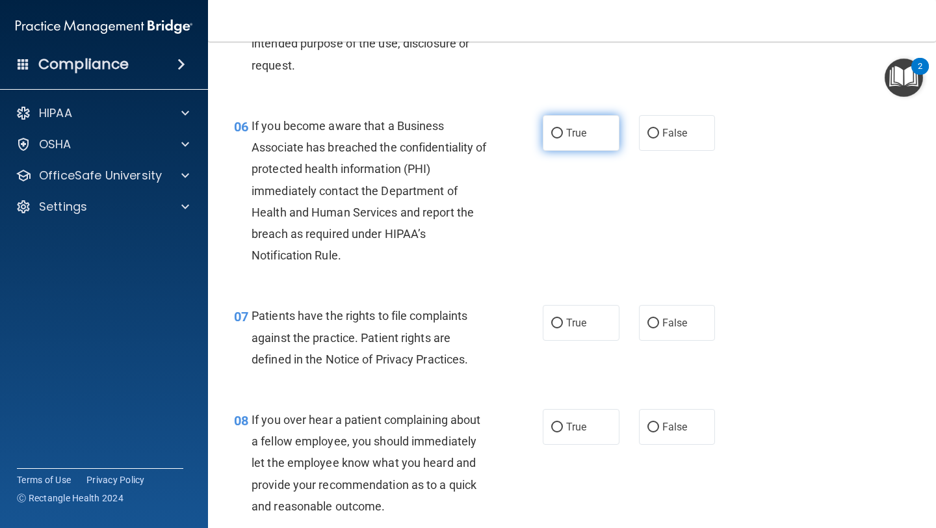
click at [559, 133] on input "True" at bounding box center [557, 134] width 12 height 10
radio input "true"
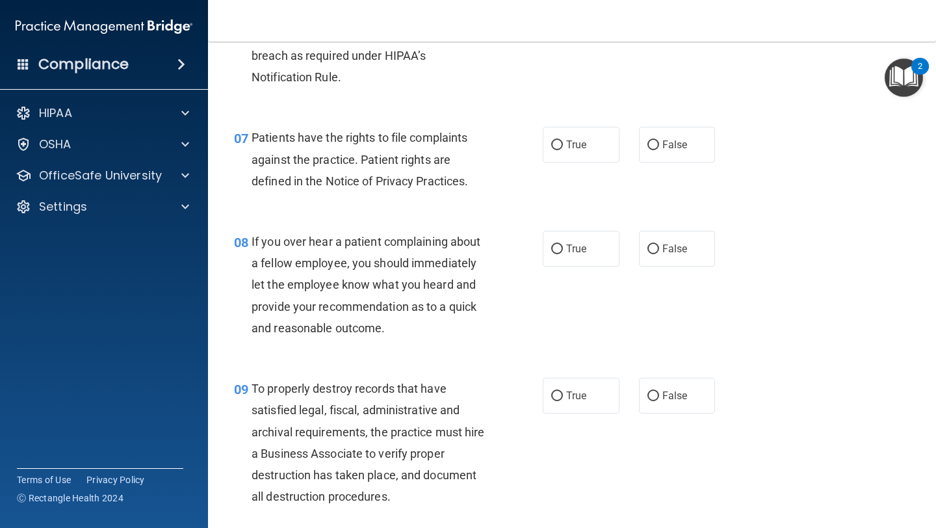
scroll to position [917, 0]
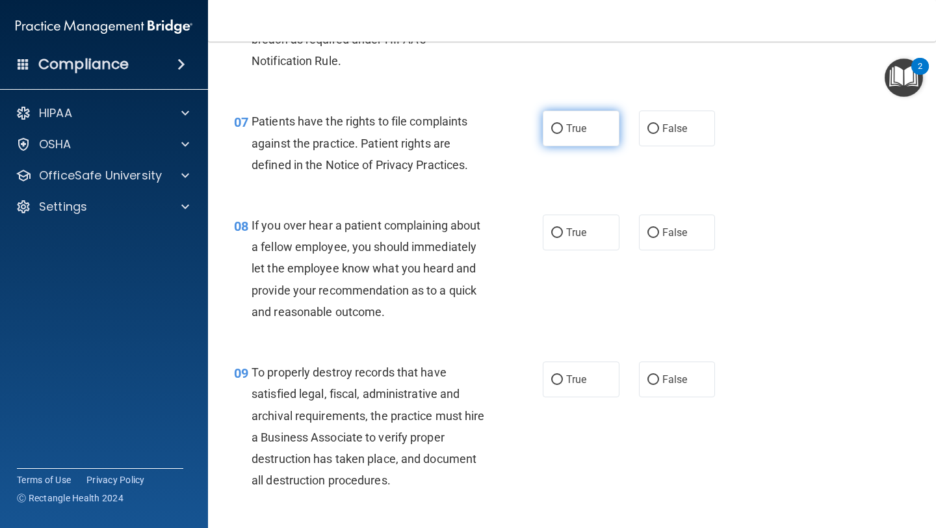
click at [562, 126] on input "True" at bounding box center [557, 129] width 12 height 10
radio input "true"
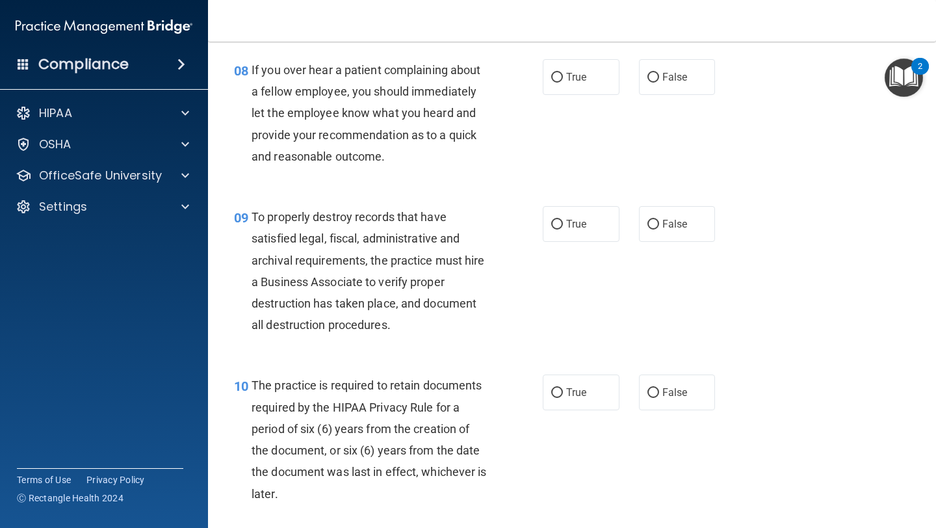
scroll to position [1074, 0]
click at [649, 77] on input "False" at bounding box center [653, 76] width 12 height 10
radio input "true"
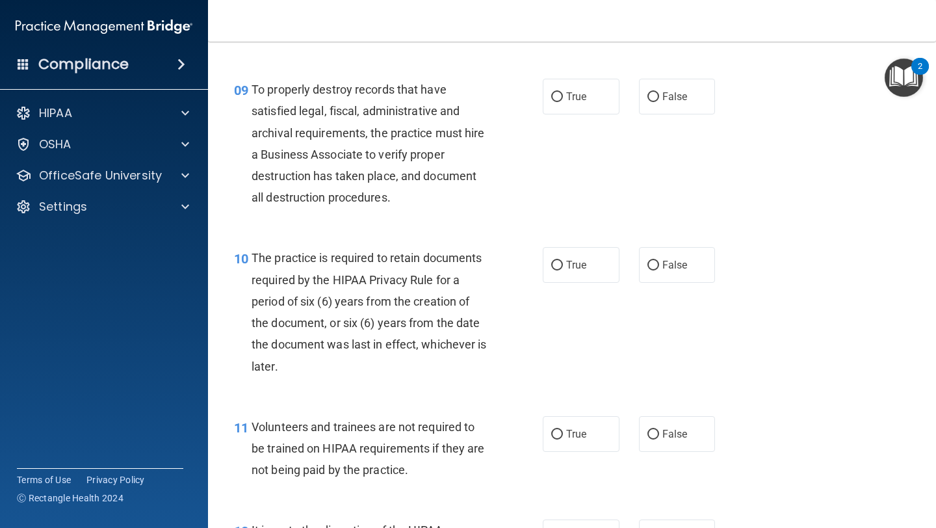
scroll to position [1200, 0]
click at [655, 97] on input "False" at bounding box center [653, 97] width 12 height 10
radio input "true"
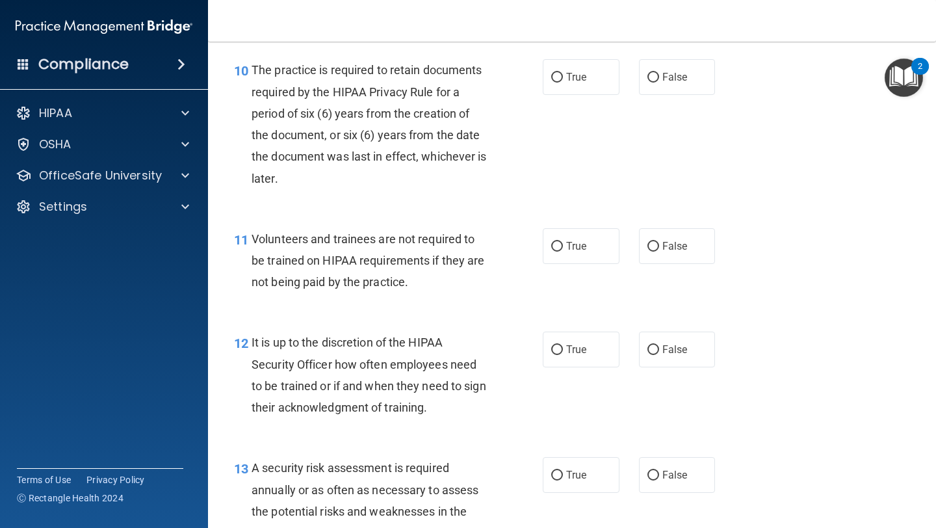
scroll to position [1384, 0]
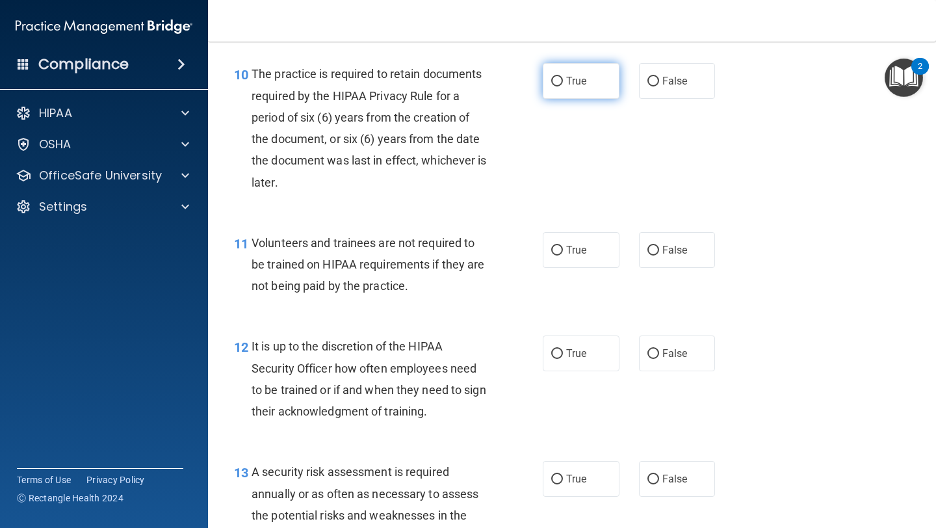
click at [551, 77] on label "True" at bounding box center [581, 81] width 77 height 36
click at [551, 77] on input "True" at bounding box center [557, 82] width 12 height 10
radio input "true"
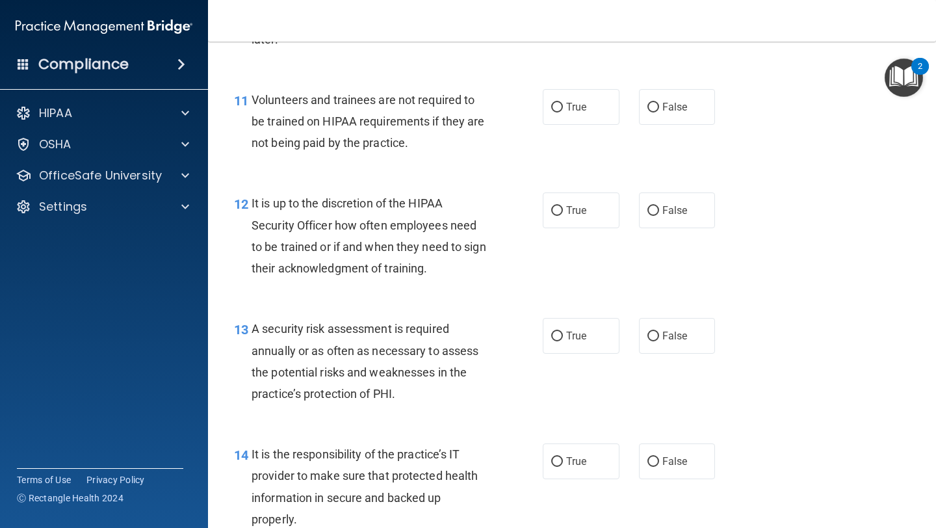
scroll to position [1530, 0]
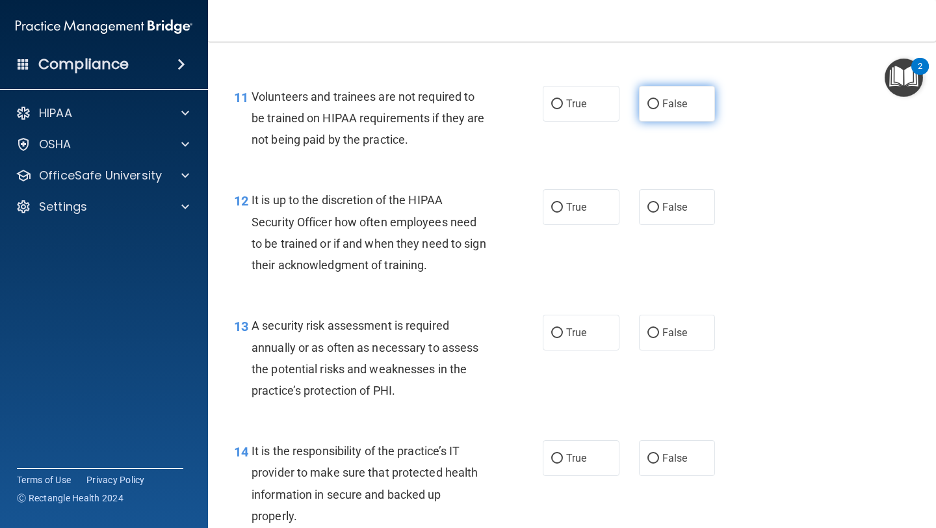
click at [655, 102] on input "False" at bounding box center [653, 104] width 12 height 10
radio input "true"
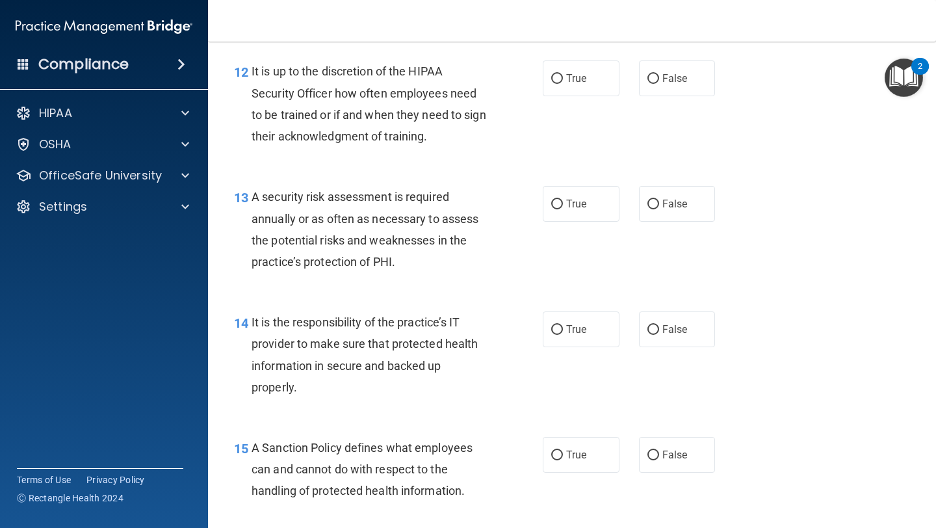
scroll to position [1666, 0]
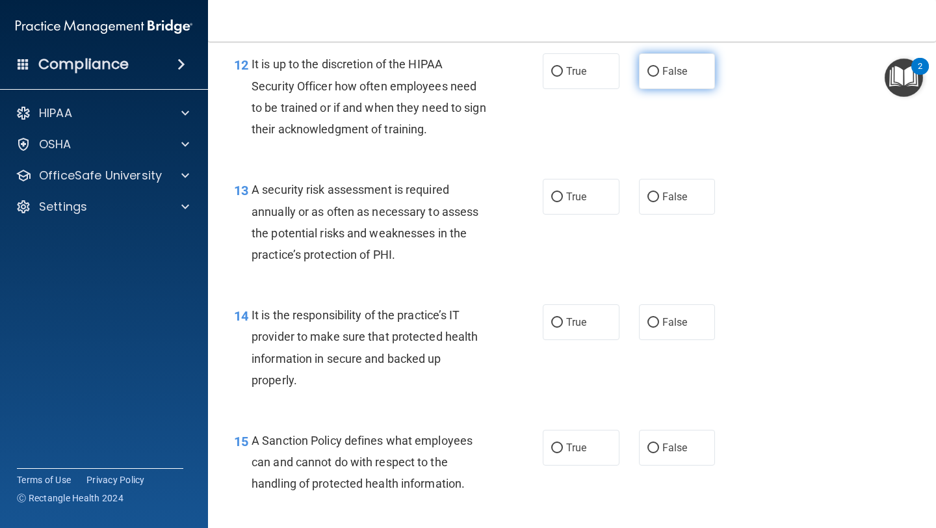
click at [649, 76] on input "False" at bounding box center [653, 72] width 12 height 10
radio input "true"
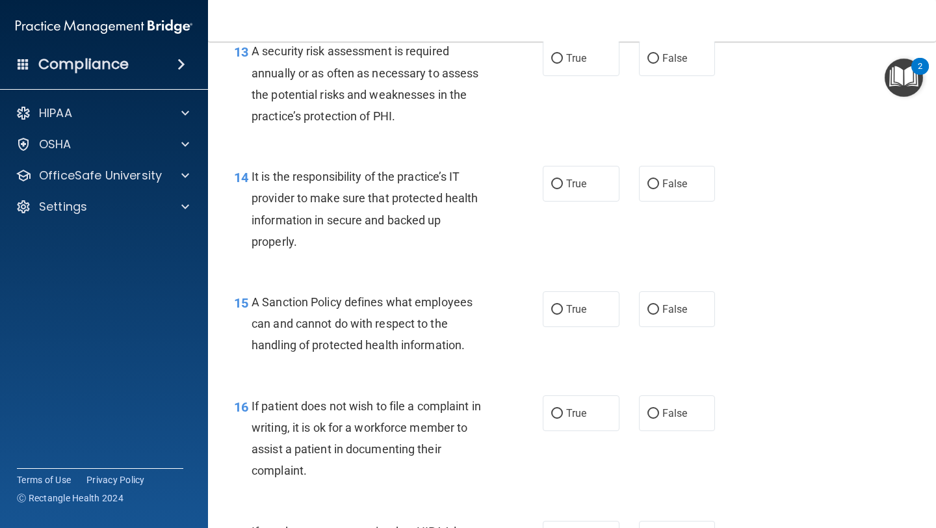
scroll to position [1795, 0]
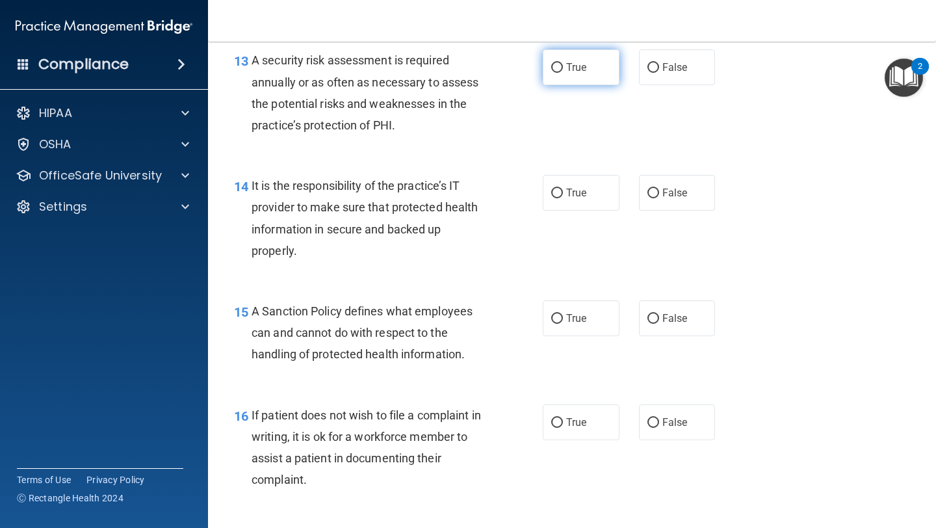
click at [558, 67] on input "True" at bounding box center [557, 68] width 12 height 10
radio input "true"
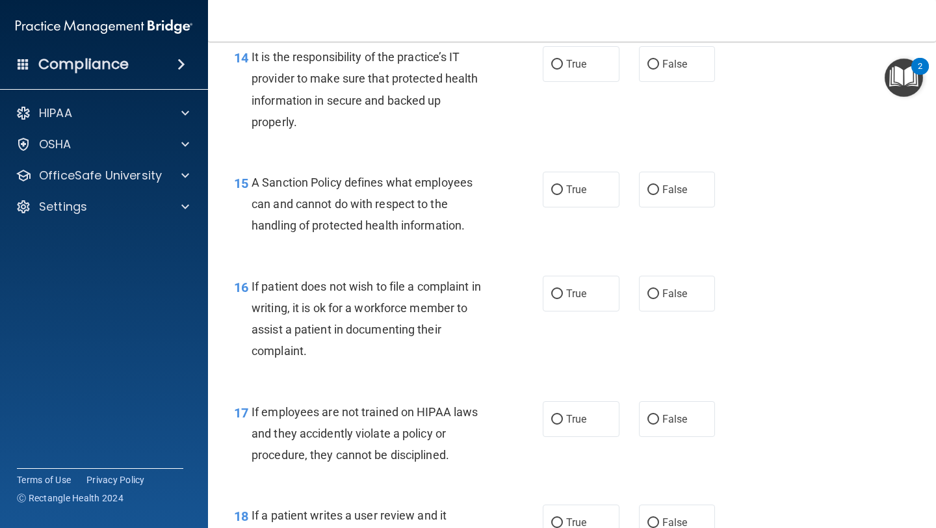
scroll to position [1919, 0]
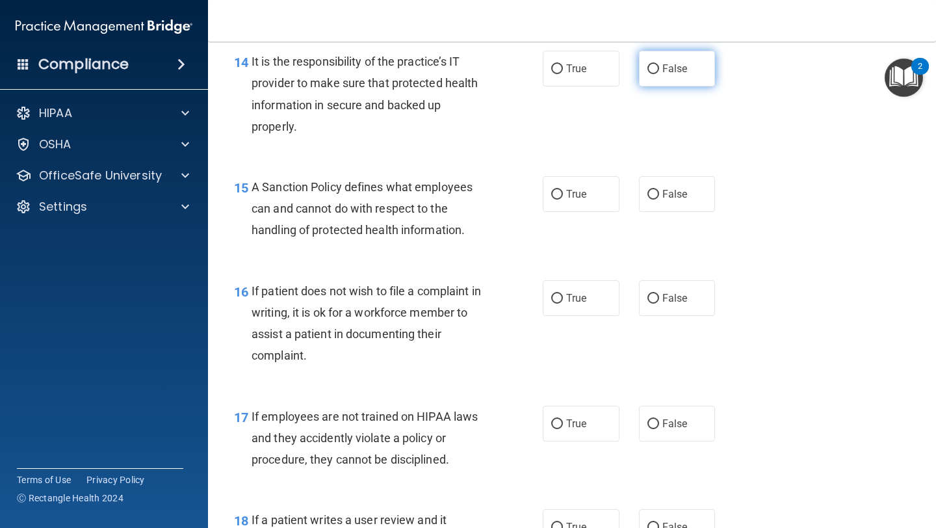
click at [655, 69] on input "False" at bounding box center [653, 69] width 12 height 10
radio input "true"
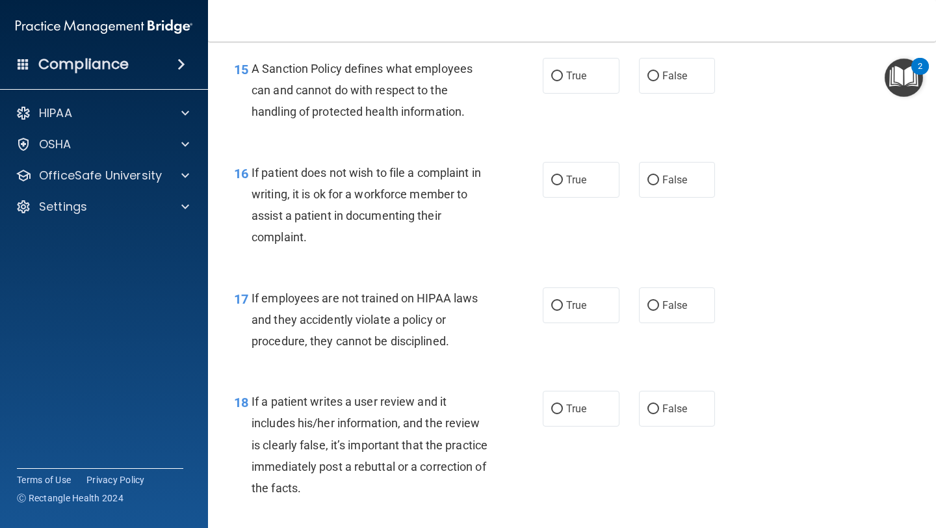
scroll to position [2038, 0]
click at [556, 77] on input "True" at bounding box center [557, 76] width 12 height 10
radio input "true"
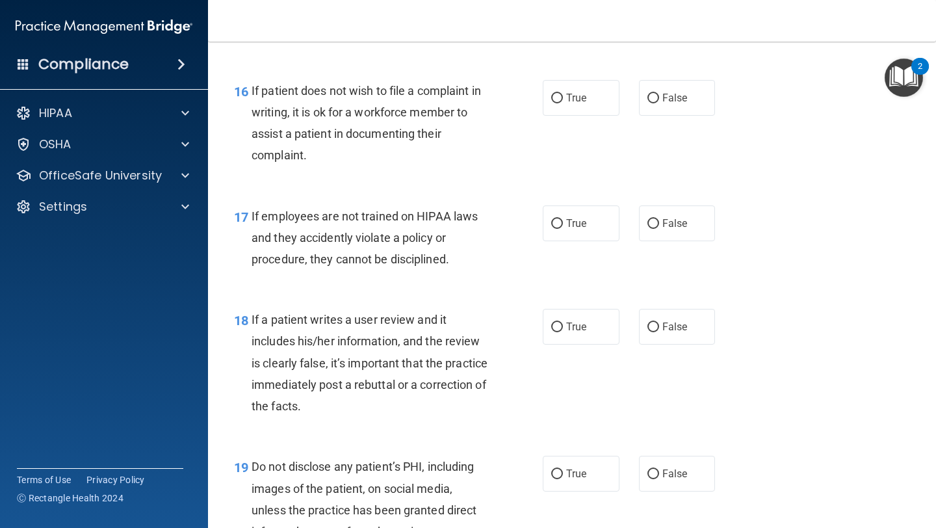
scroll to position [2140, 0]
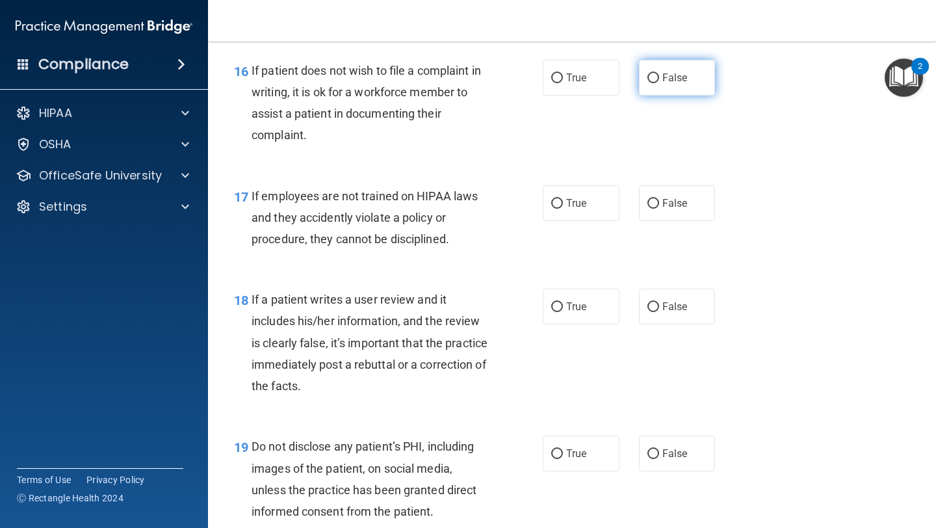
click at [658, 79] on input "False" at bounding box center [653, 78] width 12 height 10
radio input "true"
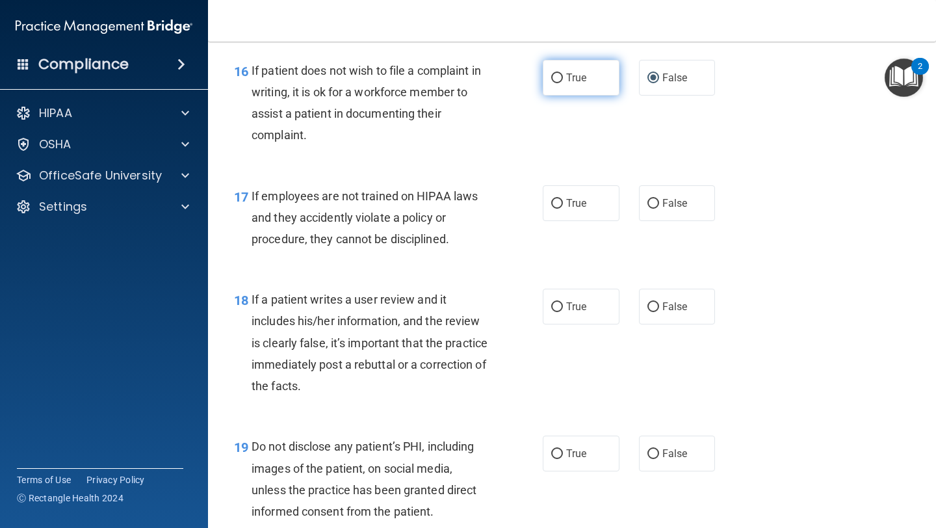
click at [556, 73] on input "True" at bounding box center [557, 78] width 12 height 10
radio input "true"
radio input "false"
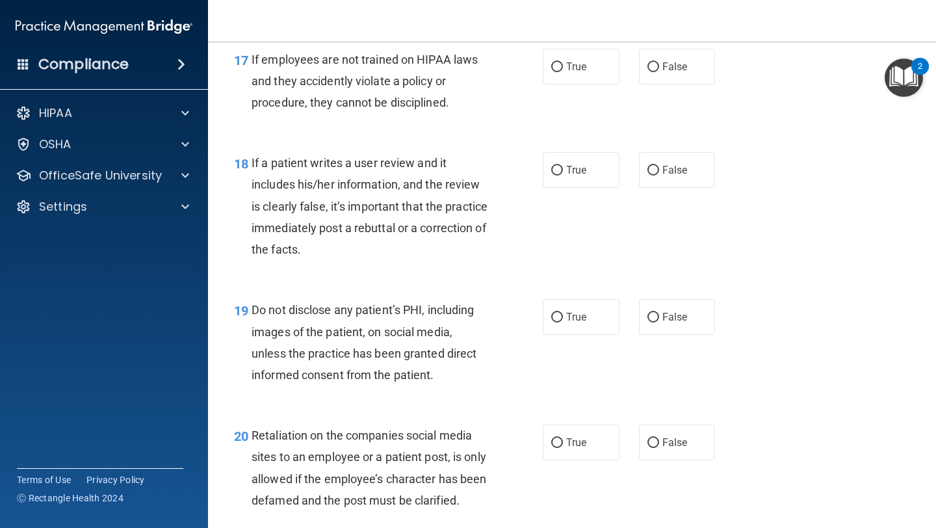
scroll to position [2275, 0]
click at [655, 68] on input "False" at bounding box center [653, 68] width 12 height 10
radio input "true"
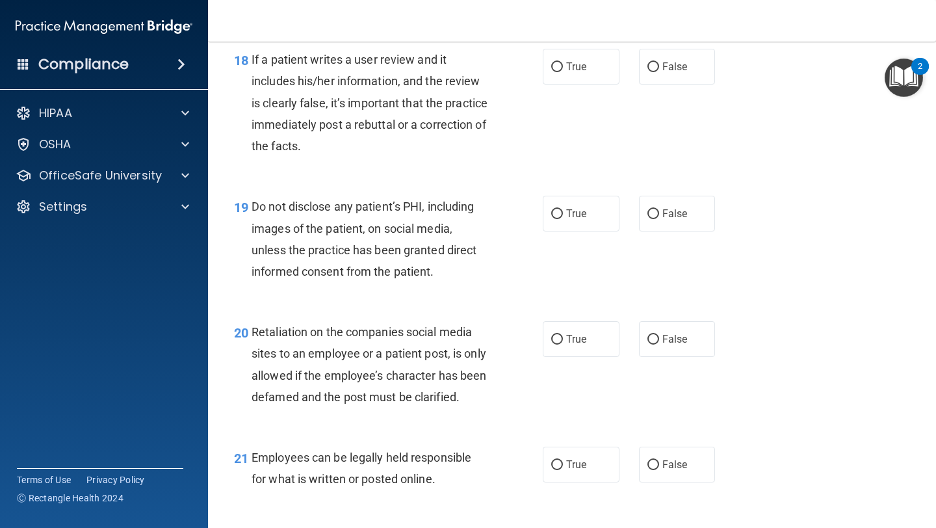
scroll to position [2376, 0]
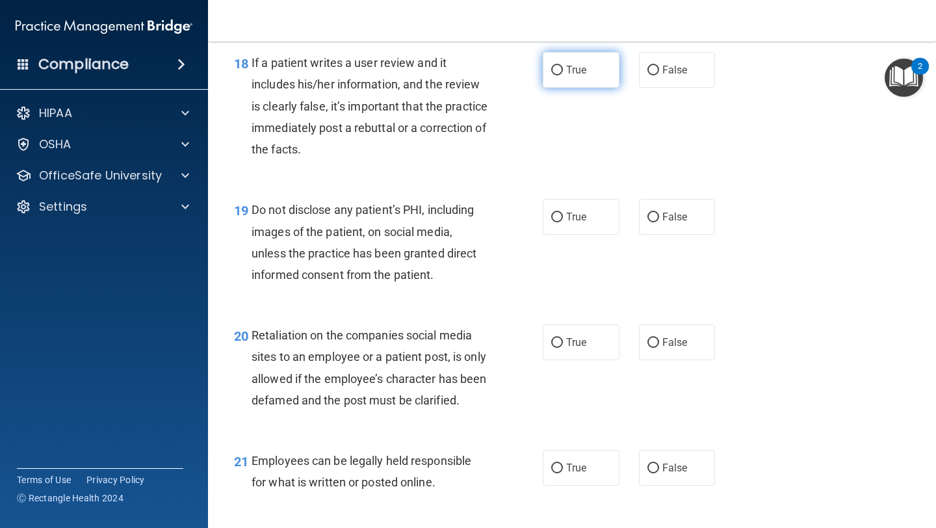
click at [559, 70] on input "True" at bounding box center [557, 71] width 12 height 10
radio input "true"
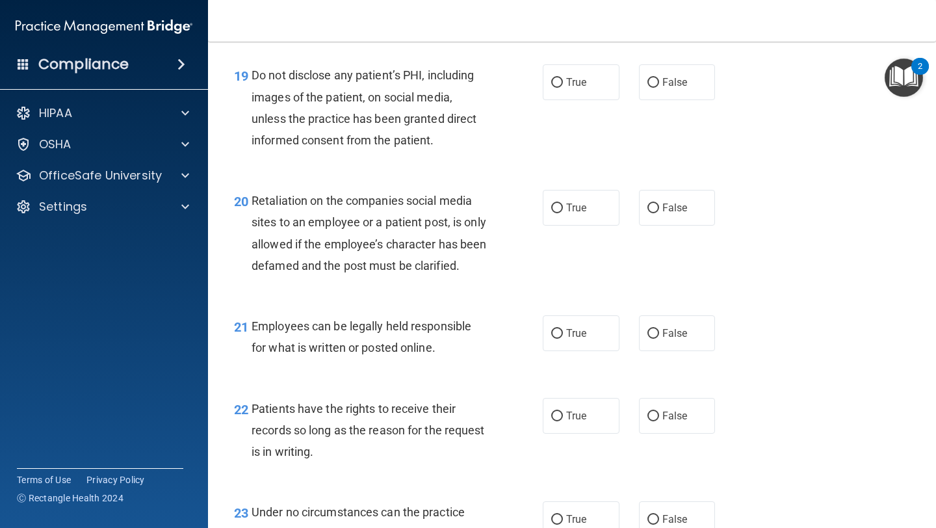
scroll to position [2514, 0]
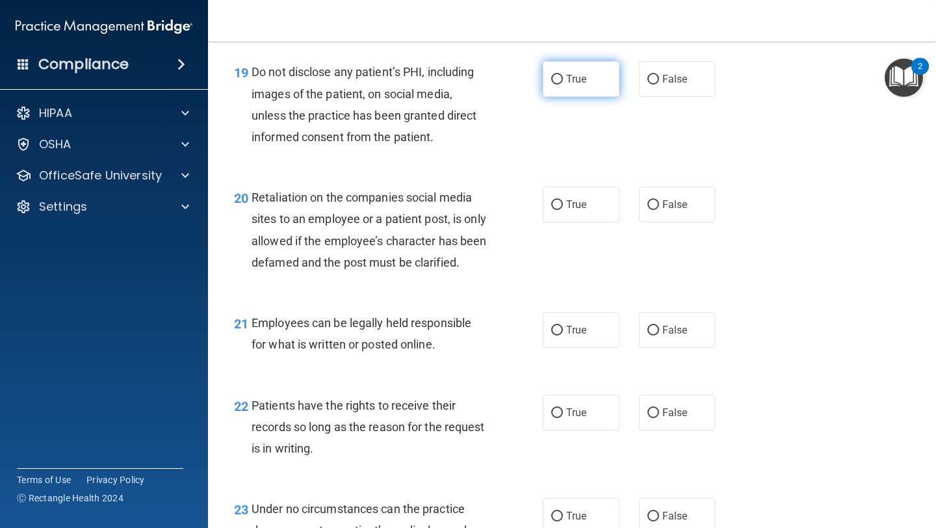
click at [556, 80] on input "True" at bounding box center [557, 80] width 12 height 10
radio input "true"
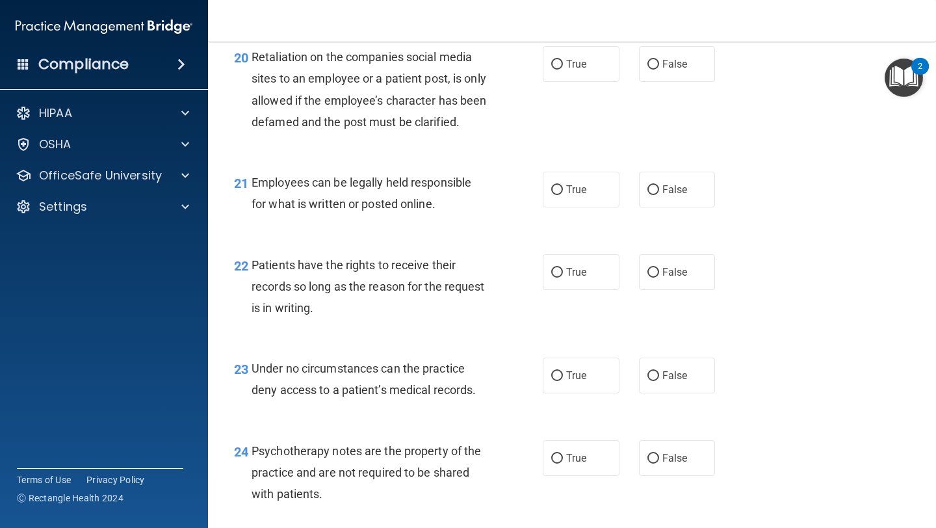
scroll to position [2653, 0]
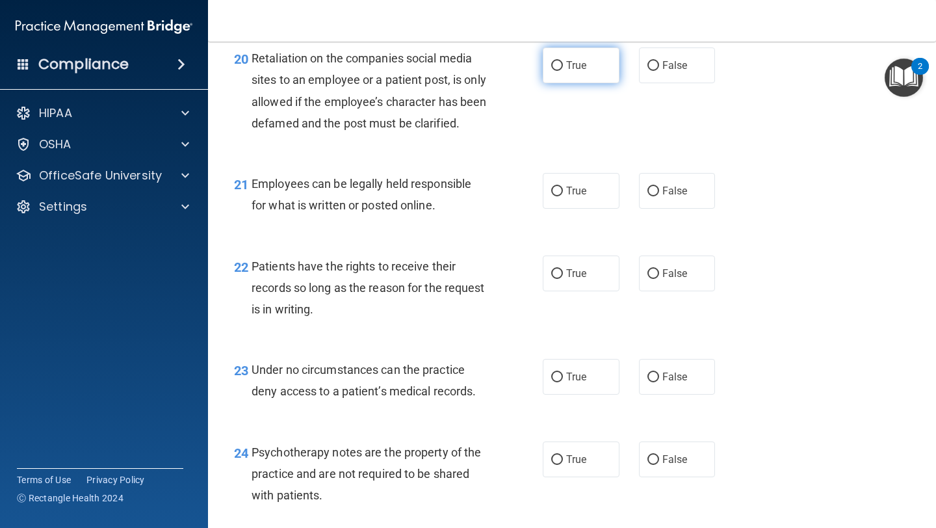
click at [552, 66] on input "True" at bounding box center [557, 66] width 12 height 10
radio input "true"
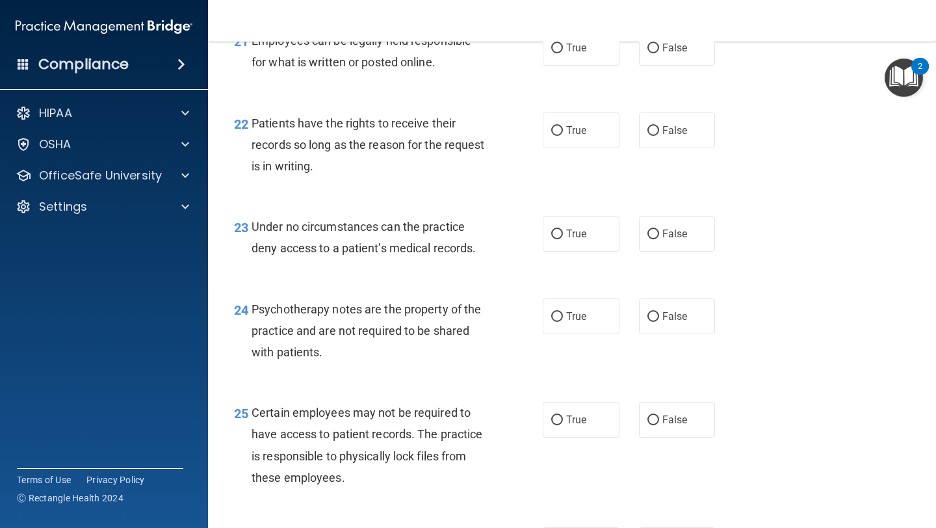
scroll to position [2797, 0]
click at [554, 52] on input "True" at bounding box center [557, 47] width 12 height 10
radio input "true"
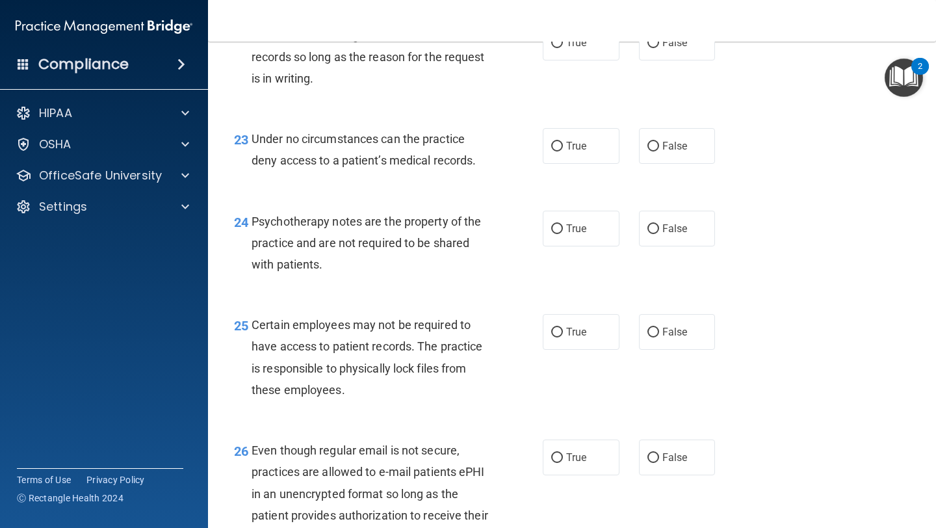
scroll to position [2876, 0]
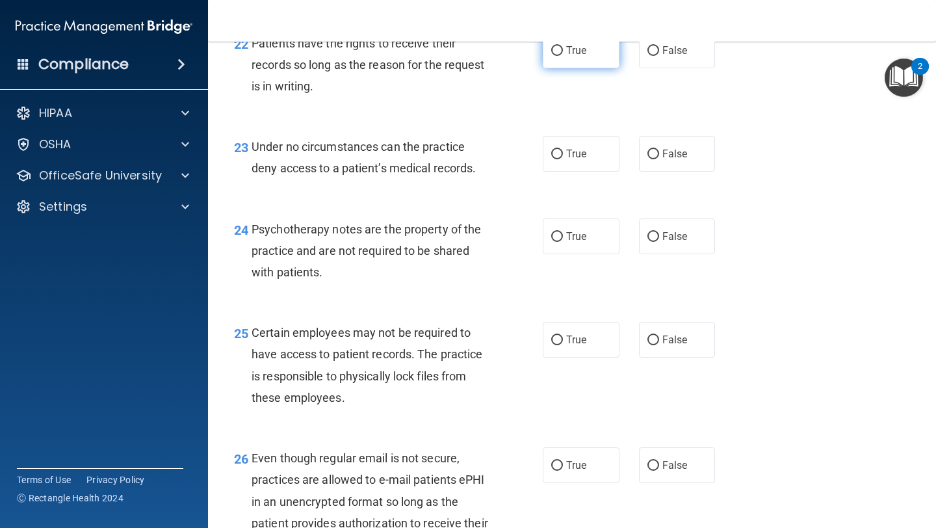
click at [555, 56] on input "True" at bounding box center [557, 51] width 12 height 10
radio input "true"
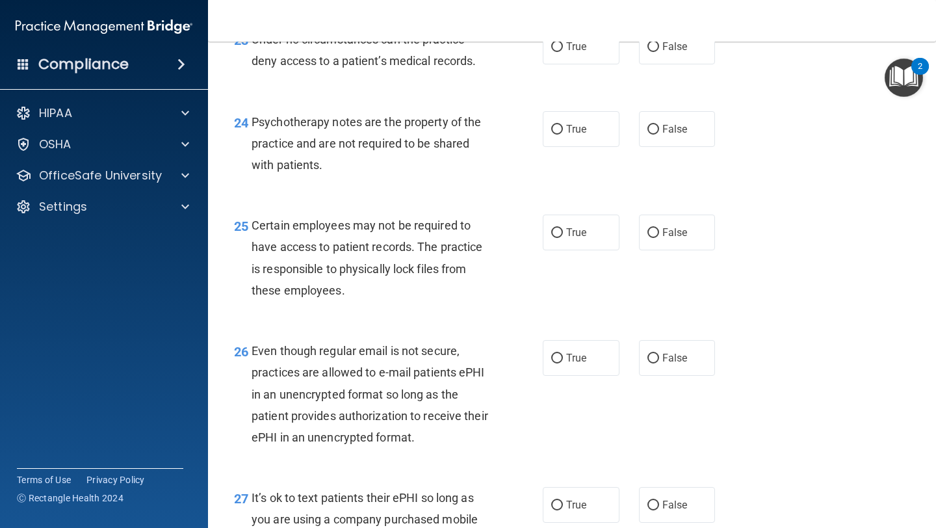
scroll to position [2981, 0]
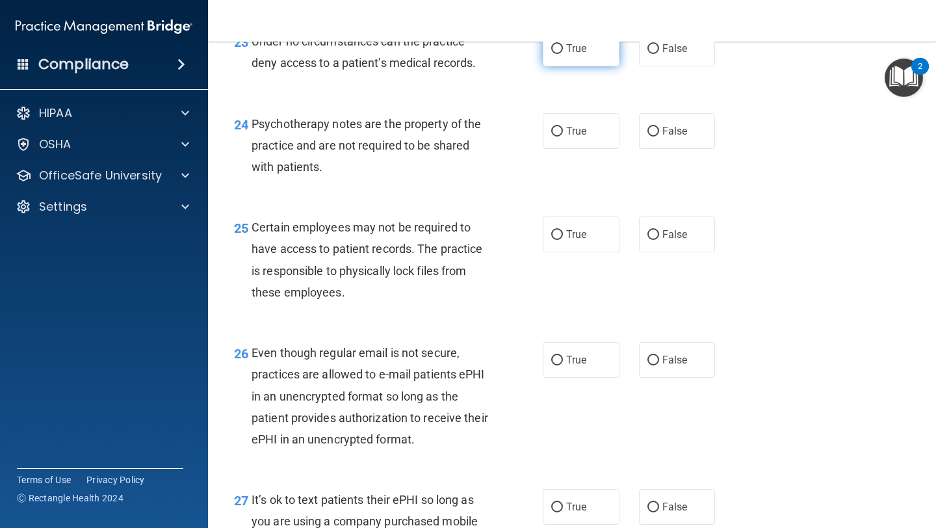
click at [561, 54] on input "True" at bounding box center [557, 49] width 12 height 10
radio input "true"
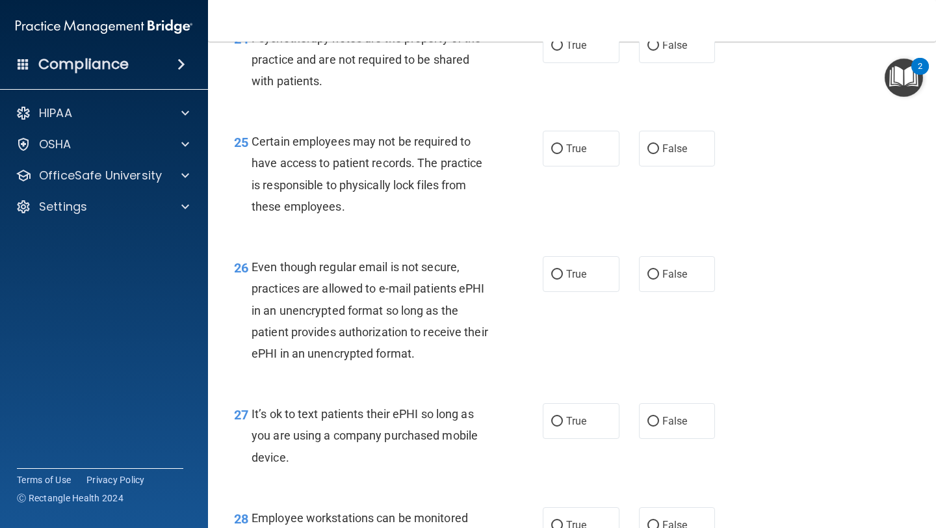
scroll to position [3063, 0]
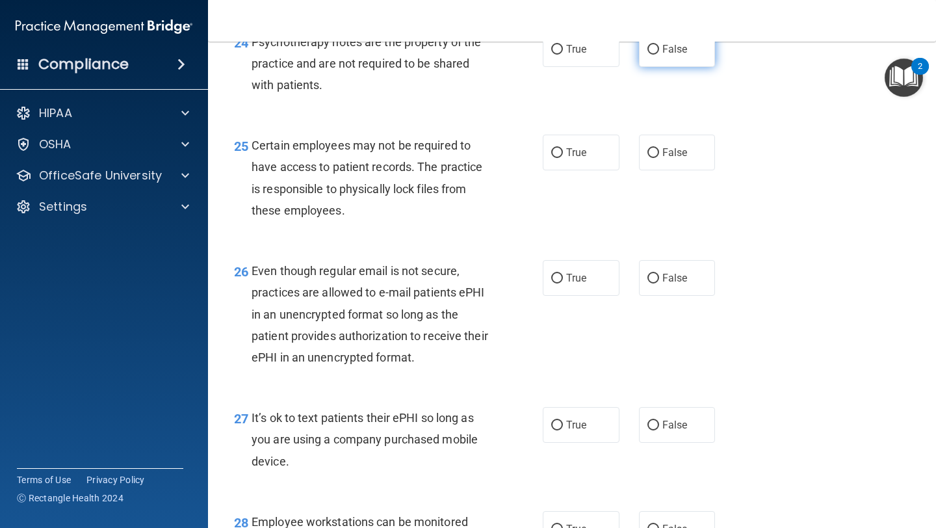
click at [651, 55] on input "False" at bounding box center [653, 50] width 12 height 10
radio input "true"
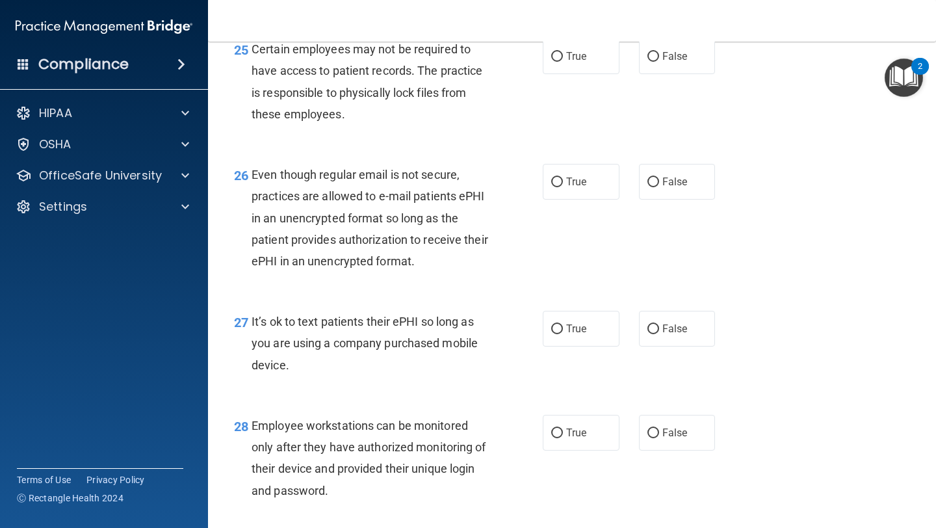
scroll to position [3164, 0]
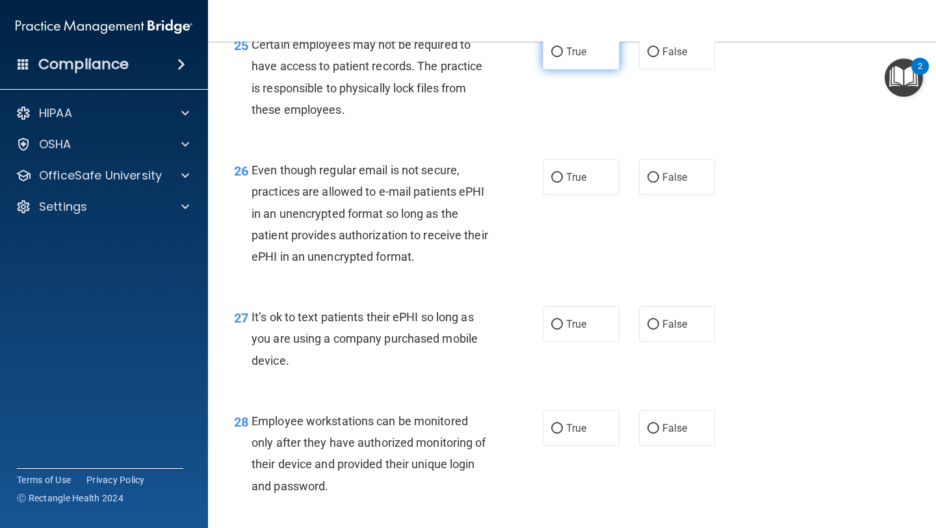
click at [556, 57] on input "True" at bounding box center [557, 52] width 12 height 10
radio input "true"
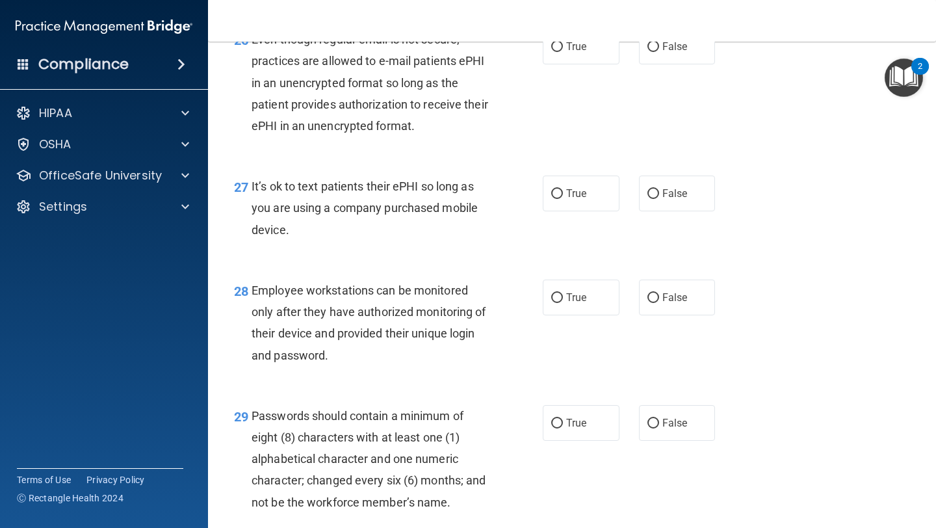
scroll to position [3290, 0]
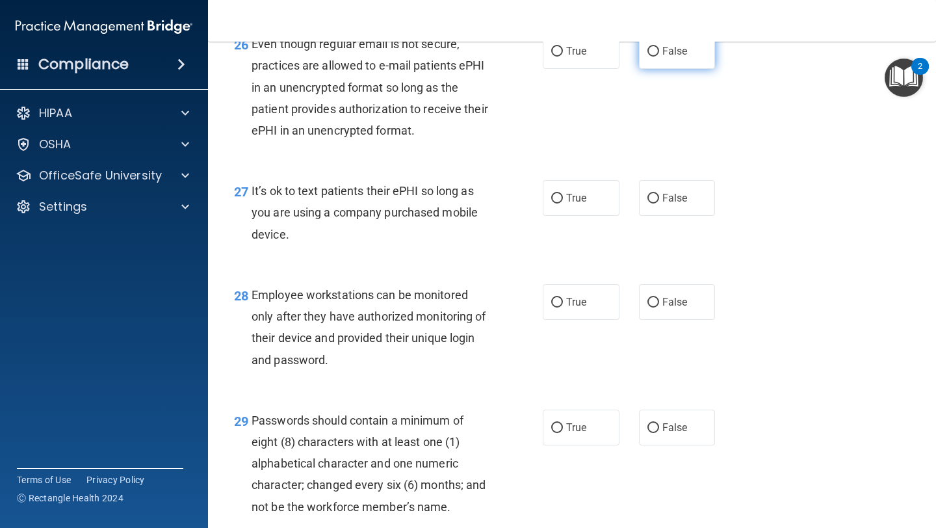
click at [653, 57] on input "False" at bounding box center [653, 52] width 12 height 10
radio input "true"
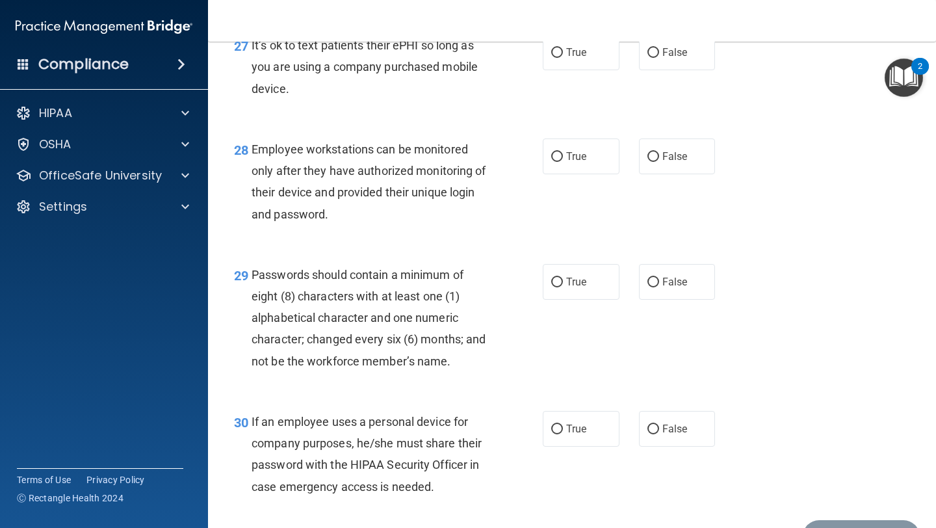
scroll to position [3443, 0]
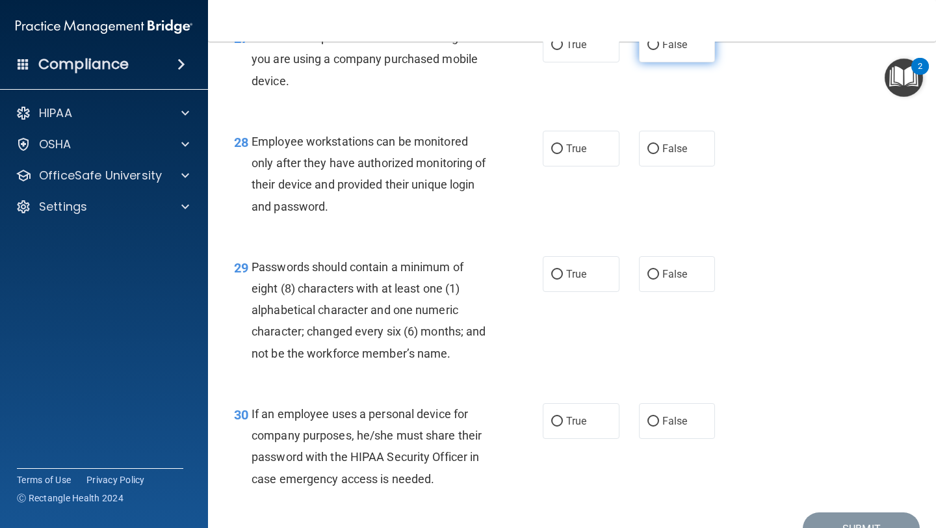
click at [649, 62] on label "False" at bounding box center [677, 45] width 77 height 36
click at [649, 50] on input "False" at bounding box center [653, 45] width 12 height 10
radio input "true"
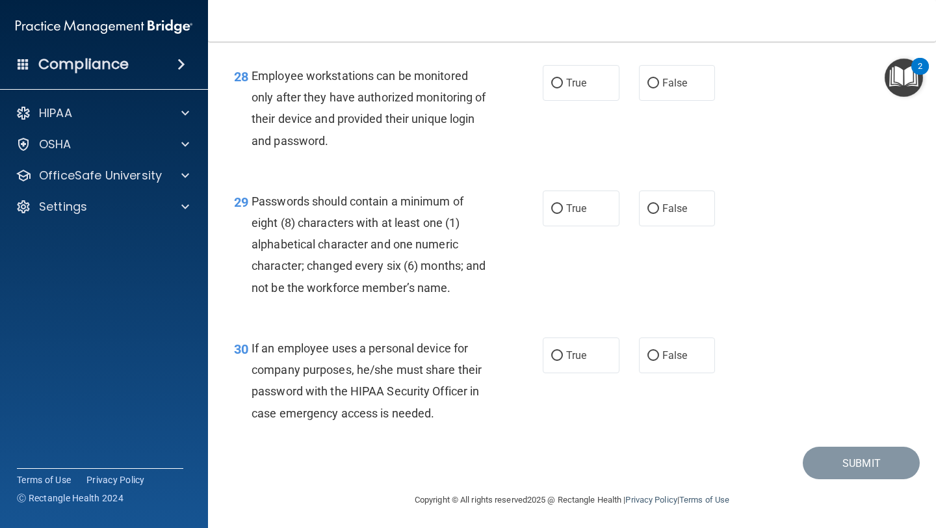
scroll to position [3534, 0]
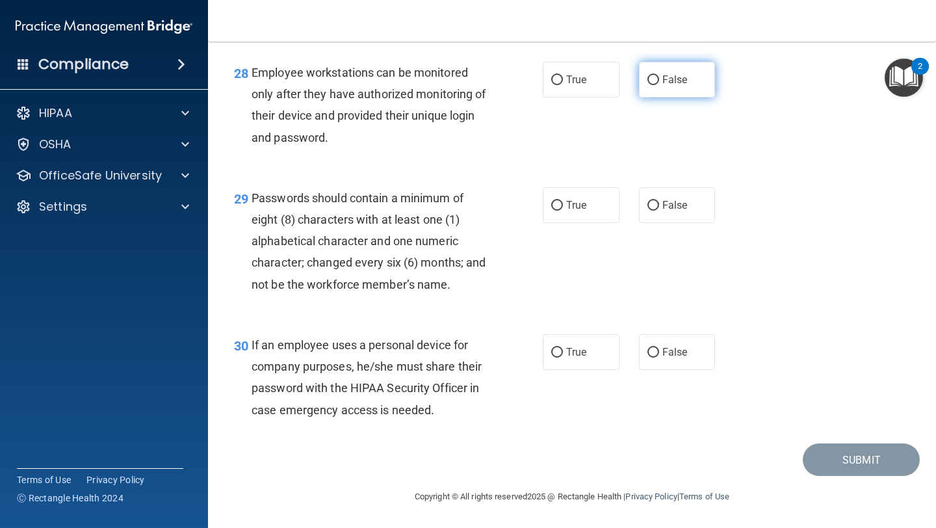
click at [654, 81] on input "False" at bounding box center [653, 80] width 12 height 10
radio input "true"
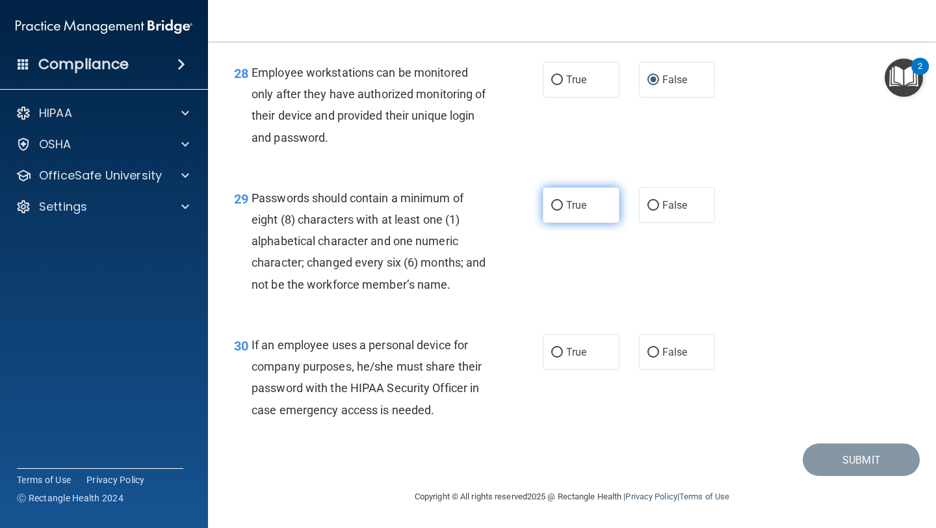
click at [557, 201] on input "True" at bounding box center [557, 206] width 12 height 10
radio input "true"
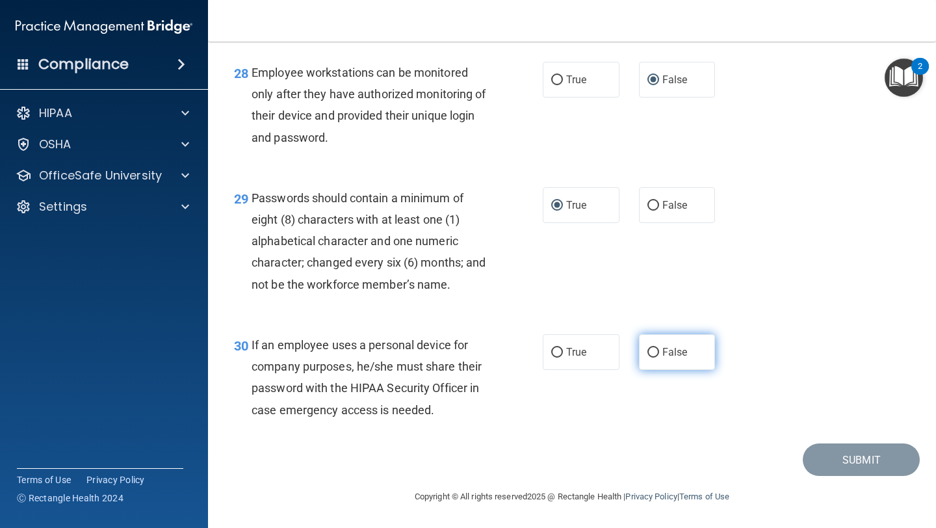
click at [652, 350] on input "False" at bounding box center [653, 353] width 12 height 10
radio input "true"
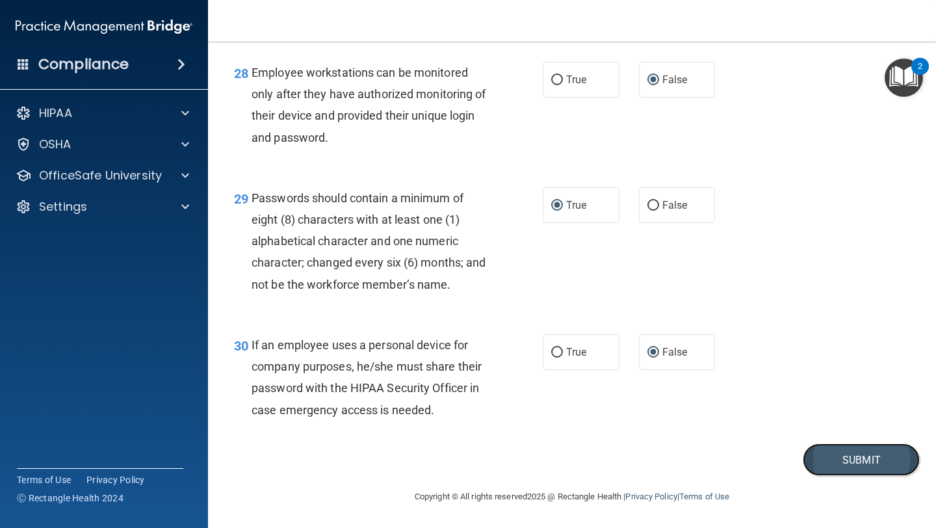
click at [868, 466] on button "Submit" at bounding box center [861, 459] width 117 height 33
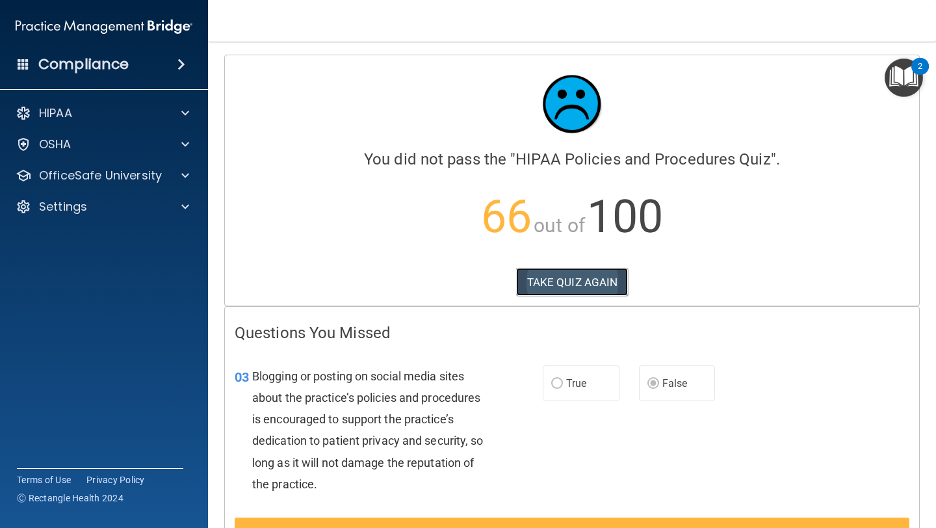
click at [549, 281] on button "TAKE QUIZ AGAIN" at bounding box center [572, 282] width 112 height 29
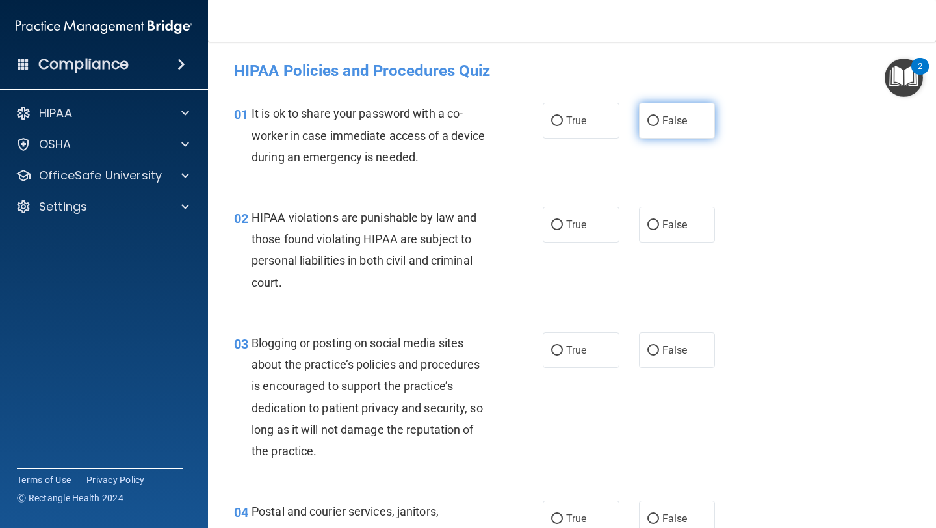
click at [656, 120] on input "False" at bounding box center [653, 121] width 12 height 10
radio input "true"
click at [558, 225] on input "True" at bounding box center [557, 225] width 12 height 10
radio input "true"
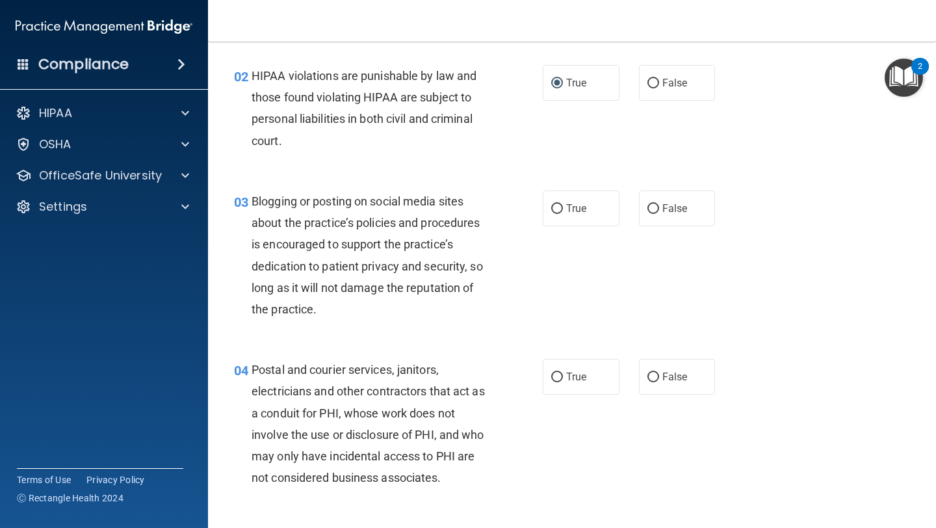
scroll to position [162, 0]
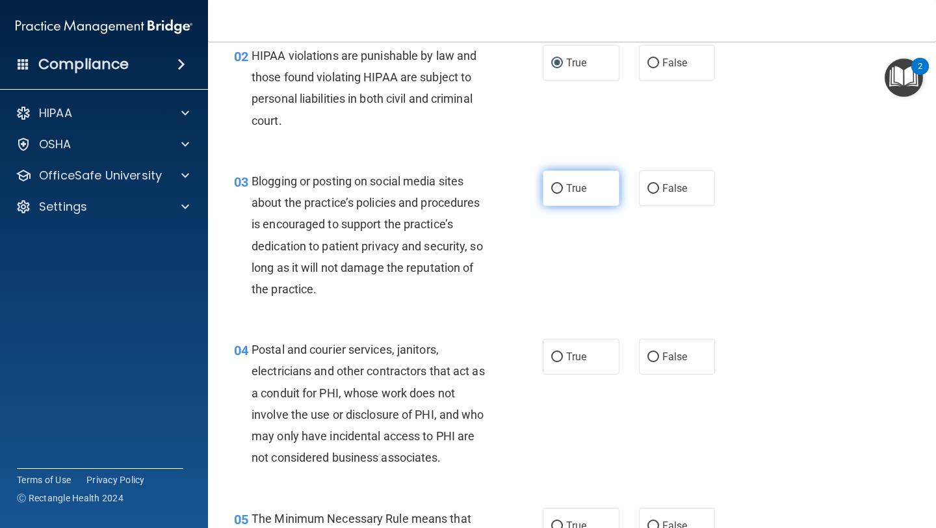
click at [554, 192] on input "True" at bounding box center [557, 189] width 12 height 10
radio input "true"
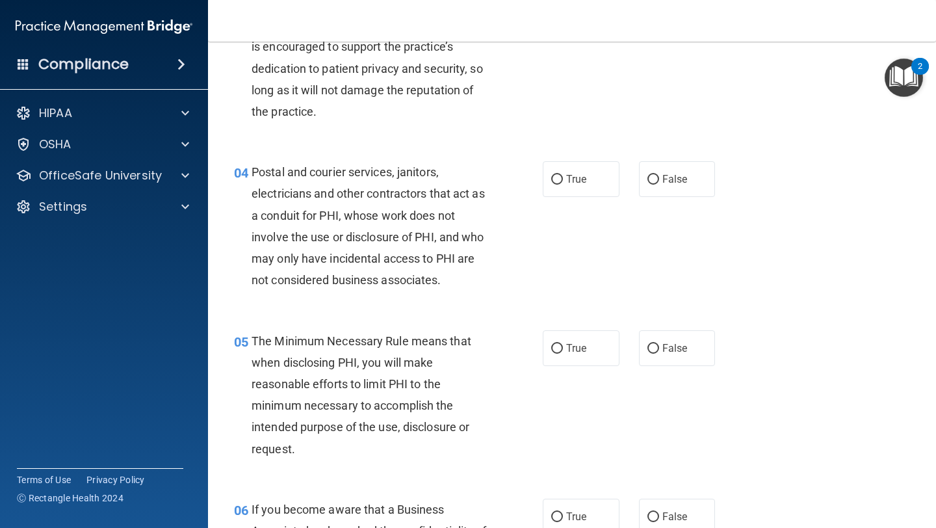
scroll to position [340, 0]
click at [556, 184] on input "True" at bounding box center [557, 179] width 12 height 10
radio input "true"
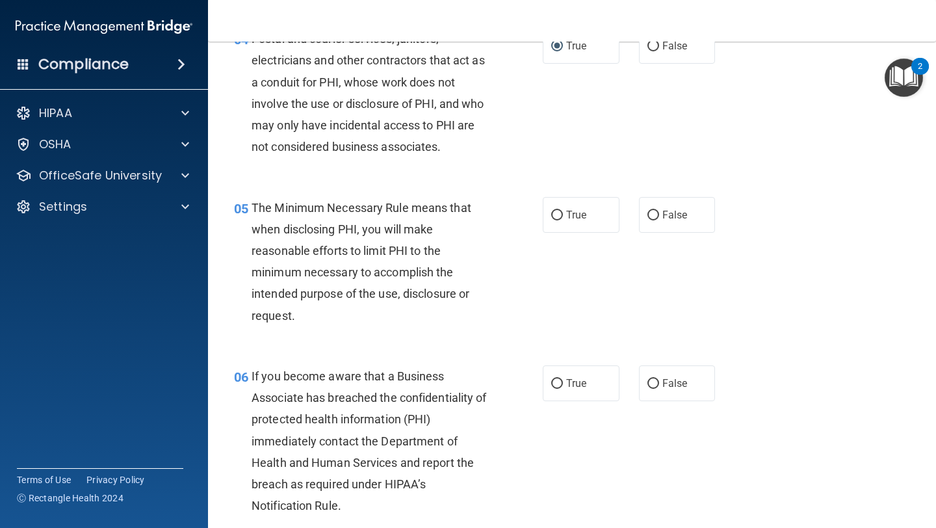
scroll to position [478, 0]
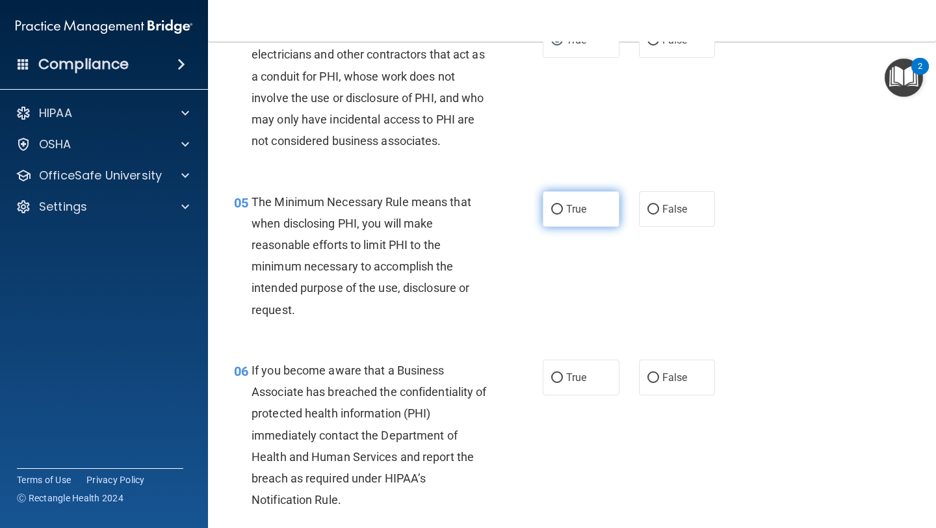
click at [555, 211] on input "True" at bounding box center [557, 210] width 12 height 10
radio input "true"
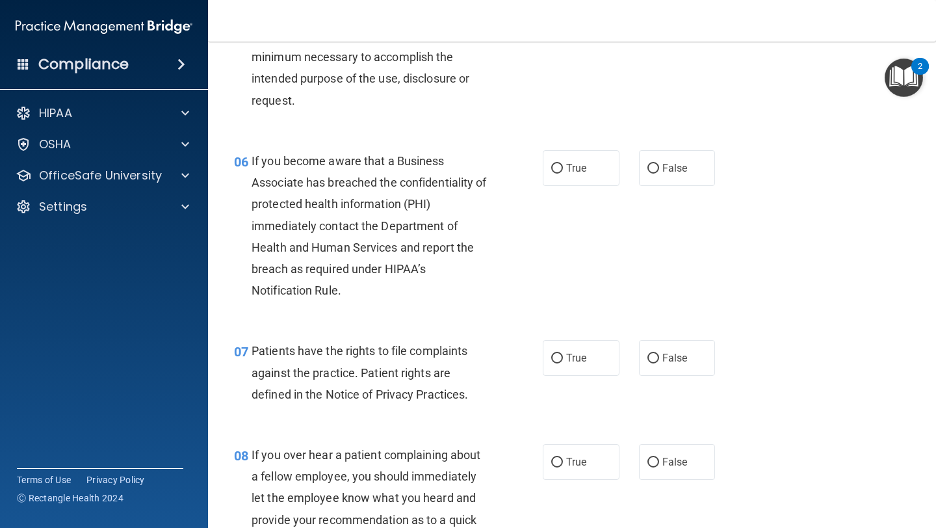
scroll to position [689, 0]
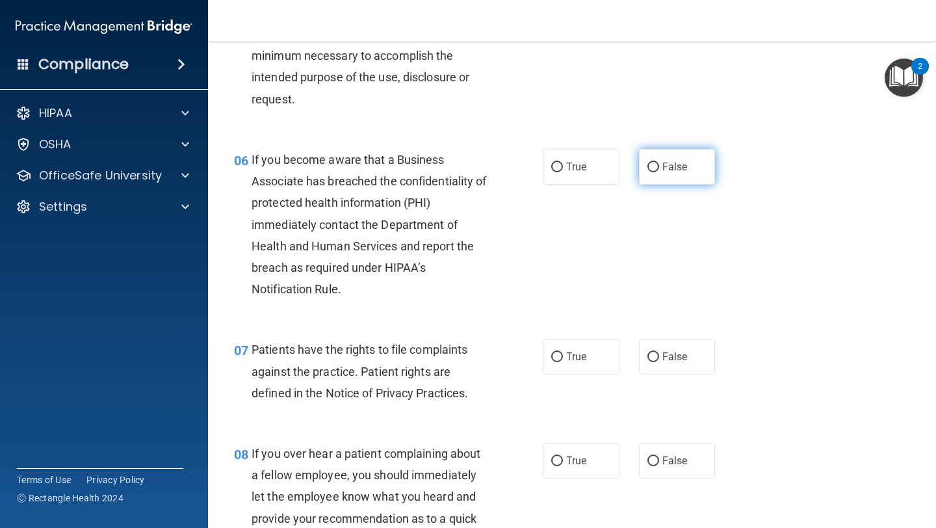
click at [651, 164] on input "False" at bounding box center [653, 167] width 12 height 10
radio input "true"
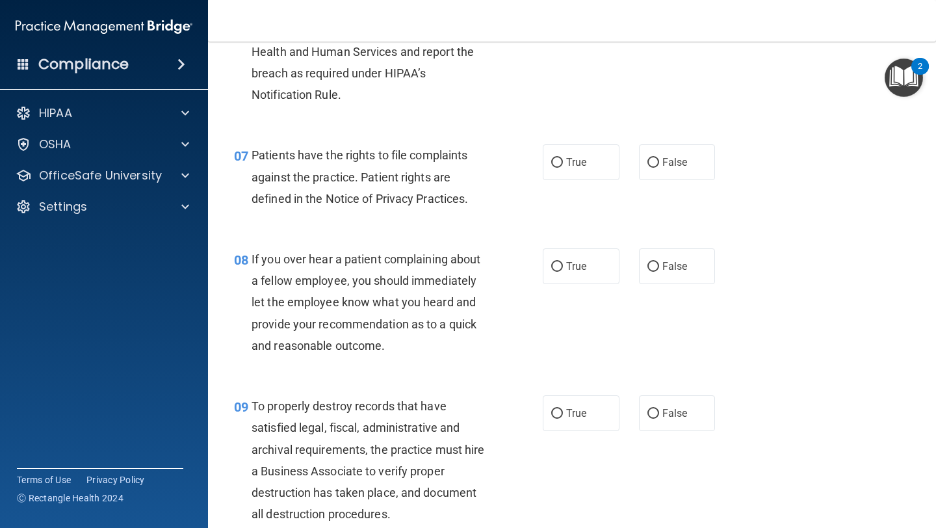
scroll to position [884, 0]
click at [561, 161] on input "True" at bounding box center [557, 162] width 12 height 10
radio input "true"
click at [667, 262] on span "False" at bounding box center [674, 265] width 25 height 12
click at [659, 262] on input "False" at bounding box center [653, 266] width 12 height 10
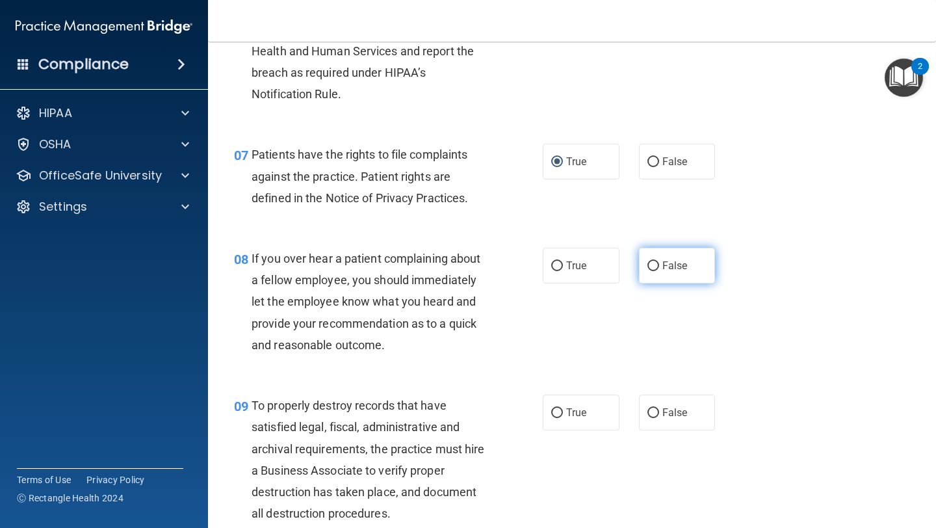
radio input "true"
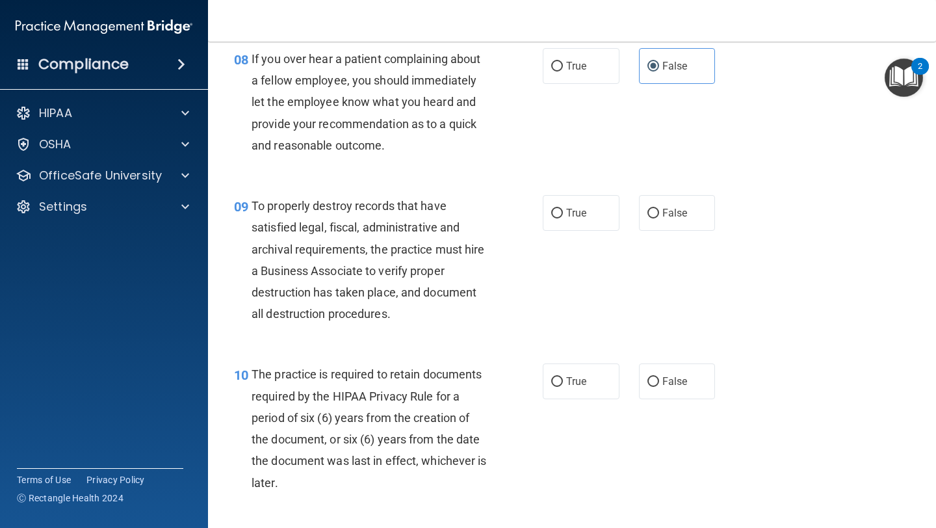
scroll to position [1111, 0]
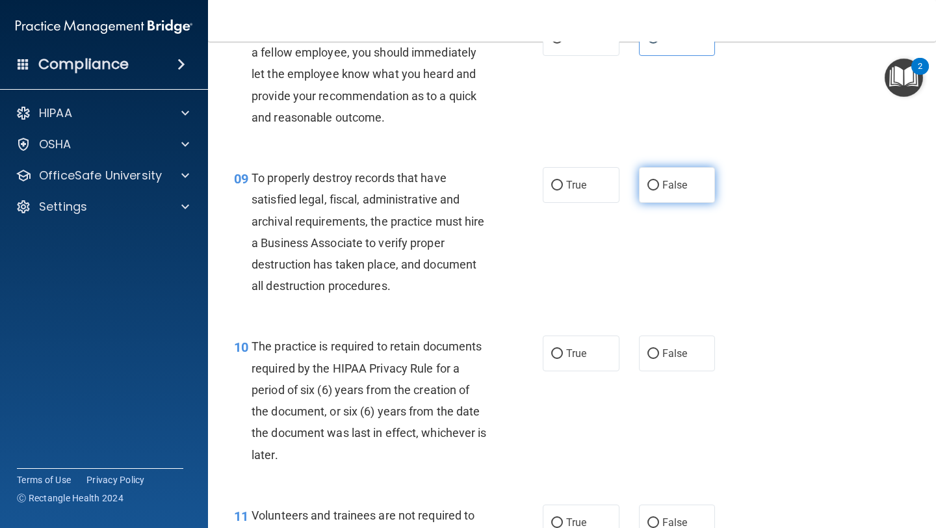
click at [649, 183] on input "False" at bounding box center [653, 186] width 12 height 10
radio input "true"
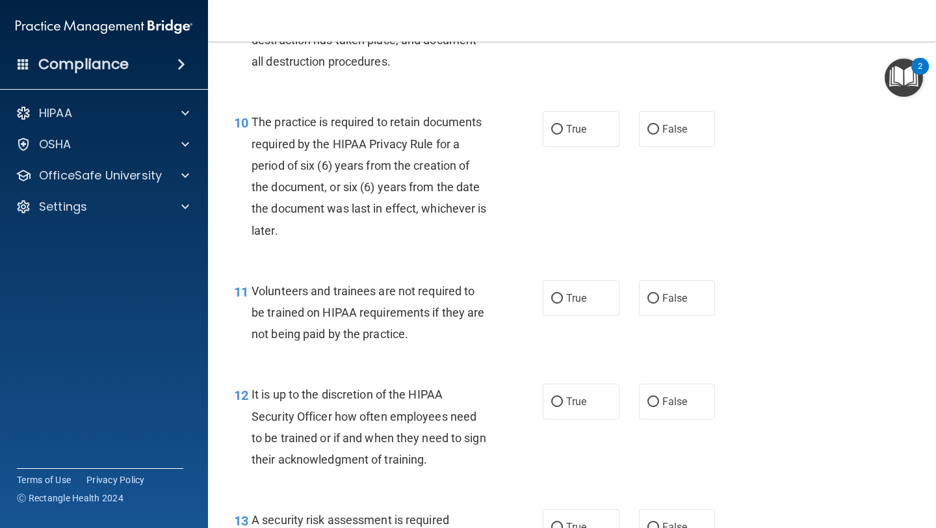
scroll to position [1340, 0]
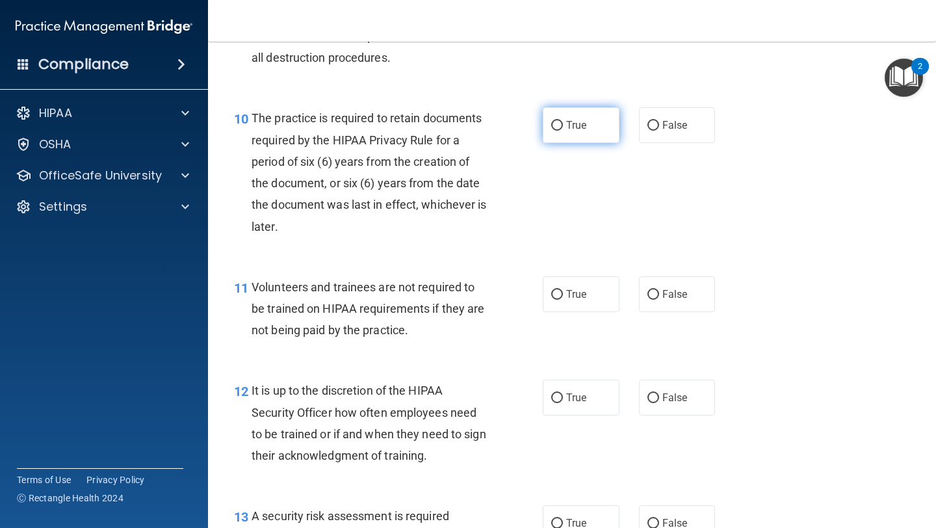
click at [556, 126] on input "True" at bounding box center [557, 126] width 12 height 10
radio input "true"
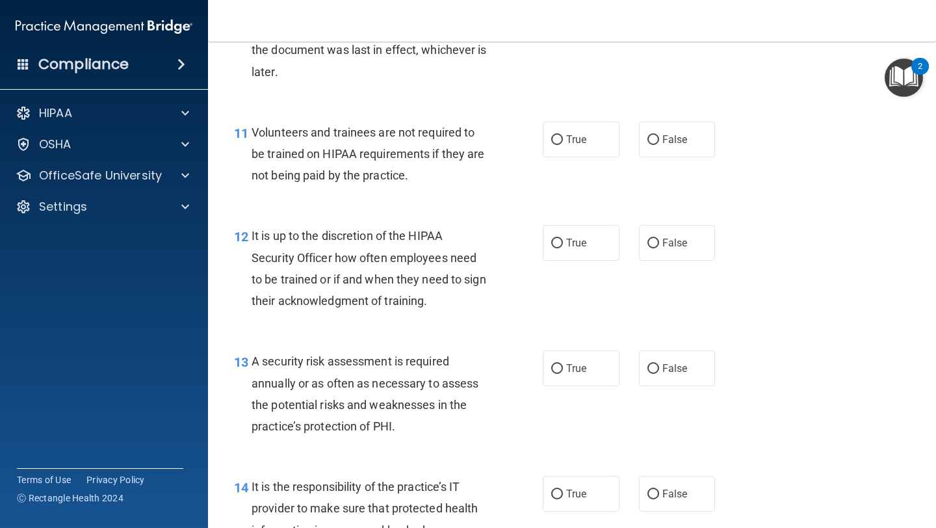
scroll to position [1497, 0]
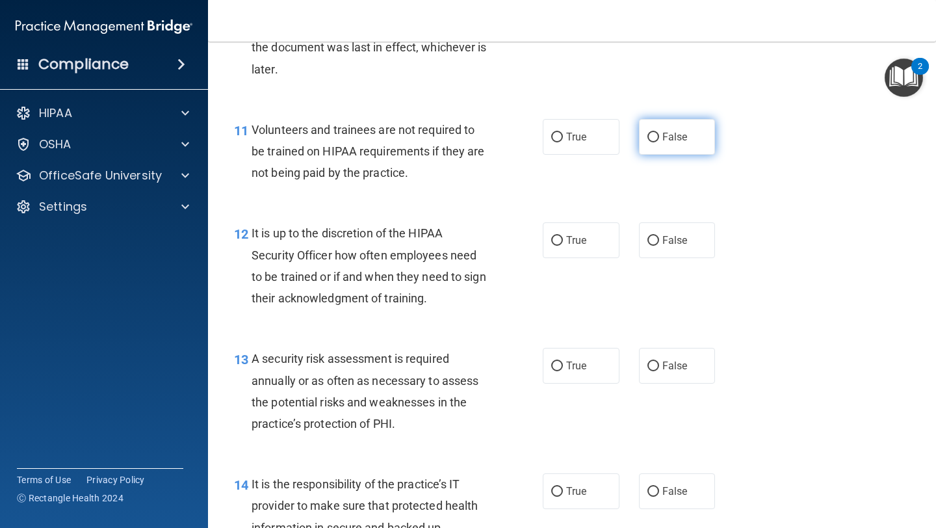
click at [651, 144] on label "False" at bounding box center [677, 137] width 77 height 36
click at [651, 142] on input "False" at bounding box center [653, 138] width 12 height 10
radio input "true"
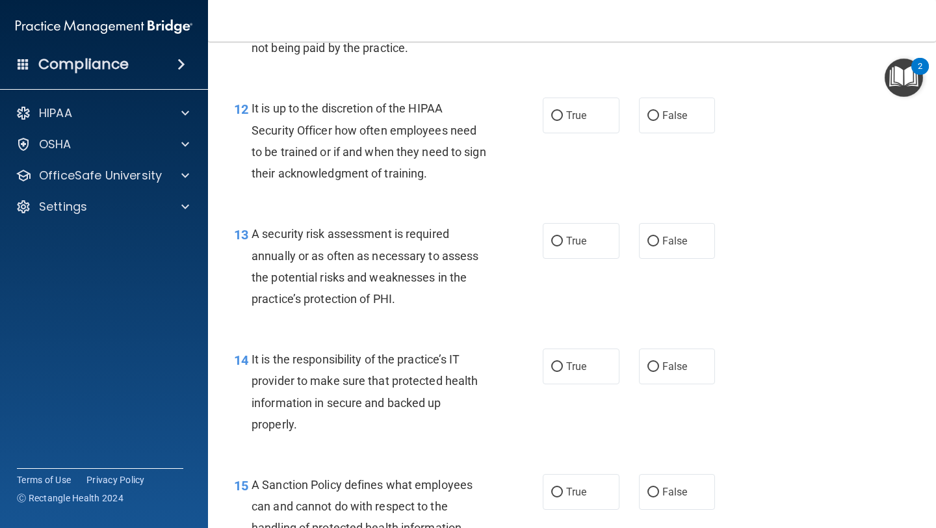
scroll to position [1625, 0]
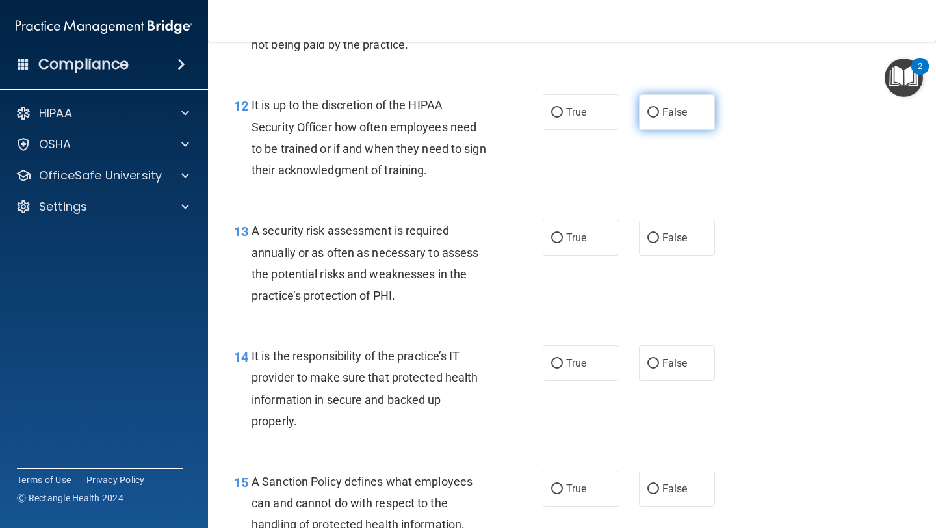
click at [648, 116] on input "False" at bounding box center [653, 113] width 12 height 10
radio input "true"
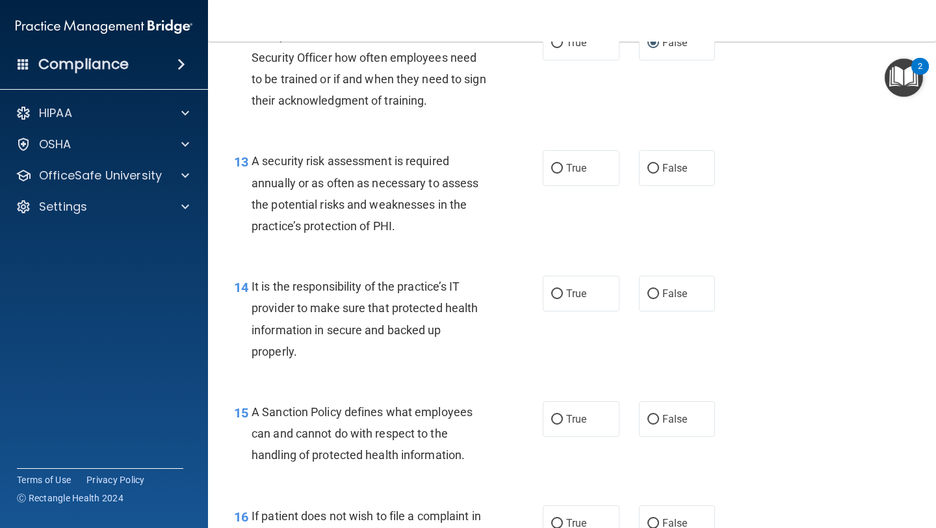
scroll to position [1713, 0]
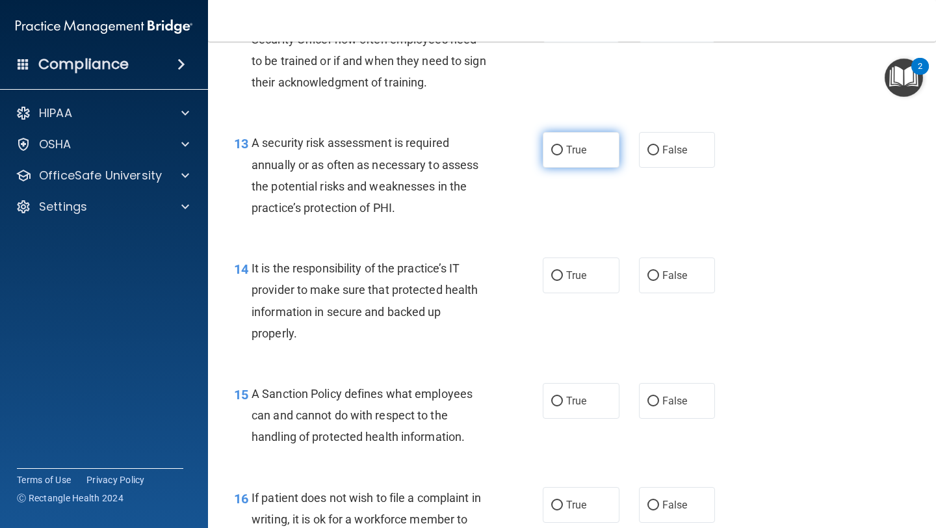
click at [558, 151] on input "True" at bounding box center [557, 151] width 12 height 10
radio input "true"
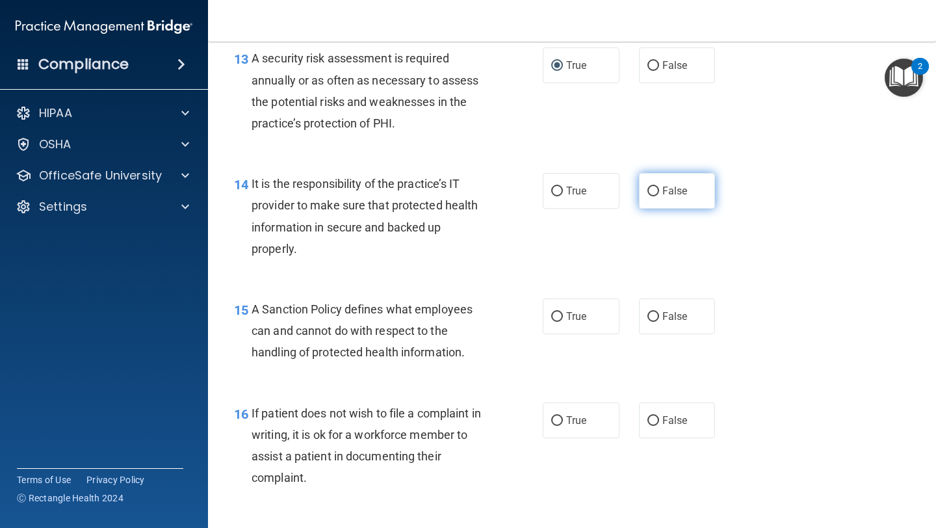
click at [642, 192] on label "False" at bounding box center [677, 191] width 77 height 36
click at [647, 192] on input "False" at bounding box center [653, 192] width 12 height 10
radio input "true"
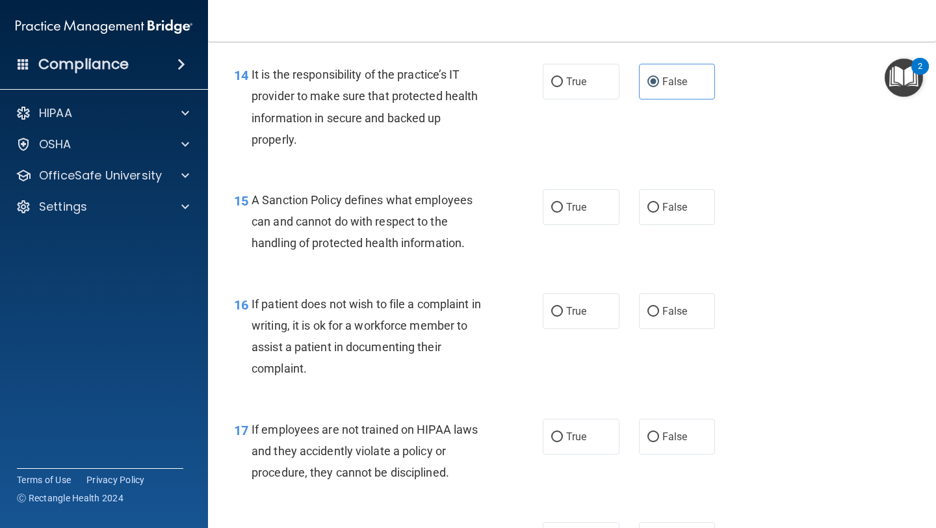
scroll to position [1911, 0]
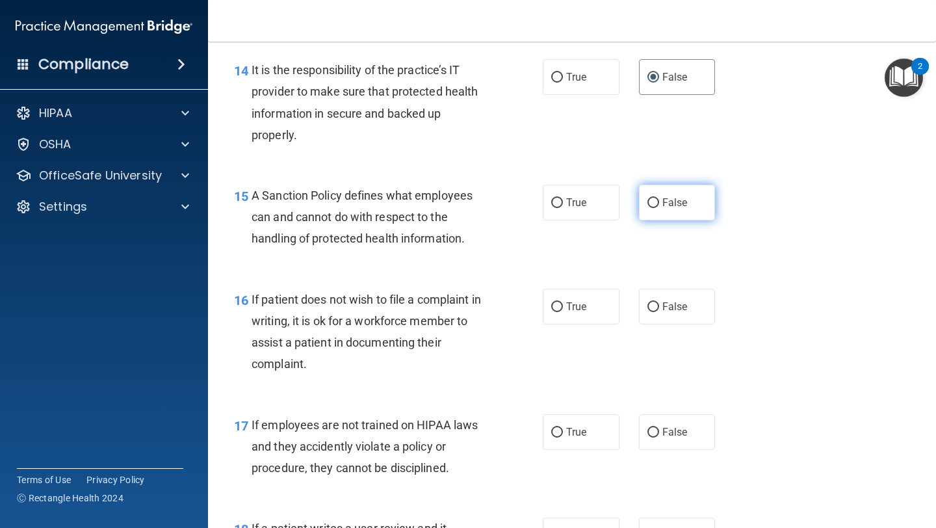
click at [651, 203] on input "False" at bounding box center [653, 203] width 12 height 10
radio input "true"
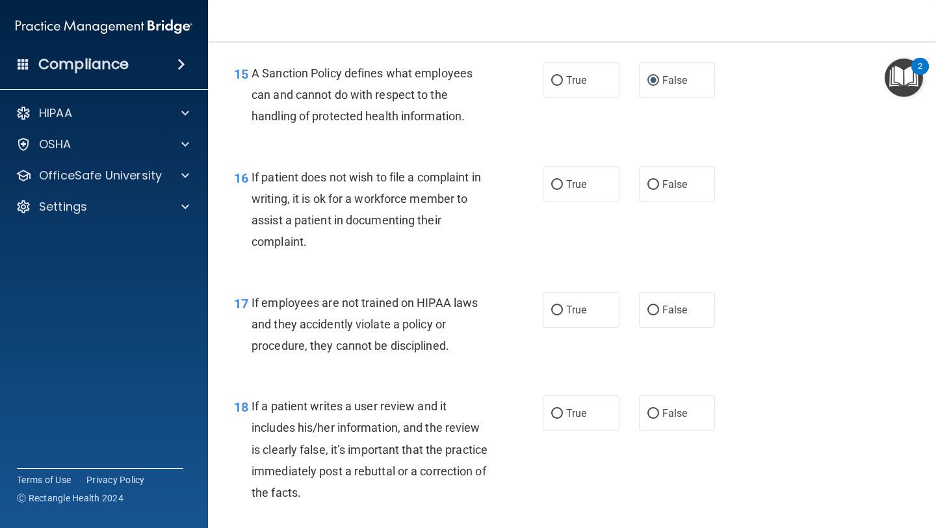
scroll to position [2036, 0]
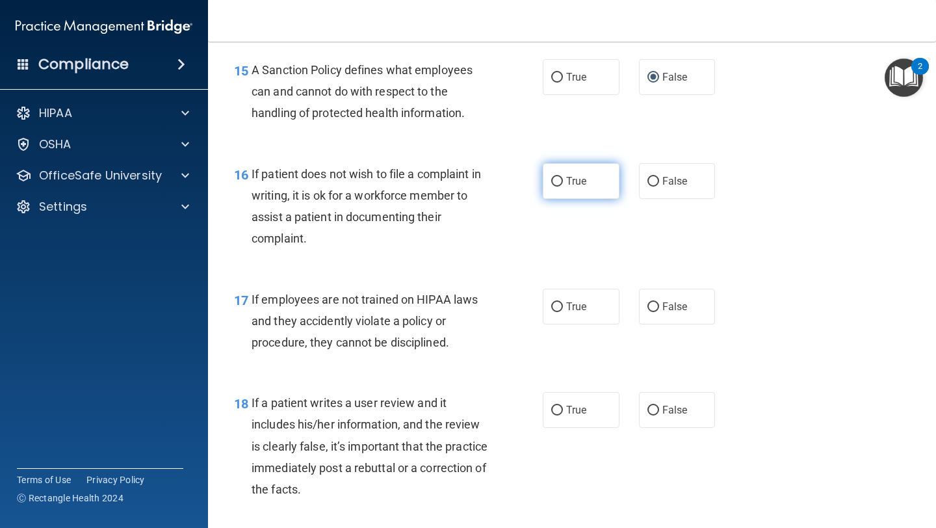
click at [559, 179] on input "True" at bounding box center [557, 182] width 12 height 10
radio input "true"
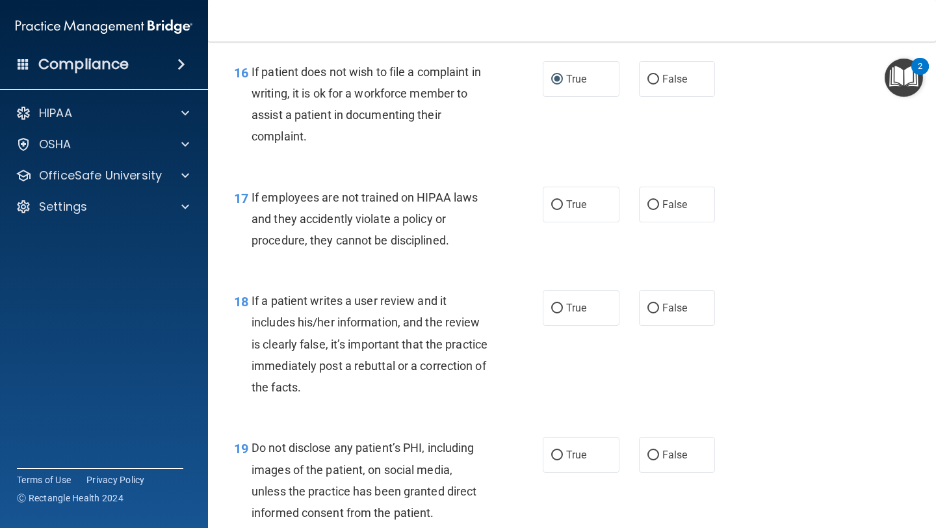
scroll to position [2144, 0]
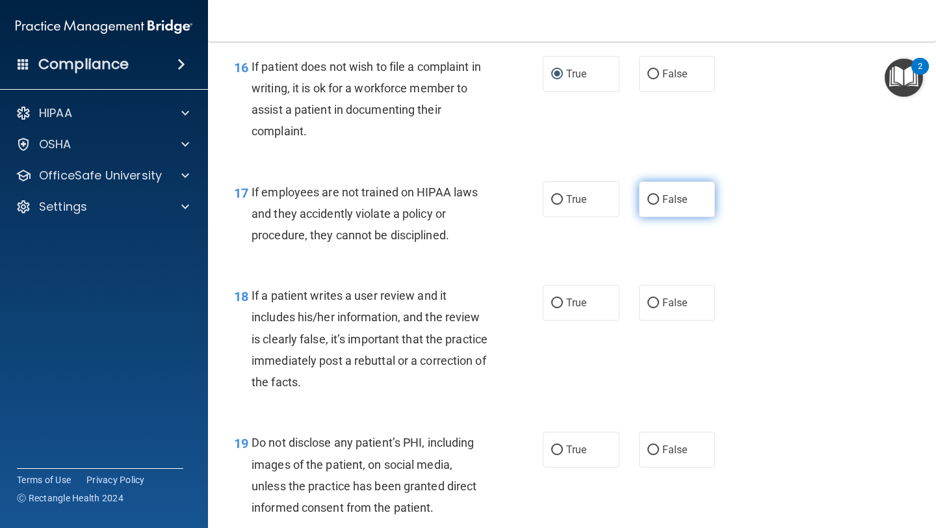
click at [656, 207] on label "False" at bounding box center [677, 199] width 77 height 36
click at [656, 205] on input "False" at bounding box center [653, 200] width 12 height 10
radio input "true"
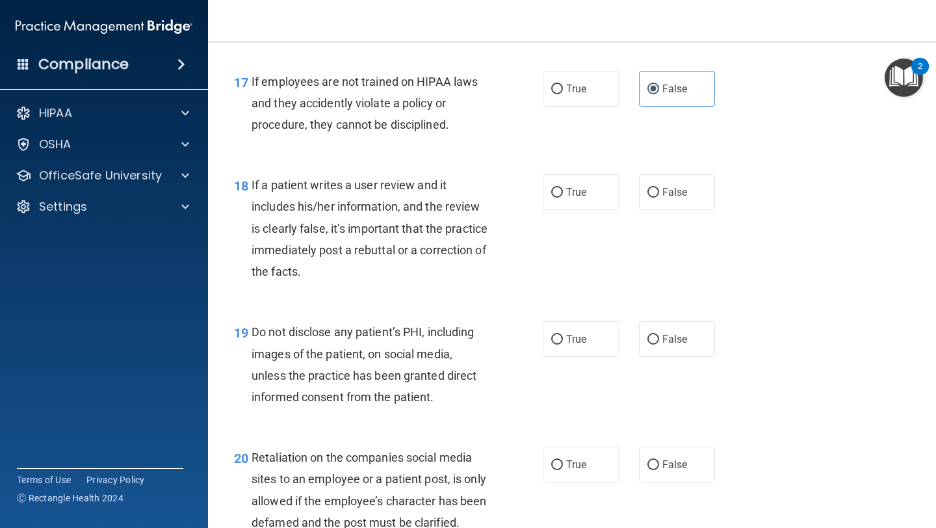
scroll to position [2275, 0]
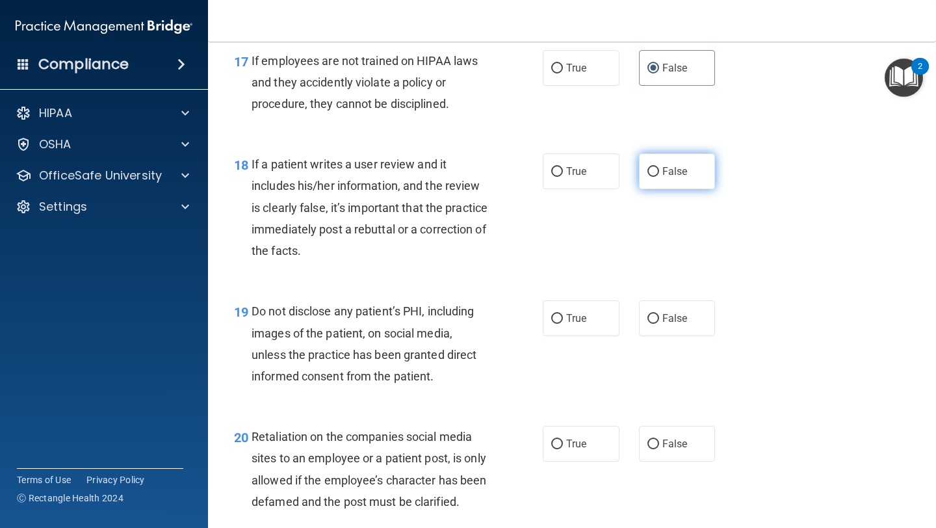
click at [647, 168] on input "False" at bounding box center [653, 172] width 12 height 10
radio input "true"
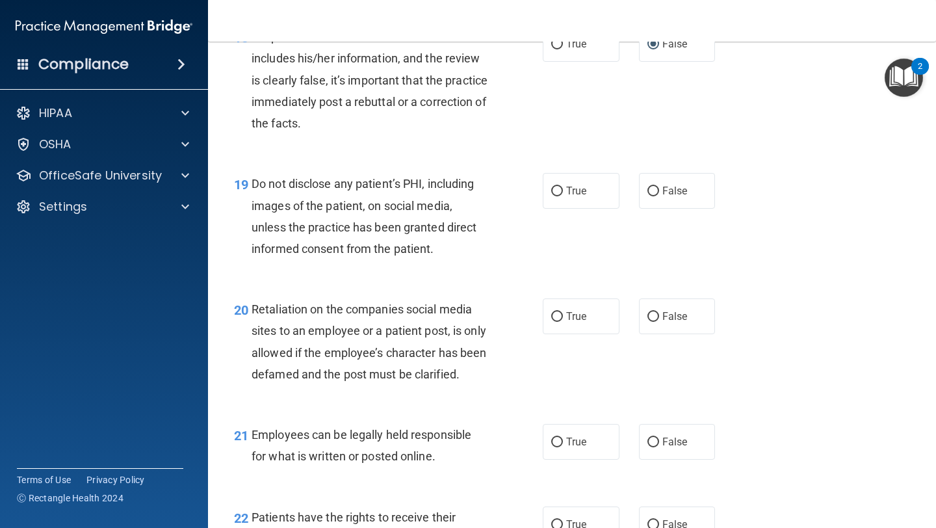
scroll to position [2404, 0]
click at [558, 190] on input "True" at bounding box center [557, 190] width 12 height 10
radio input "true"
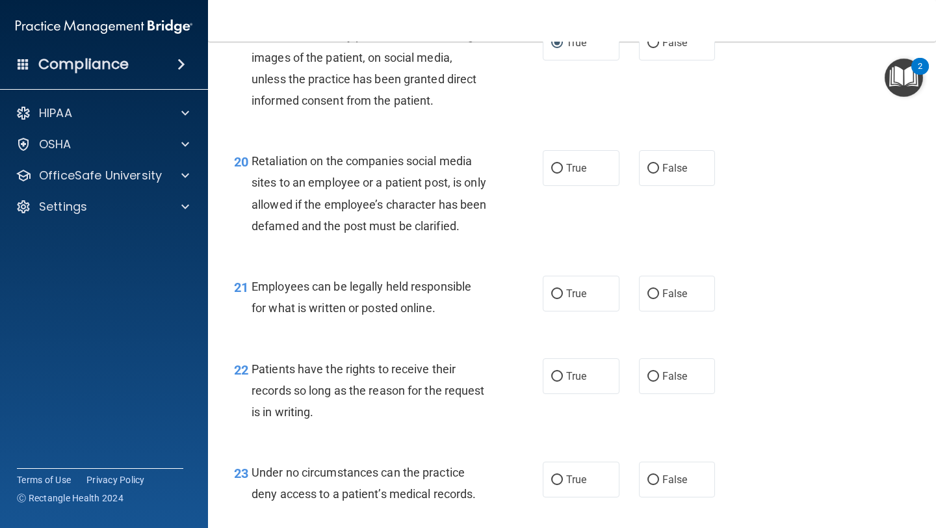
scroll to position [2555, 0]
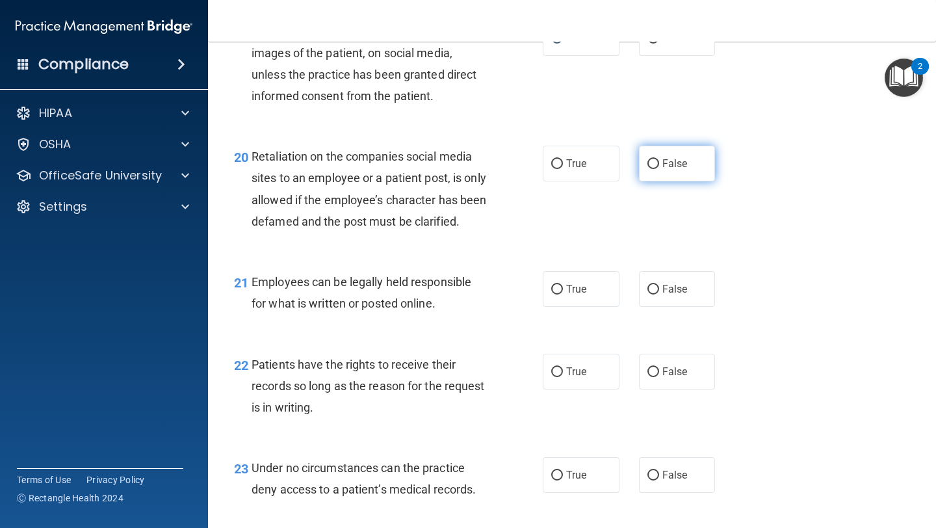
click at [668, 164] on span "False" at bounding box center [674, 163] width 25 height 12
click at [659, 164] on input "False" at bounding box center [653, 164] width 12 height 10
radio input "true"
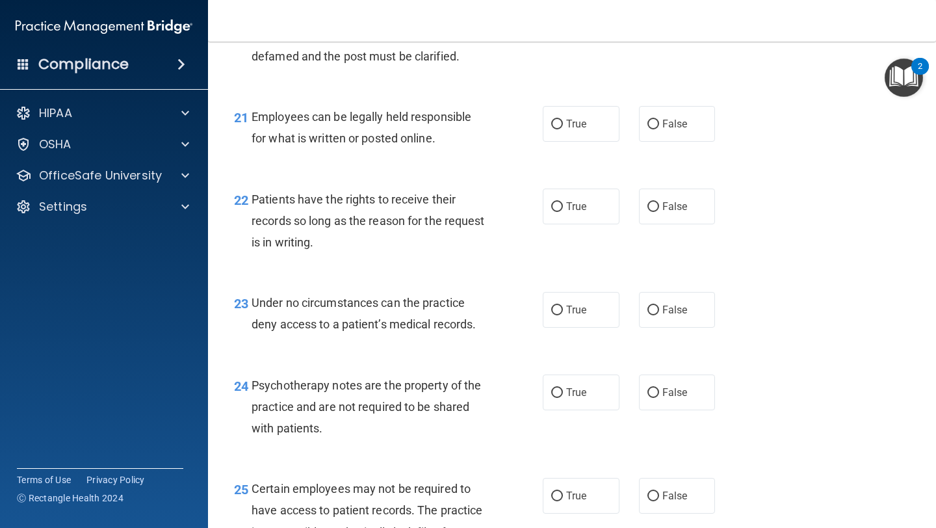
scroll to position [2721, 0]
click at [555, 129] on input "True" at bounding box center [557, 124] width 12 height 10
radio input "true"
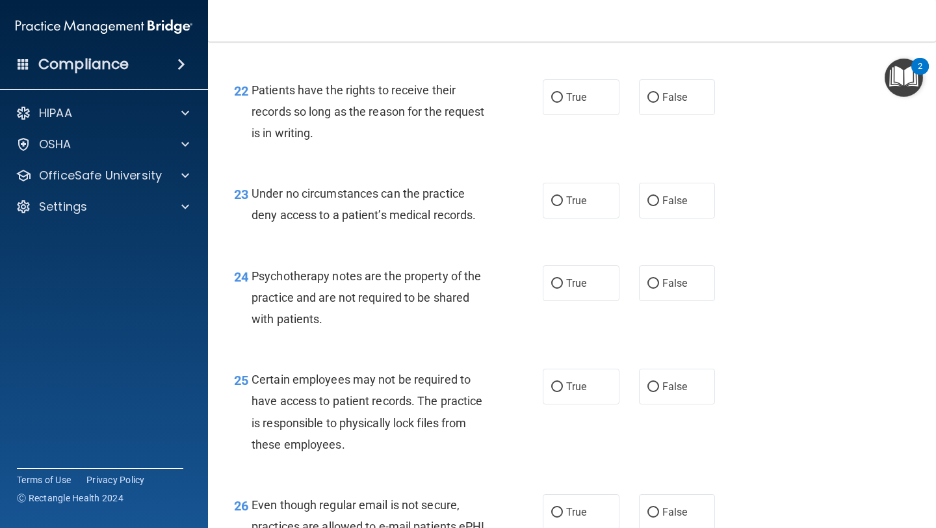
scroll to position [2833, 0]
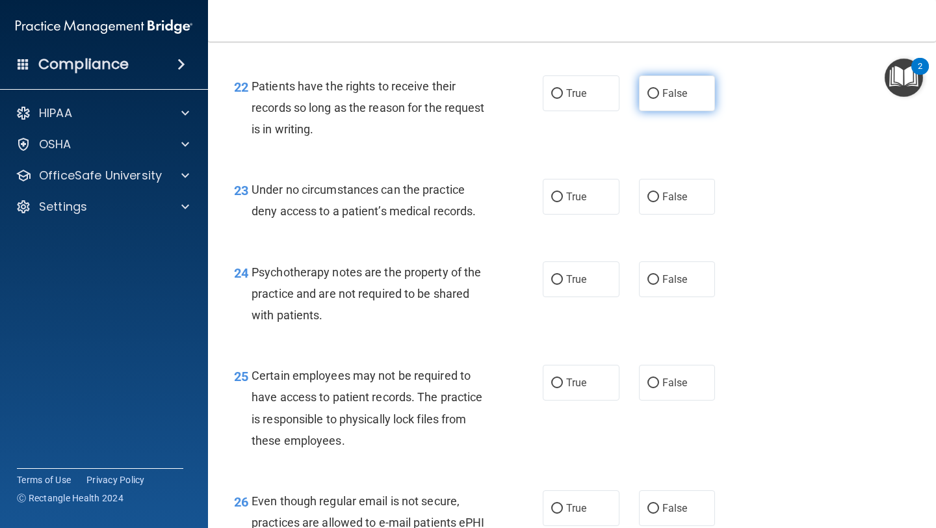
click at [659, 111] on label "False" at bounding box center [677, 93] width 77 height 36
click at [659, 99] on input "False" at bounding box center [653, 94] width 12 height 10
radio input "true"
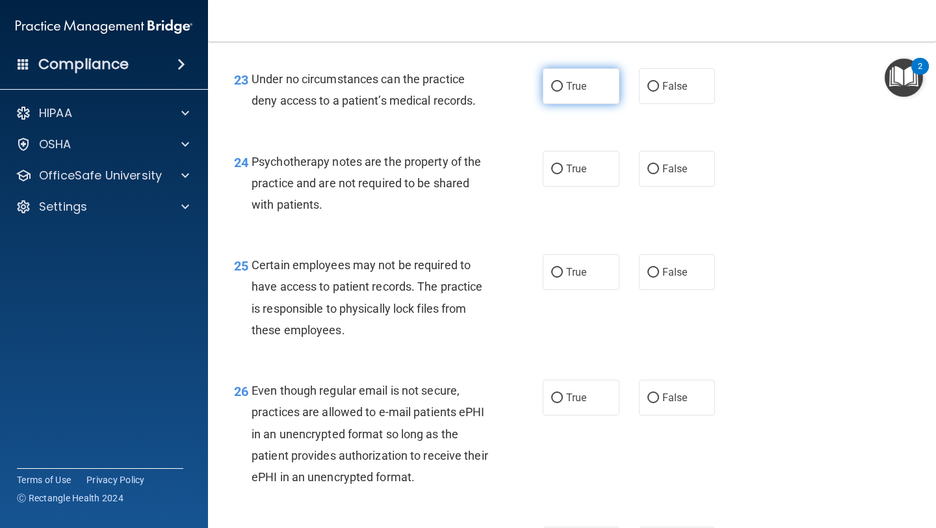
scroll to position [2864, 0]
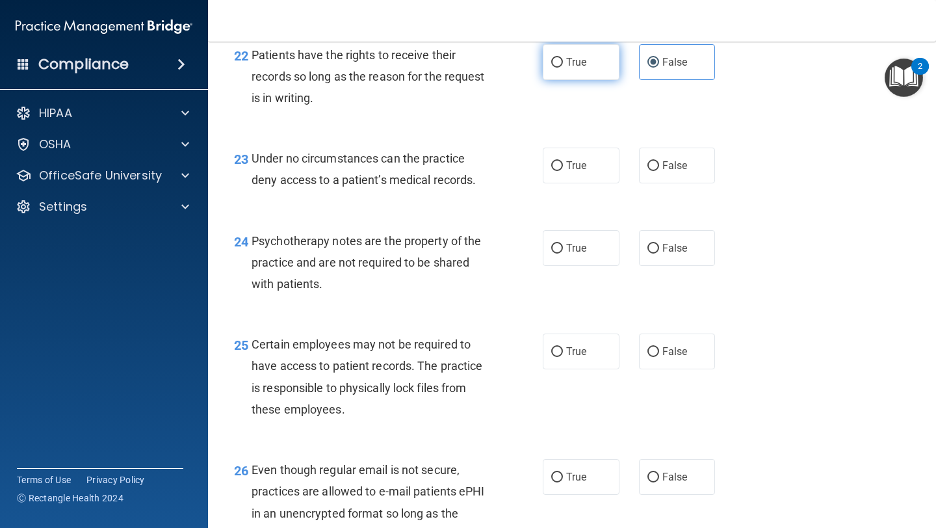
click at [559, 80] on label "True" at bounding box center [581, 62] width 77 height 36
click at [559, 68] on input "True" at bounding box center [557, 63] width 12 height 10
radio input "true"
radio input "false"
click at [660, 183] on label "False" at bounding box center [677, 166] width 77 height 36
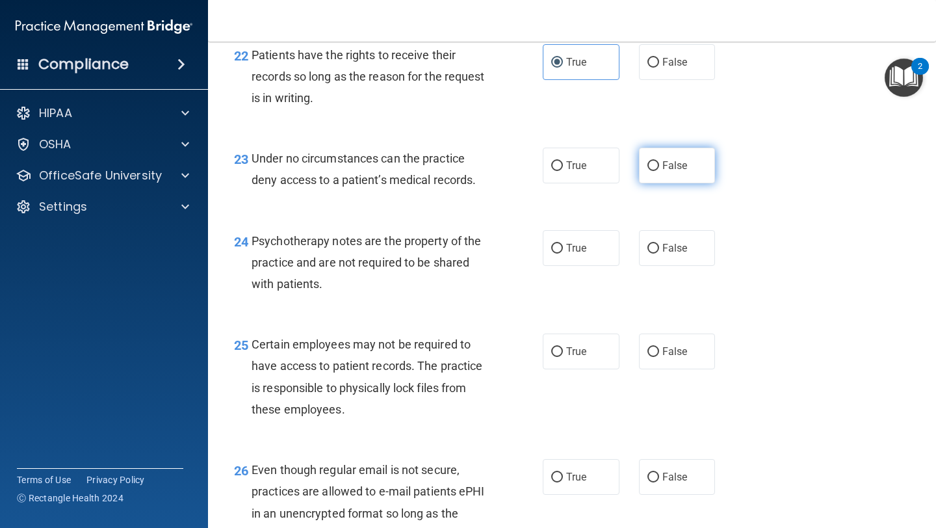
click at [659, 171] on input "False" at bounding box center [653, 166] width 12 height 10
radio input "true"
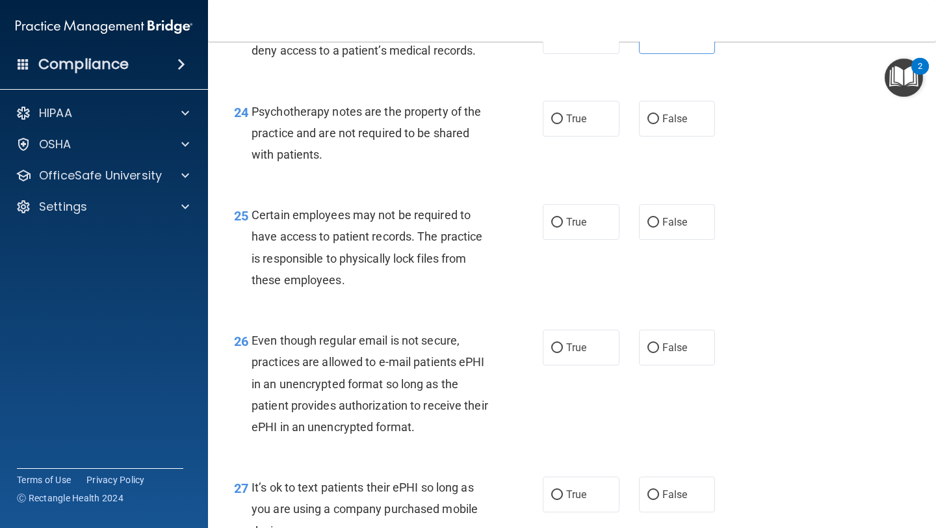
scroll to position [3010, 0]
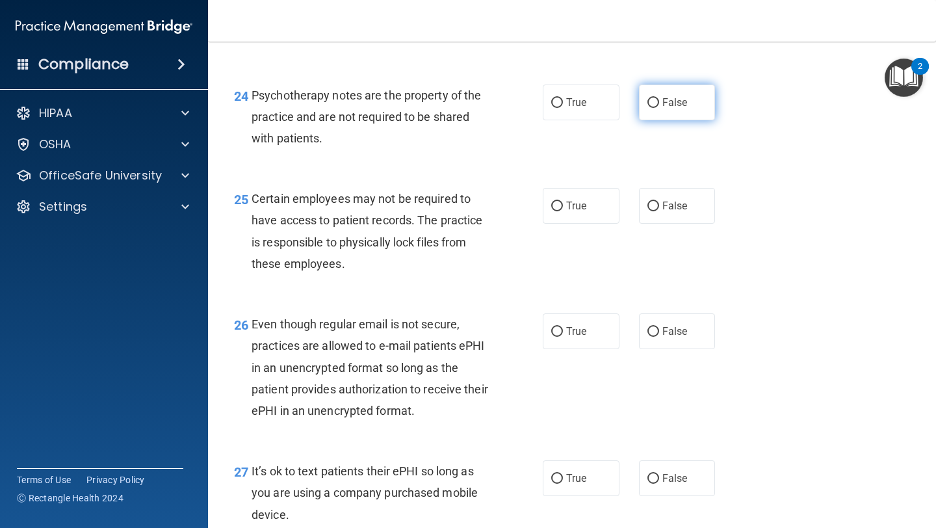
click at [669, 109] on span "False" at bounding box center [674, 102] width 25 height 12
click at [659, 108] on input "False" at bounding box center [653, 103] width 12 height 10
radio input "true"
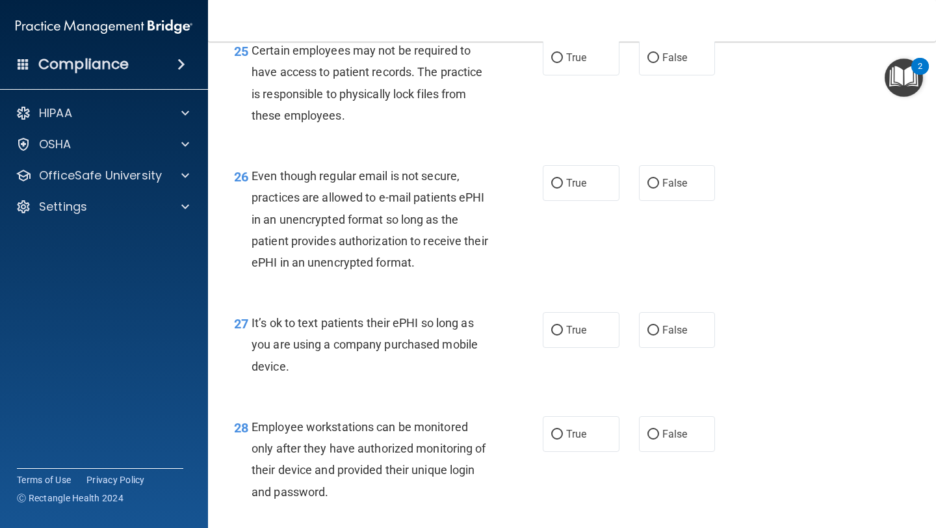
scroll to position [3152, 0]
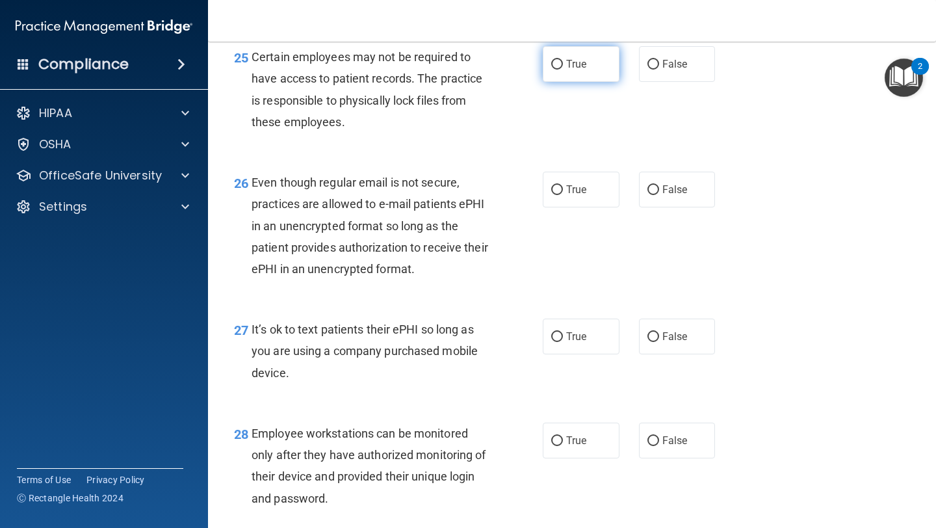
click at [562, 70] on input "True" at bounding box center [557, 65] width 12 height 10
radio input "true"
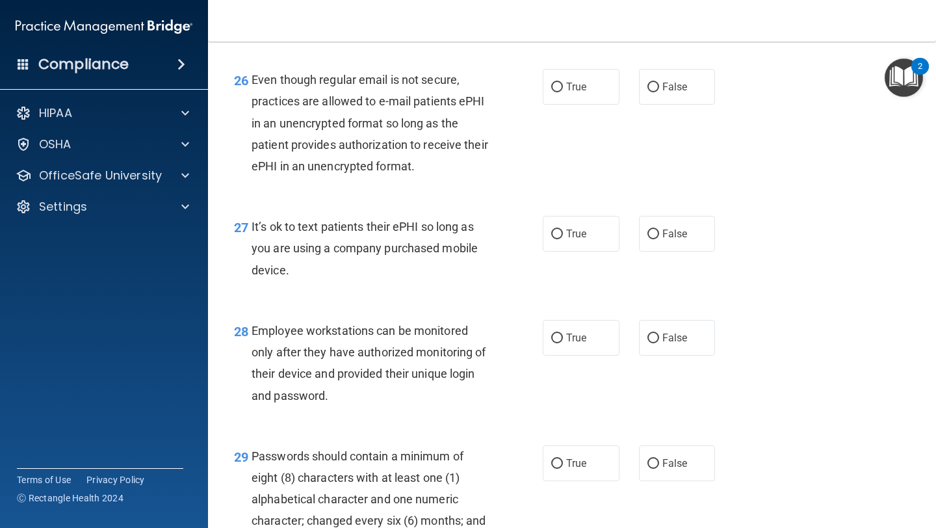
scroll to position [3258, 0]
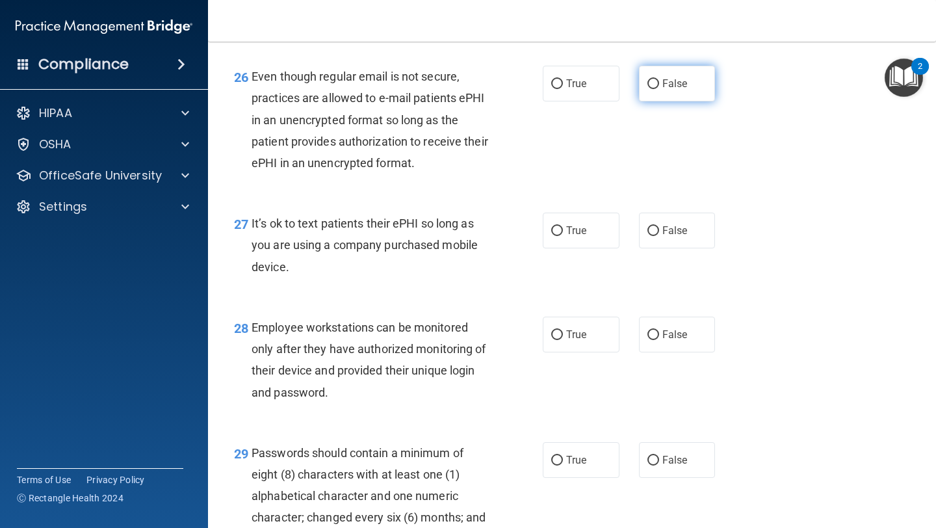
click at [658, 89] on input "False" at bounding box center [653, 84] width 12 height 10
radio input "true"
click at [652, 236] on input "False" at bounding box center [653, 231] width 12 height 10
radio input "true"
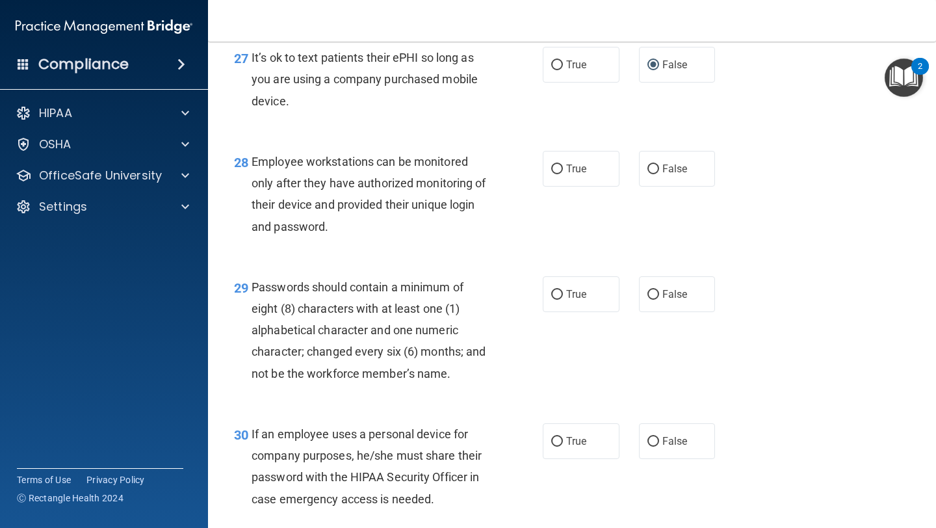
scroll to position [3428, 0]
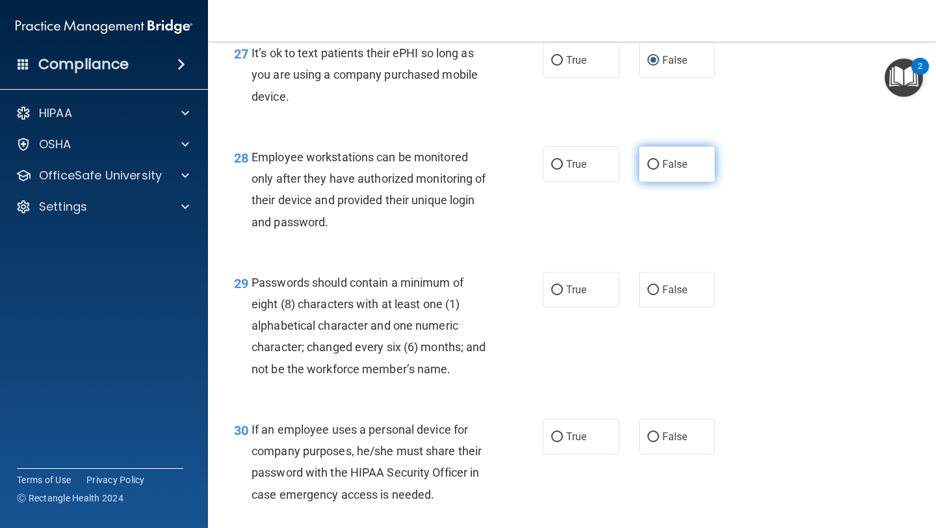
click at [667, 170] on span "False" at bounding box center [674, 164] width 25 height 12
click at [659, 170] on input "False" at bounding box center [653, 165] width 12 height 10
radio input "true"
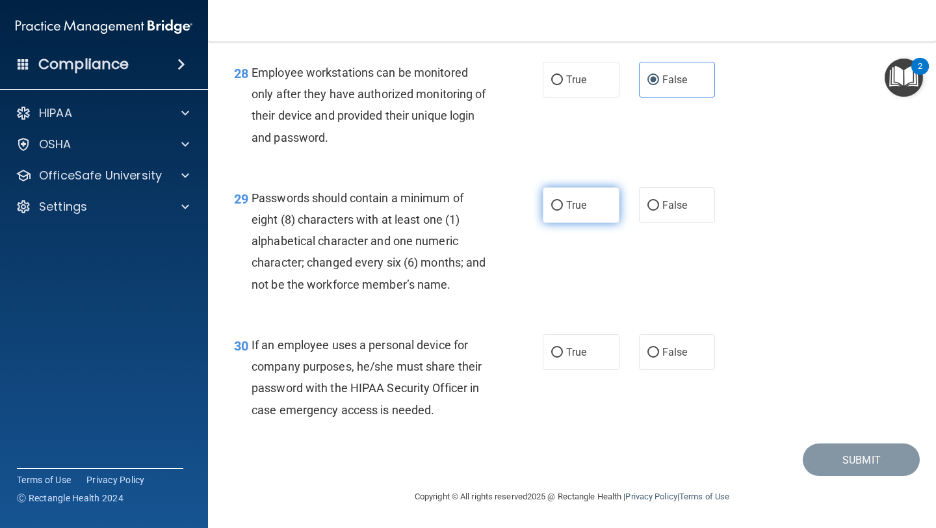
click at [568, 202] on span "True" at bounding box center [576, 205] width 20 height 12
click at [563, 202] on input "True" at bounding box center [557, 206] width 12 height 10
radio input "true"
click at [656, 352] on input "False" at bounding box center [653, 353] width 12 height 10
radio input "true"
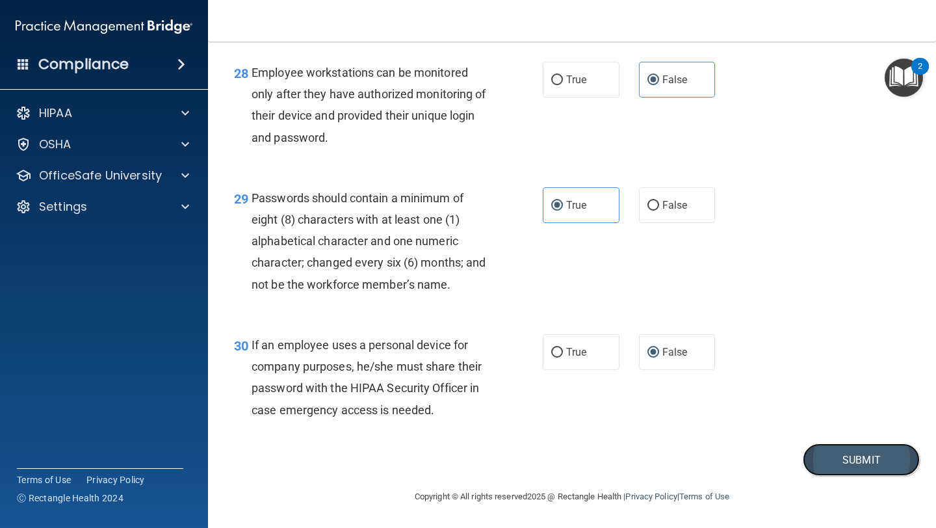
click at [815, 449] on button "Submit" at bounding box center [861, 459] width 117 height 33
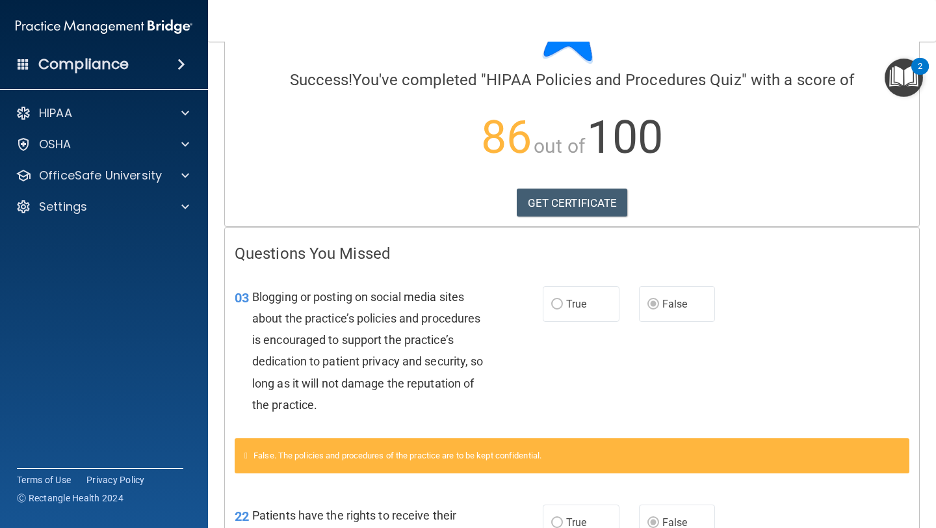
scroll to position [81, 0]
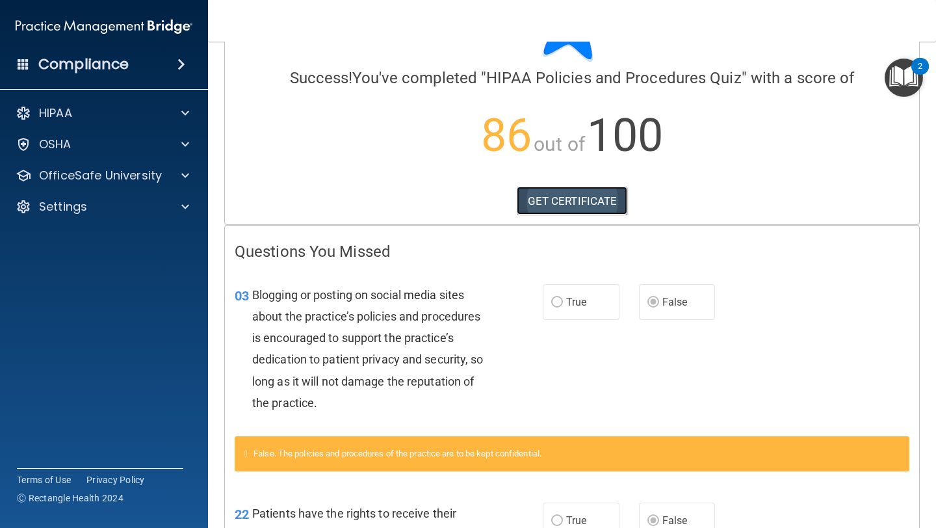
click at [560, 204] on link "GET CERTIFICATE" at bounding box center [572, 201] width 111 height 29
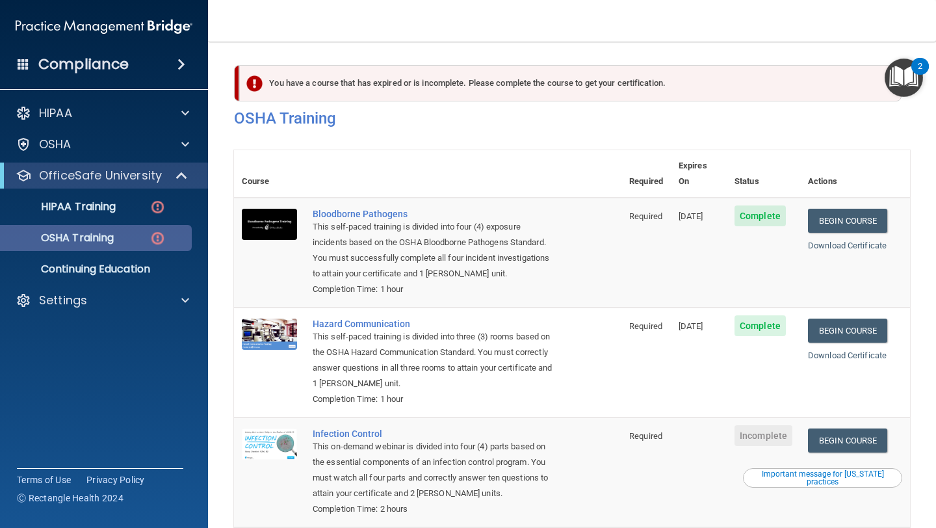
scroll to position [146, 0]
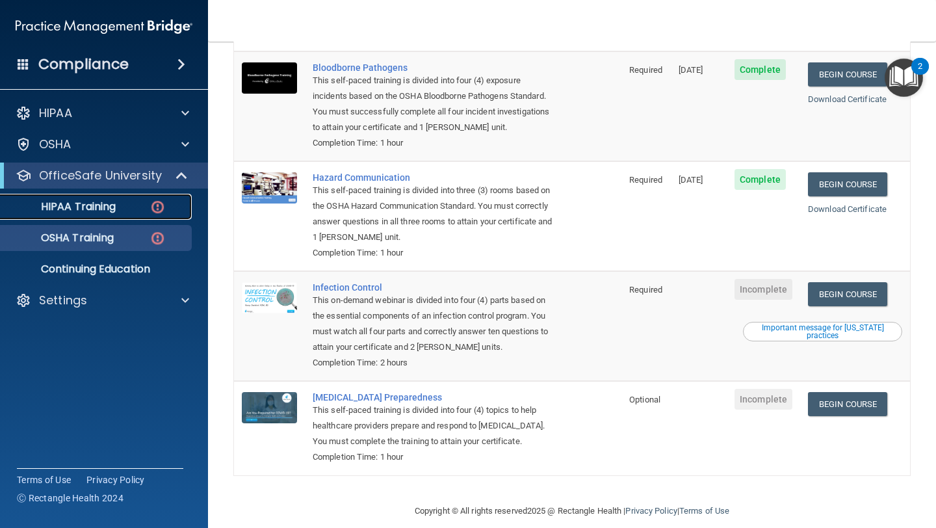
click at [135, 211] on div "HIPAA Training" at bounding box center [96, 206] width 177 height 13
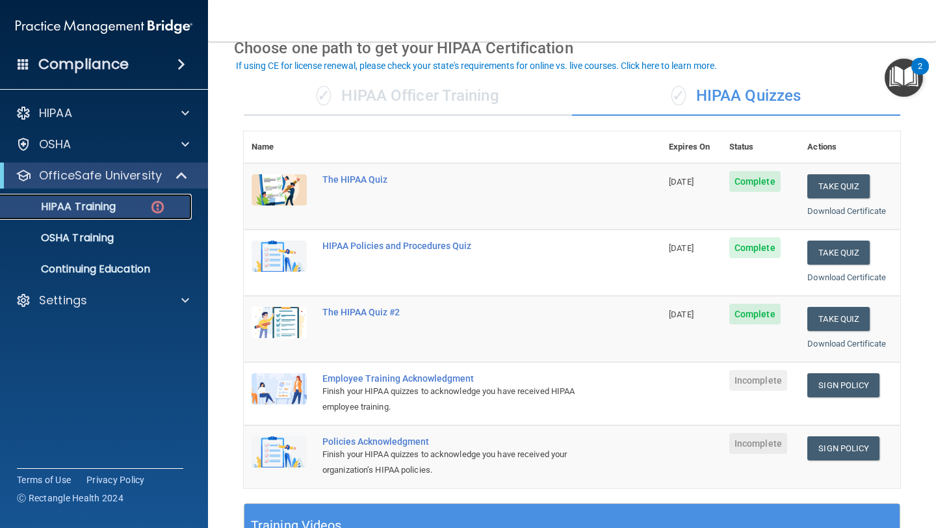
scroll to position [67, 0]
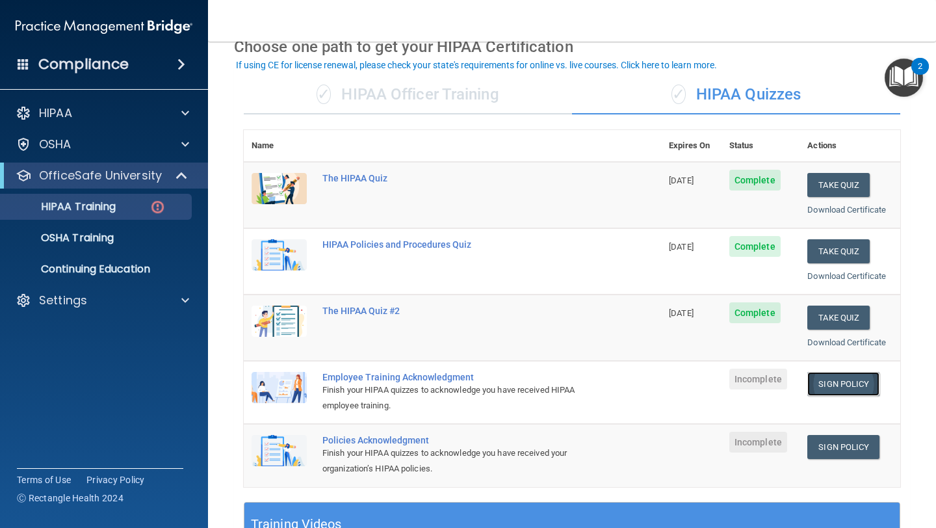
click at [842, 383] on link "Sign Policy" at bounding box center [843, 384] width 72 height 24
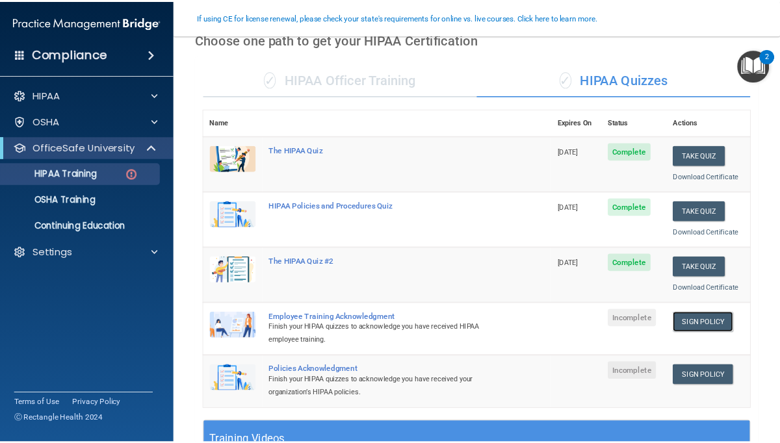
scroll to position [162, 0]
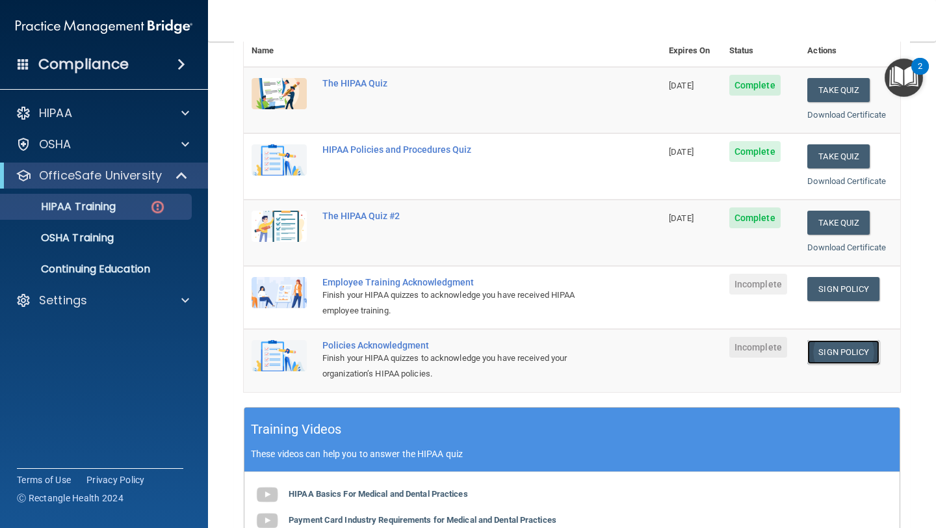
click at [821, 353] on link "Sign Policy" at bounding box center [843, 352] width 72 height 24
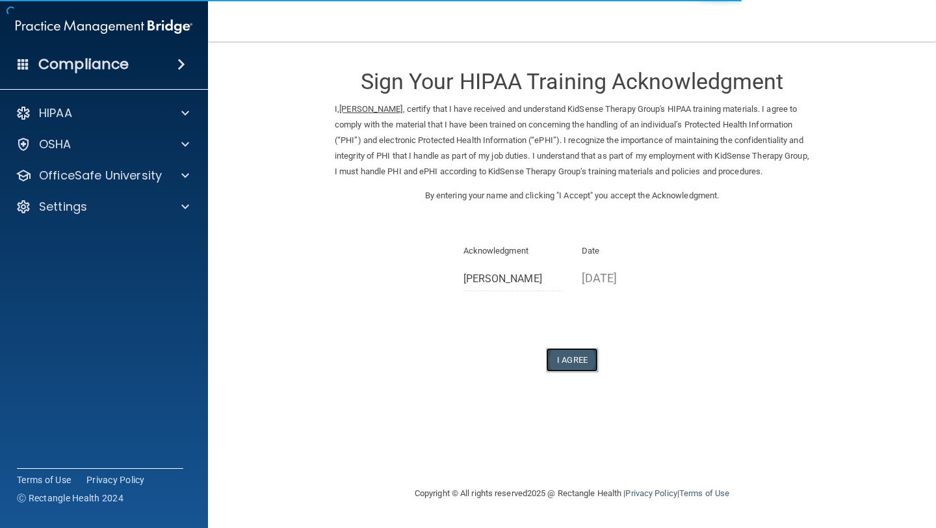
click at [566, 368] on button "I Agree" at bounding box center [572, 360] width 52 height 24
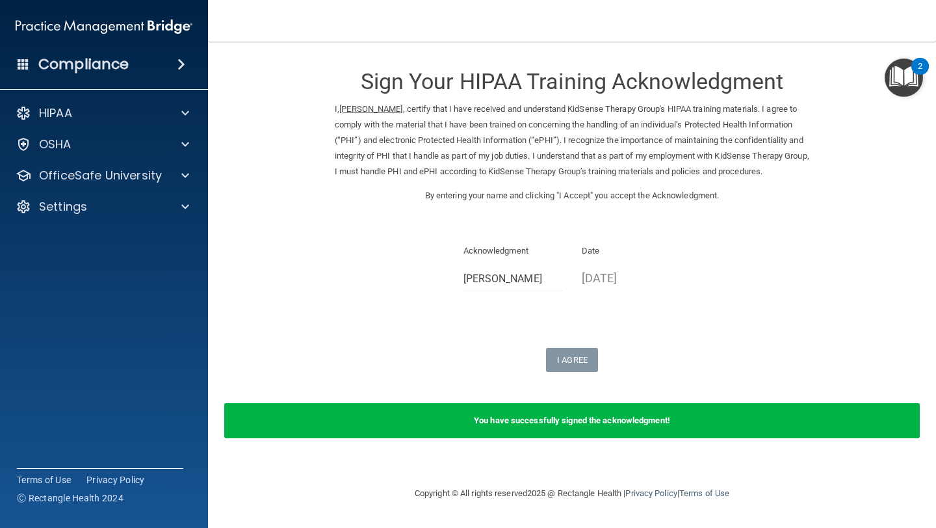
click at [319, 166] on form "Sign Your HIPAA Training Acknowledgment I, [PERSON_NAME] , certify that I have …" at bounding box center [572, 254] width 676 height 399
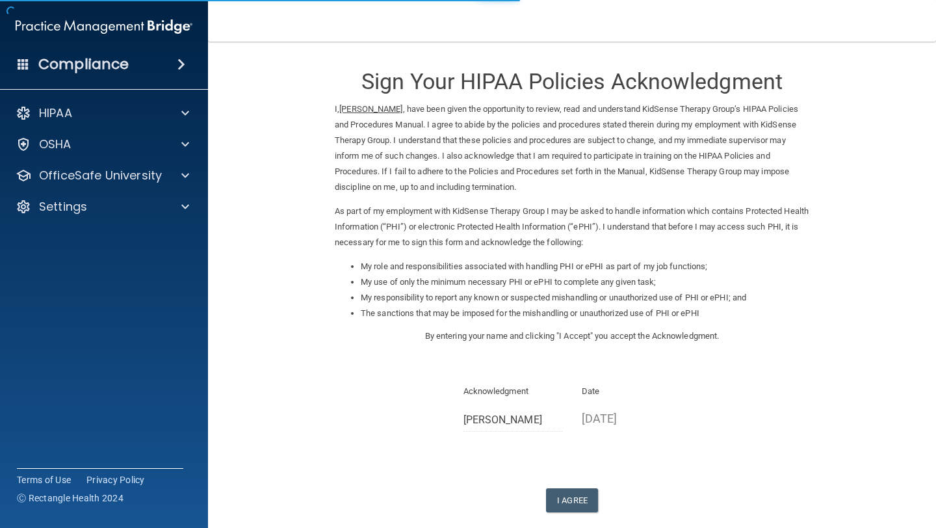
scroll to position [68, 0]
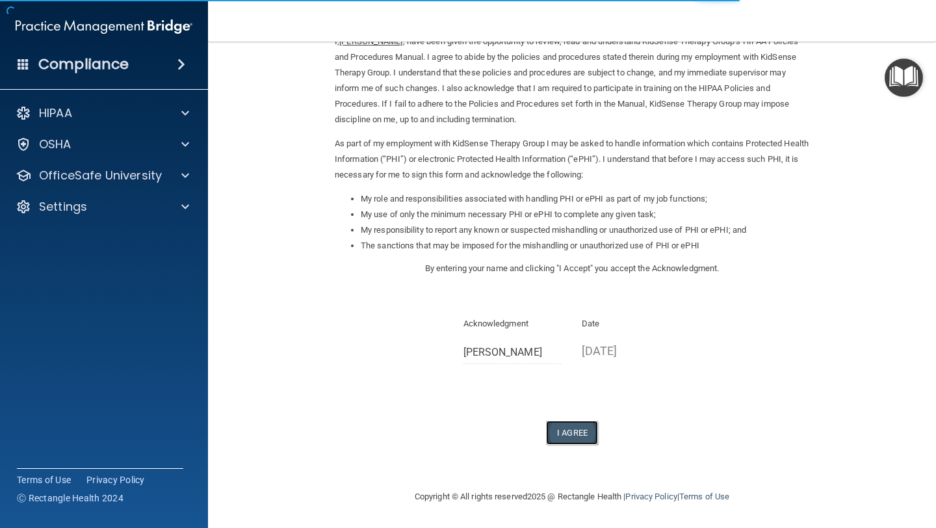
click at [567, 434] on button "I Agree" at bounding box center [572, 433] width 52 height 24
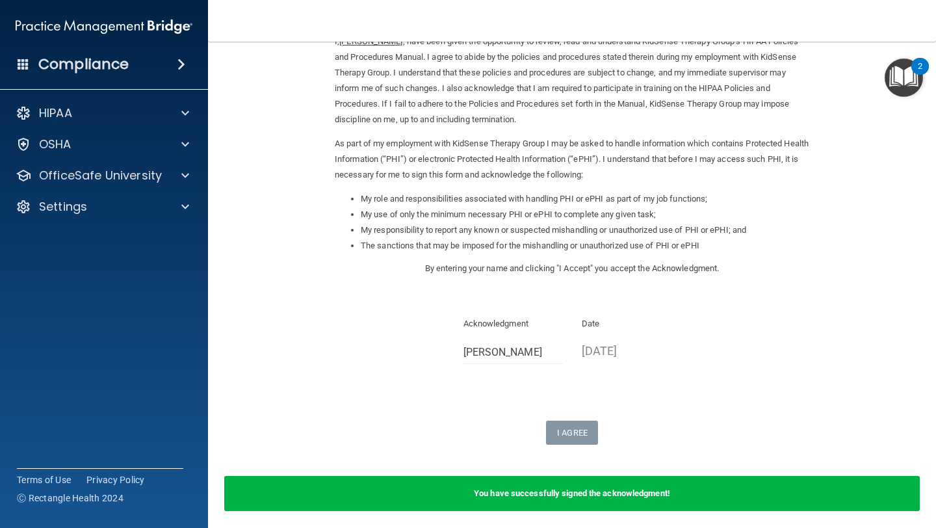
scroll to position [0, 0]
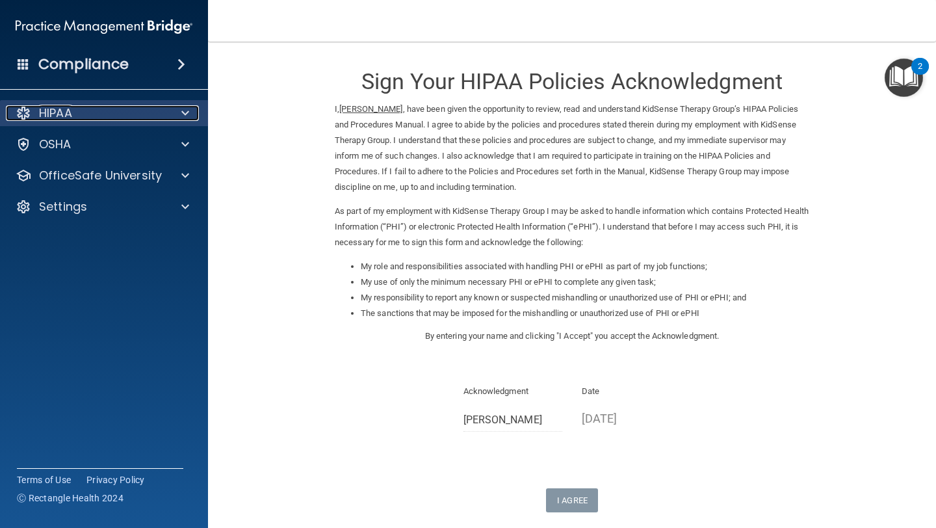
click at [94, 112] on div "HIPAA" at bounding box center [86, 113] width 161 height 16
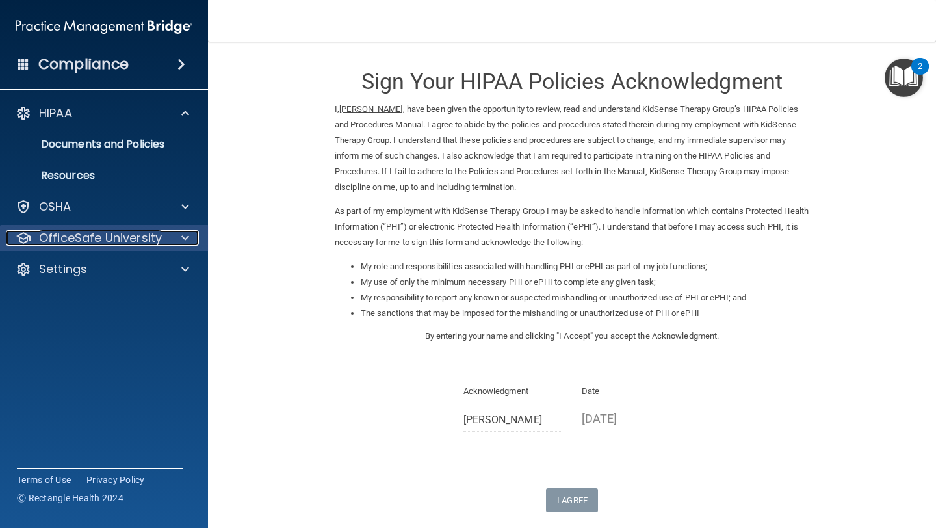
click at [86, 239] on p "OfficeSafe University" at bounding box center [100, 238] width 123 height 16
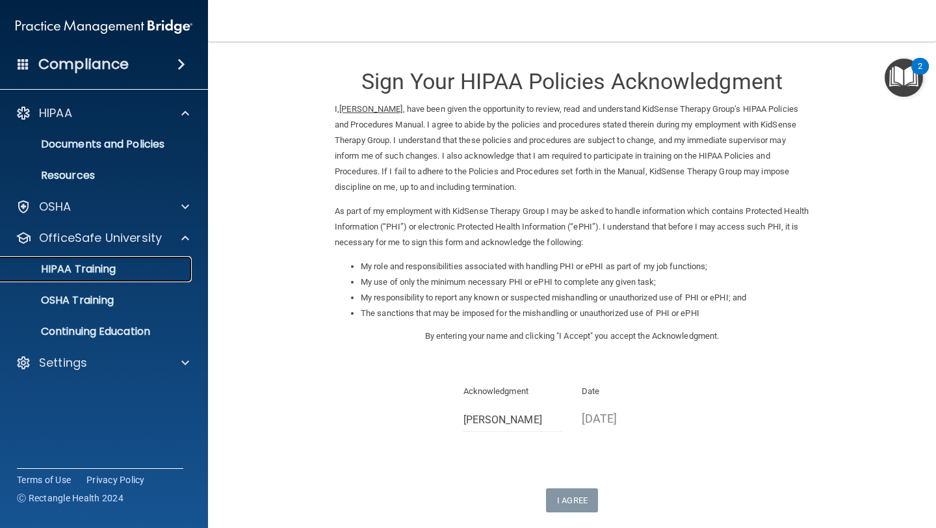
click at [84, 268] on p "HIPAA Training" at bounding box center [61, 269] width 107 height 13
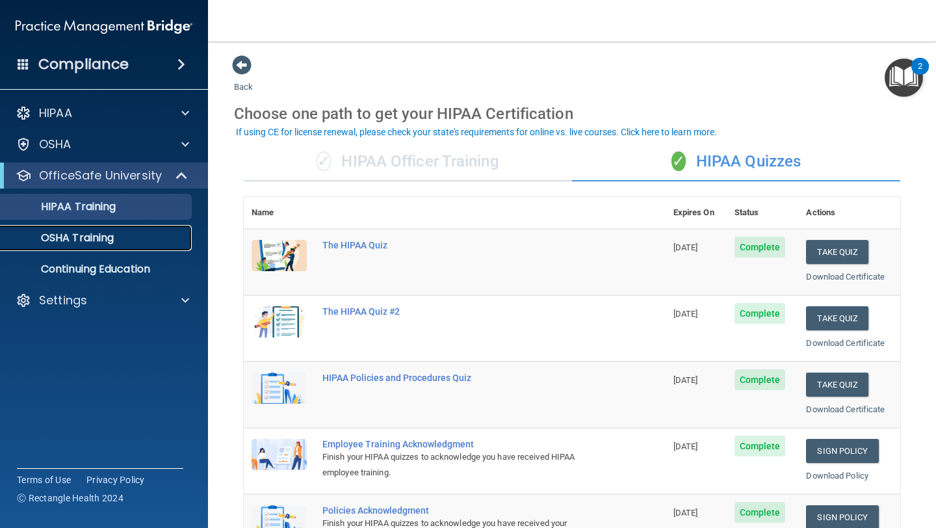
click at [95, 233] on p "OSHA Training" at bounding box center [60, 237] width 105 height 13
